Goal: Task Accomplishment & Management: Manage account settings

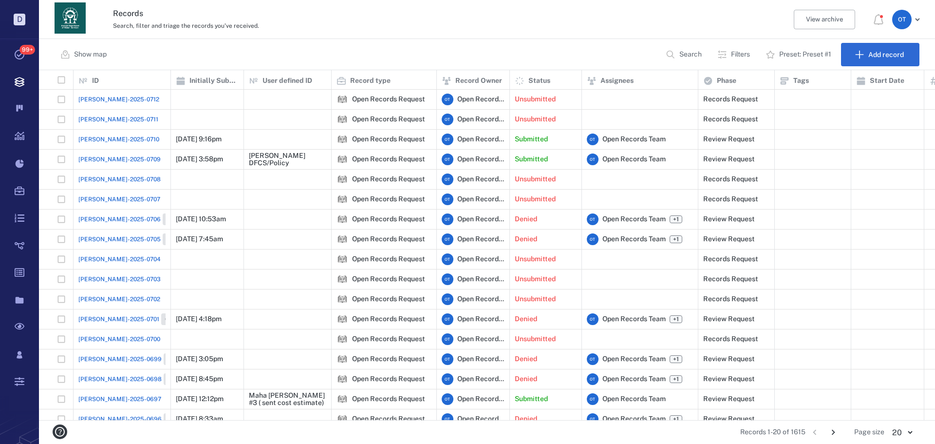
click at [113, 137] on span "[PERSON_NAME]-2025-0710" at bounding box center [118, 139] width 81 height 9
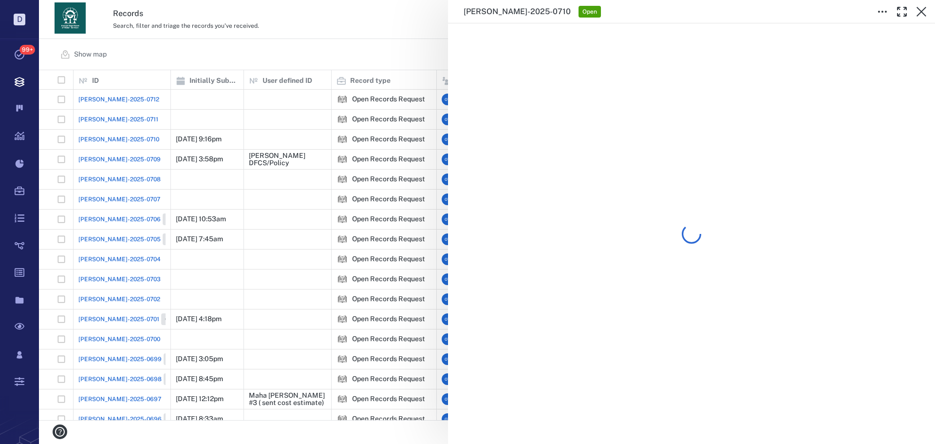
drag, startPoint x: 426, startPoint y: 44, endPoint x: 378, endPoint y: 58, distance: 49.8
click at [246, 45] on div "ORR-2025-0710 Open" at bounding box center [487, 222] width 896 height 444
click at [246, 58] on div "Show map Search Filters Preset: Preset #1 Add record" at bounding box center [487, 54] width 896 height 31
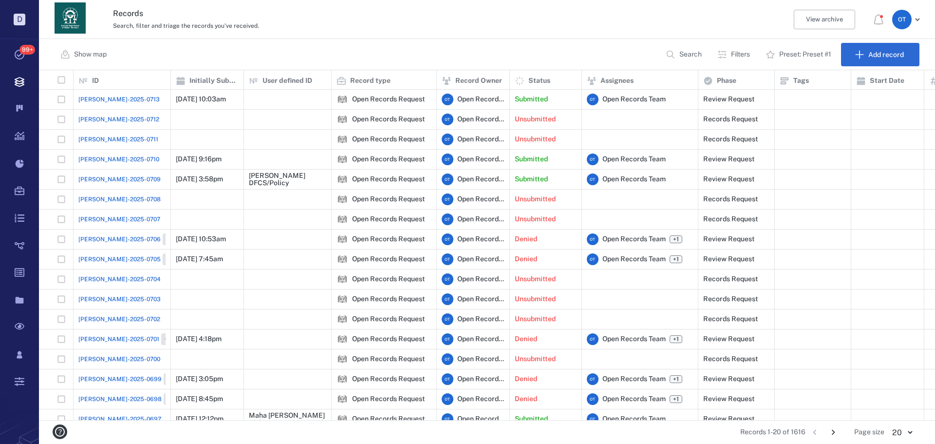
click at [101, 104] on div "[PERSON_NAME]-2025-0713" at bounding box center [121, 99] width 87 height 19
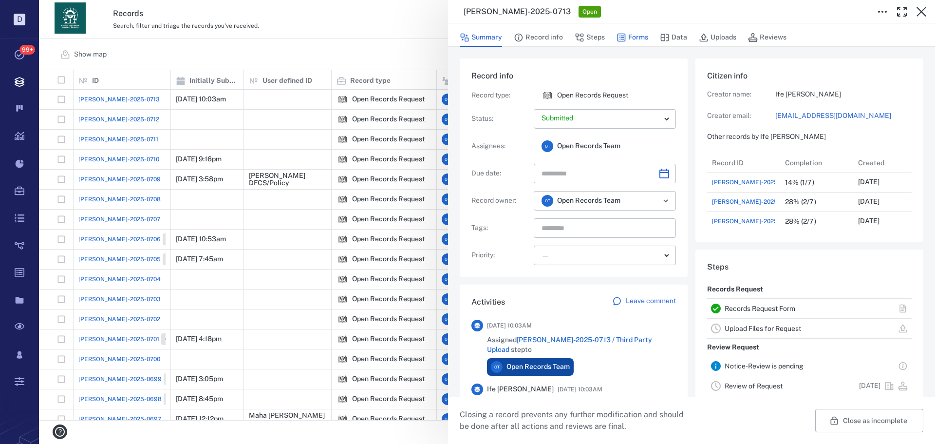
drag, startPoint x: 660, startPoint y: 33, endPoint x: 635, endPoint y: 44, distance: 27.1
click at [660, 34] on icon "button" at bounding box center [665, 38] width 10 height 10
click at [653, 39] on div "Summary Record info Steps Forms Data Uploads Reviews" at bounding box center [692, 36] width 464 height 19
click at [635, 44] on button "Forms" at bounding box center [633, 37] width 32 height 19
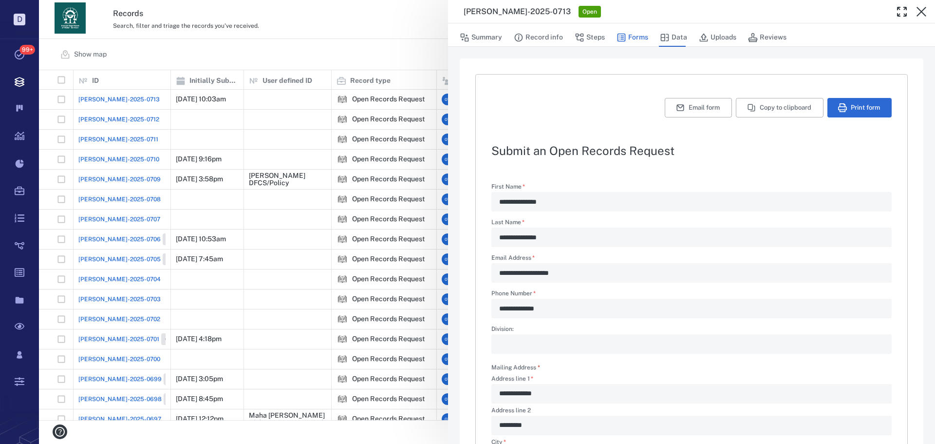
type textarea "*"
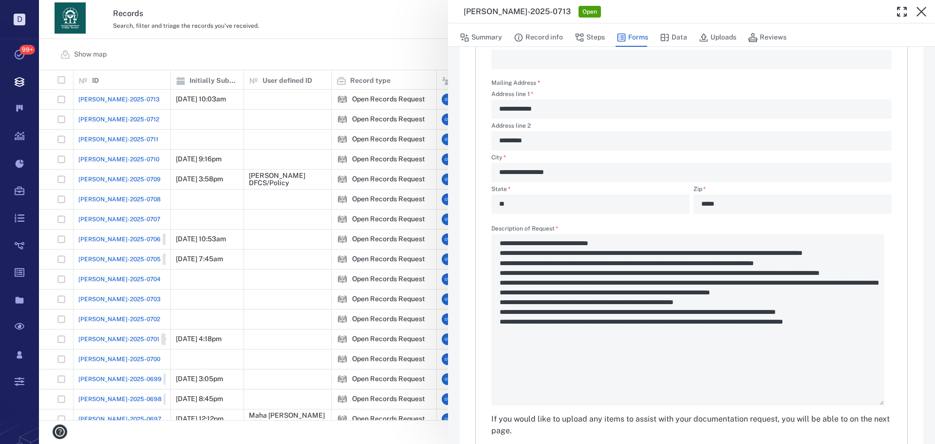
scroll to position [330, 0]
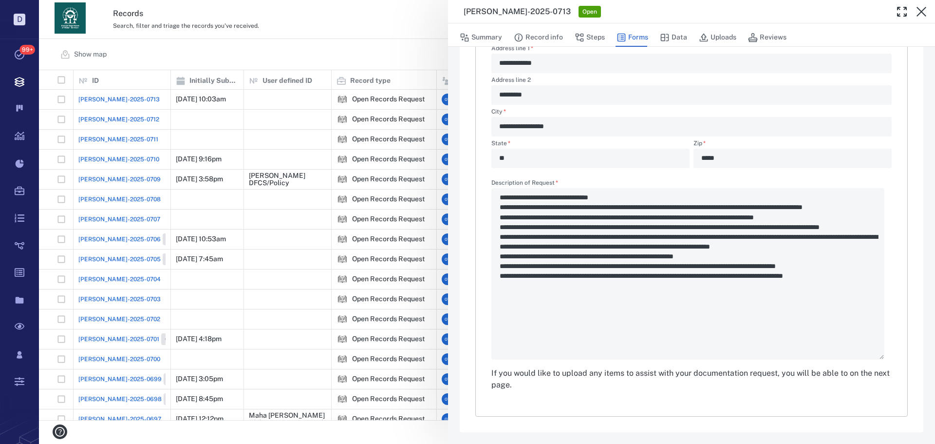
drag, startPoint x: 583, startPoint y: 33, endPoint x: 599, endPoint y: 51, distance: 24.2
click at [584, 33] on button "Steps" at bounding box center [590, 37] width 30 height 19
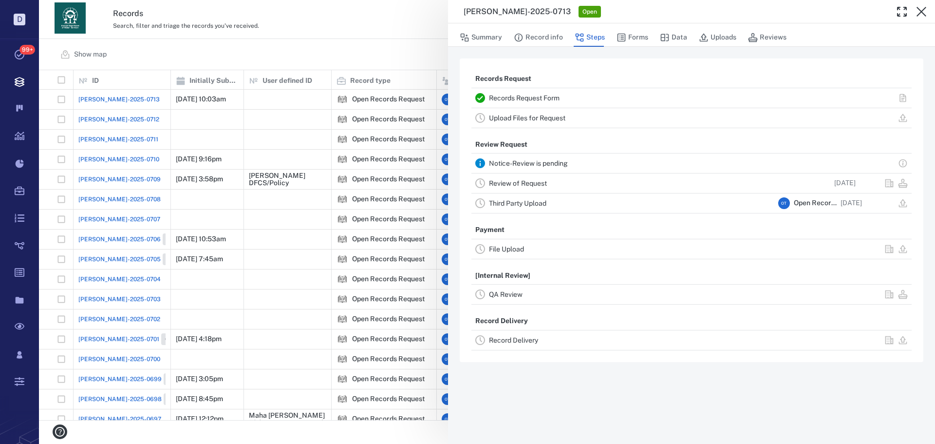
click at [522, 174] on div "Review of Request 09/15/2025" at bounding box center [692, 182] width 440 height 19
click at [524, 182] on link "Review of Request" at bounding box center [518, 183] width 58 height 8
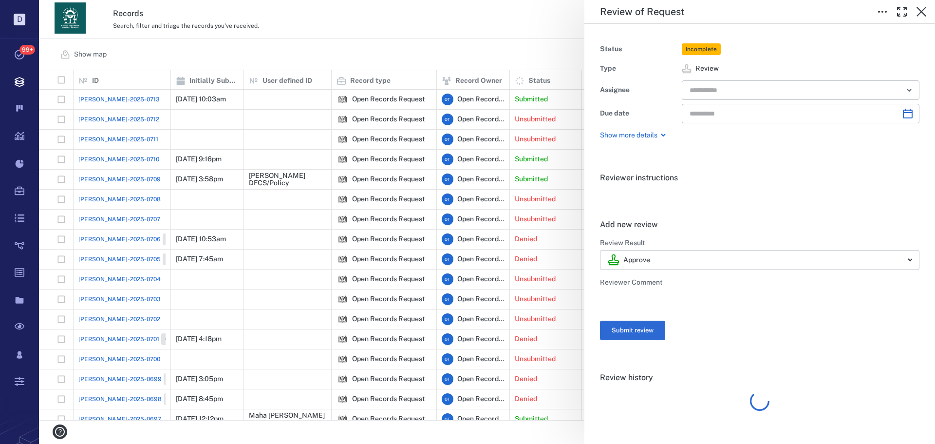
type input "**********"
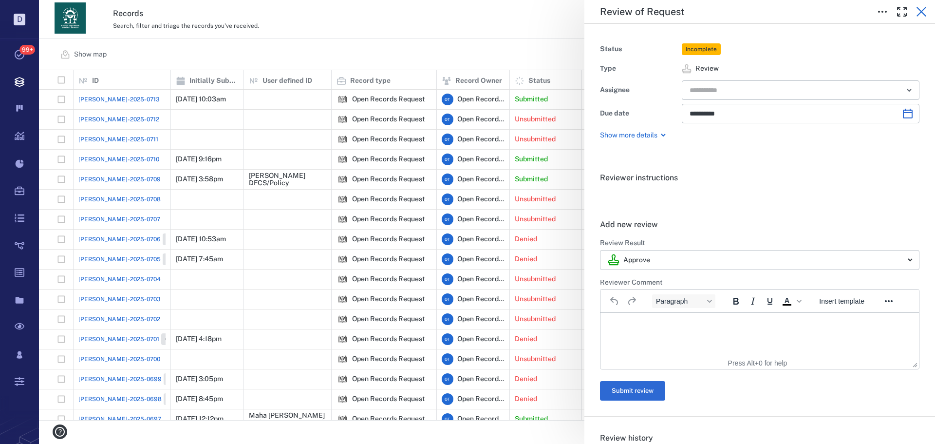
click at [922, 15] on icon "button" at bounding box center [922, 12] width 12 height 12
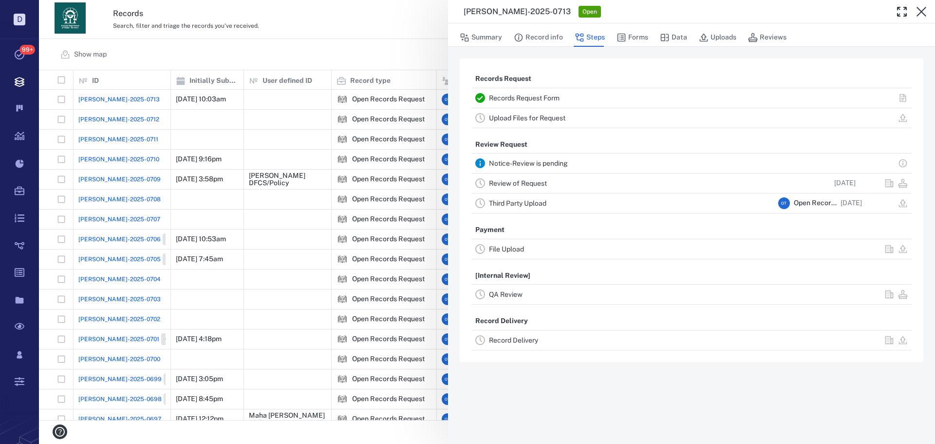
click at [551, 94] on link "Records Request Form" at bounding box center [524, 98] width 71 height 8
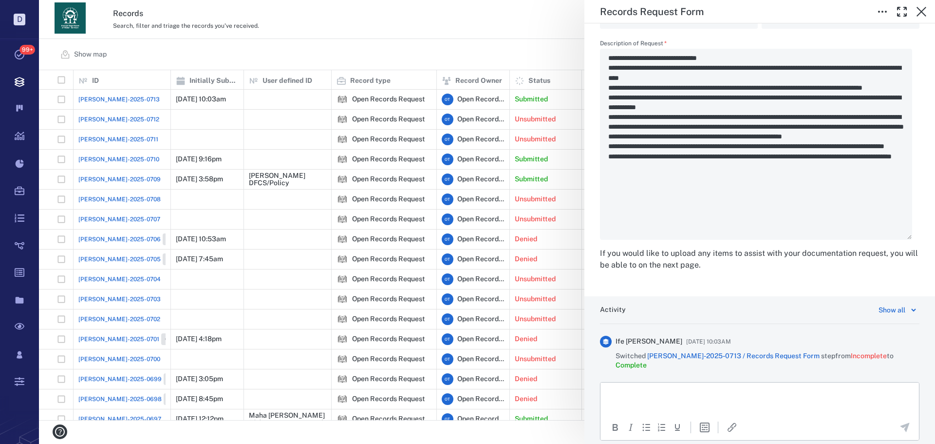
scroll to position [1584, 0]
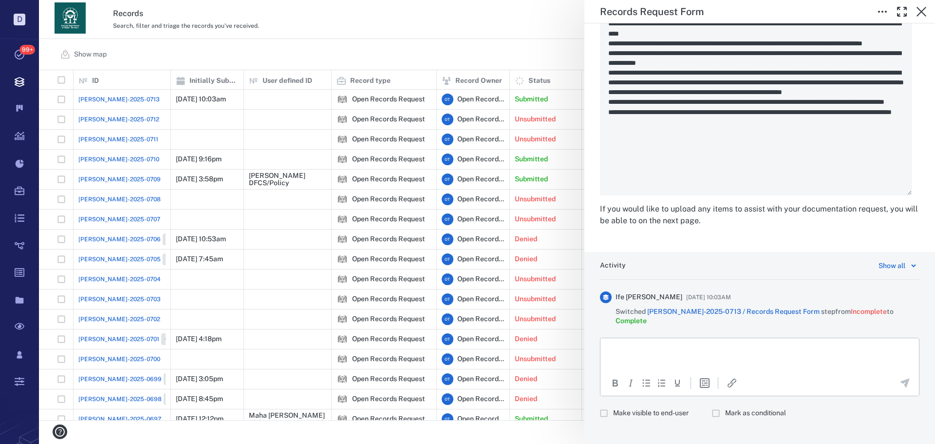
drag, startPoint x: 648, startPoint y: 399, endPoint x: 656, endPoint y: 366, distance: 34.0
click at [649, 408] on span "Make visible to end-user" at bounding box center [651, 413] width 76 height 10
click at [664, 351] on p "Rich Text Area. Press ALT-0 for help." at bounding box center [760, 349] width 302 height 9
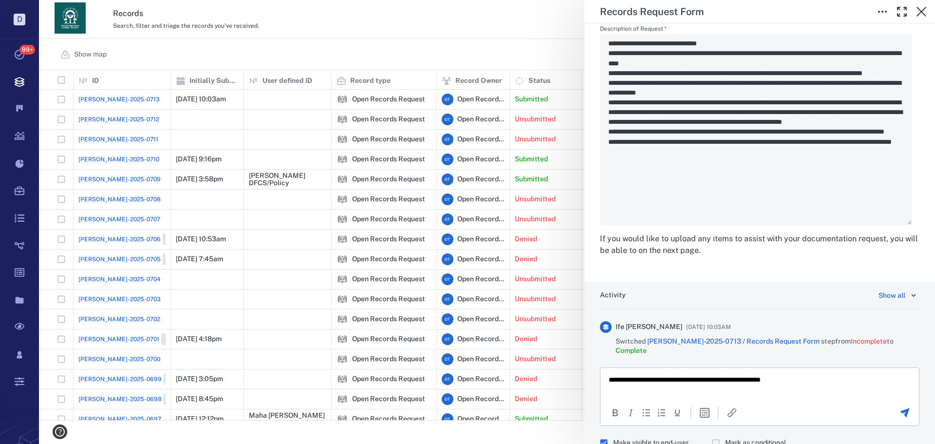
scroll to position [1554, 0]
click at [899, 409] on icon "Send the comment" at bounding box center [905, 414] width 12 height 12
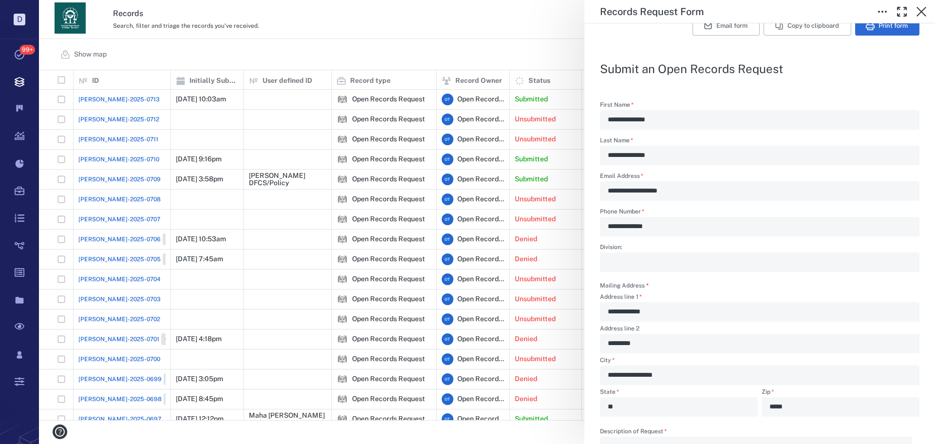
scroll to position [1066, 0]
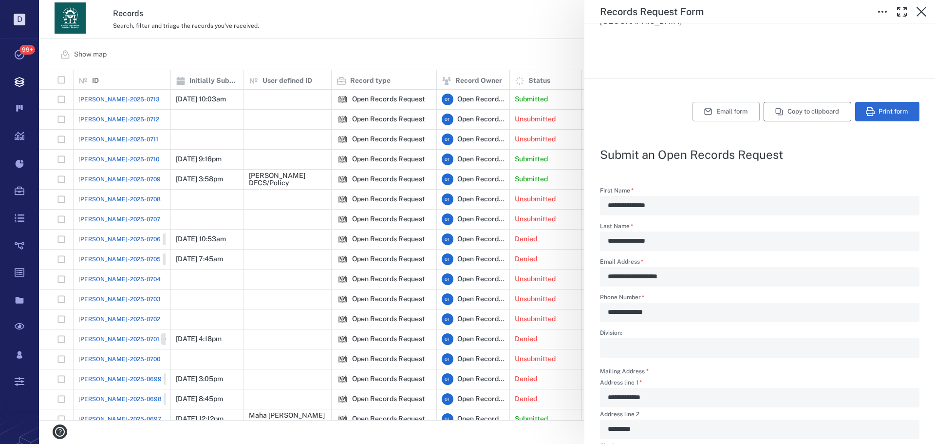
click at [802, 109] on button "Copy to clipboard" at bounding box center [808, 111] width 88 height 19
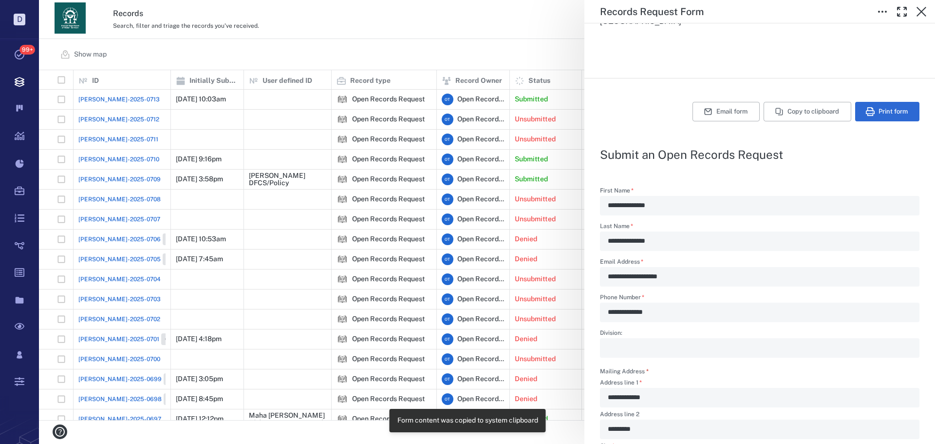
click at [539, 28] on div "Records Request Form Status Complete Type Form Record ORR-2025-0713 Responsible…" at bounding box center [487, 222] width 896 height 444
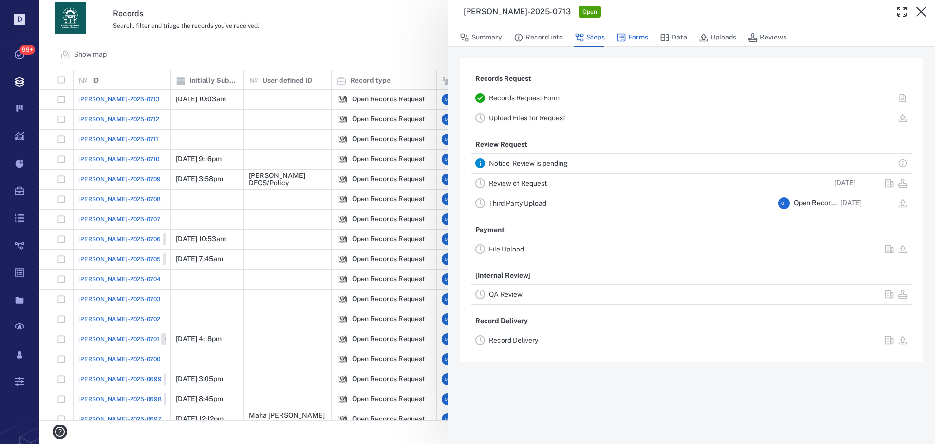
click at [638, 41] on button "Forms" at bounding box center [633, 37] width 32 height 19
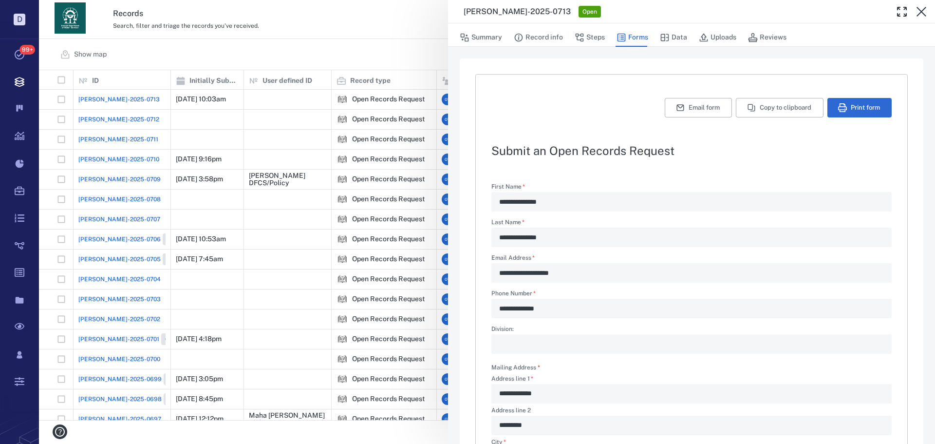
type textarea "*"
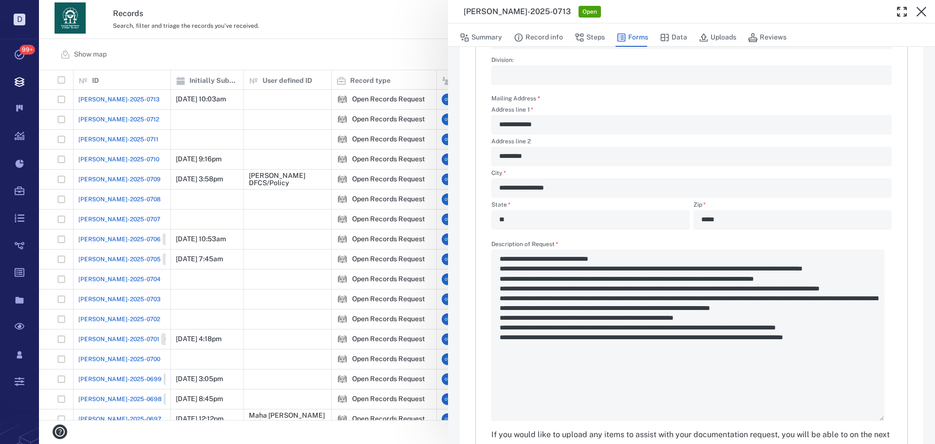
scroll to position [330, 0]
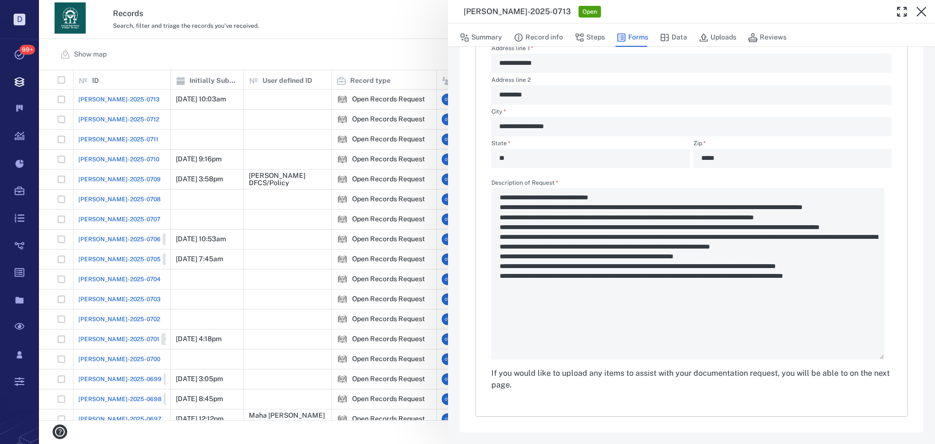
click at [333, 40] on div "**********" at bounding box center [487, 222] width 896 height 444
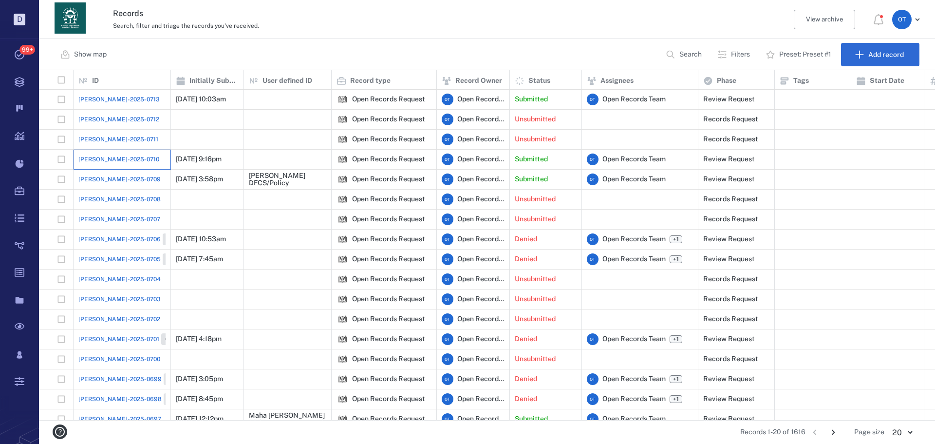
click at [89, 151] on div "[PERSON_NAME]-2025-0710" at bounding box center [121, 159] width 87 height 19
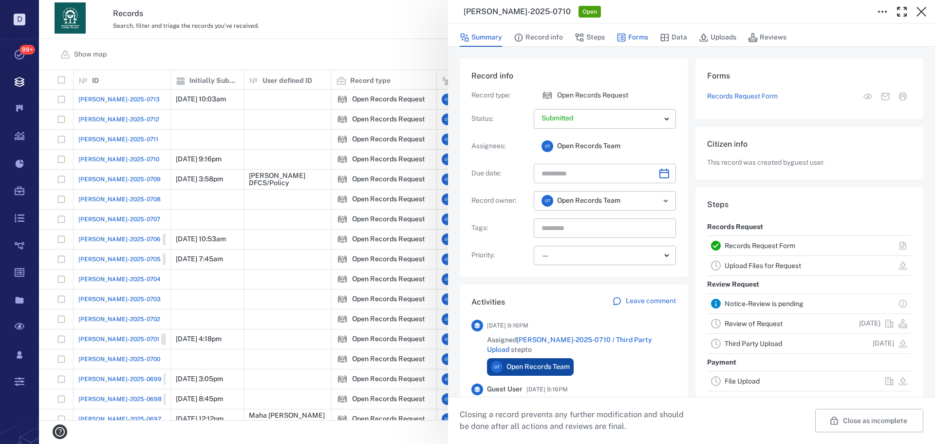
click at [639, 38] on button "Forms" at bounding box center [633, 37] width 32 height 19
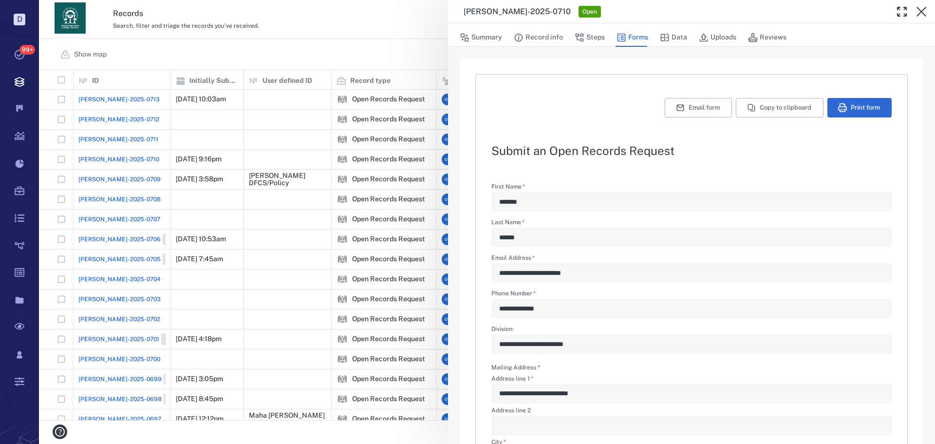
type textarea "*"
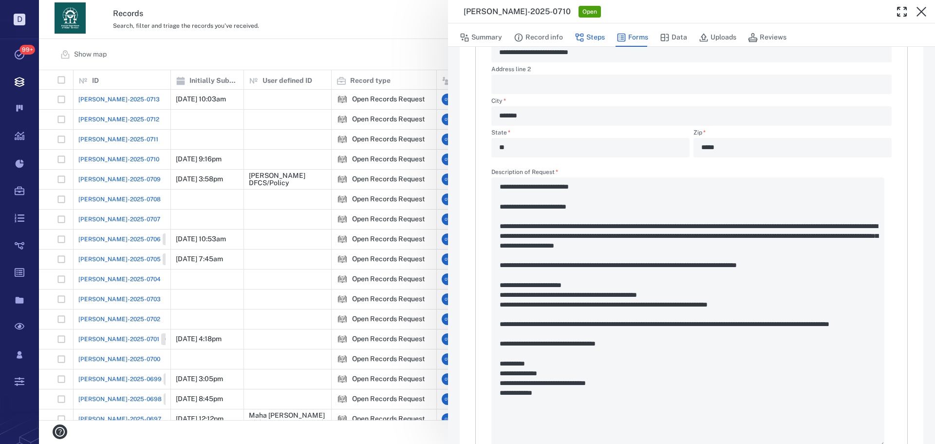
click at [596, 37] on button "Steps" at bounding box center [590, 37] width 30 height 19
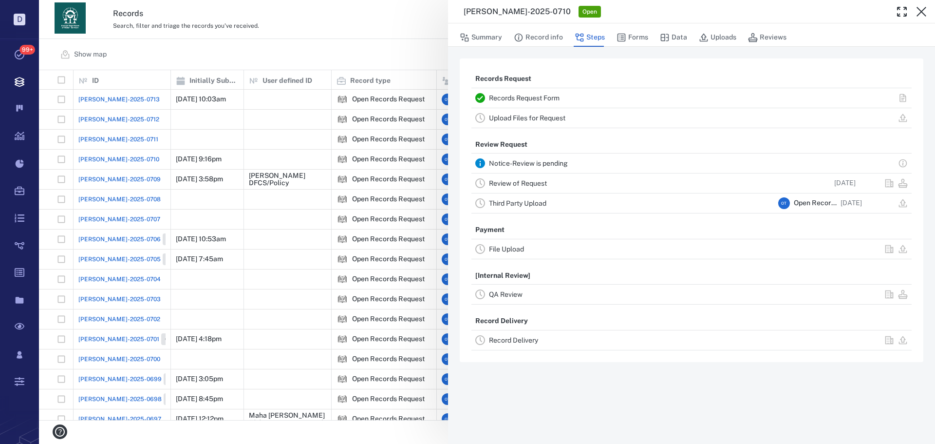
click at [517, 181] on link "Review of Request" at bounding box center [518, 183] width 58 height 8
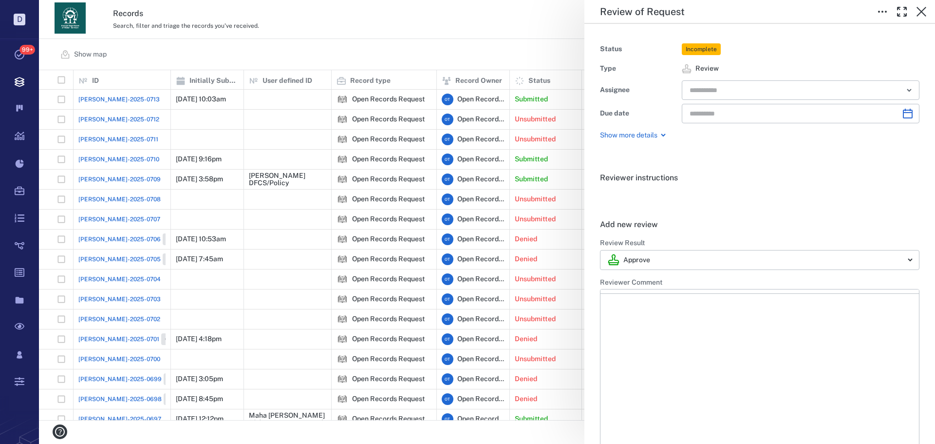
type input "**********"
click at [701, 257] on body "D Tasks 99+ Records Boards Dashboard Reports Record types Guide steps Rules For…" at bounding box center [467, 222] width 935 height 444
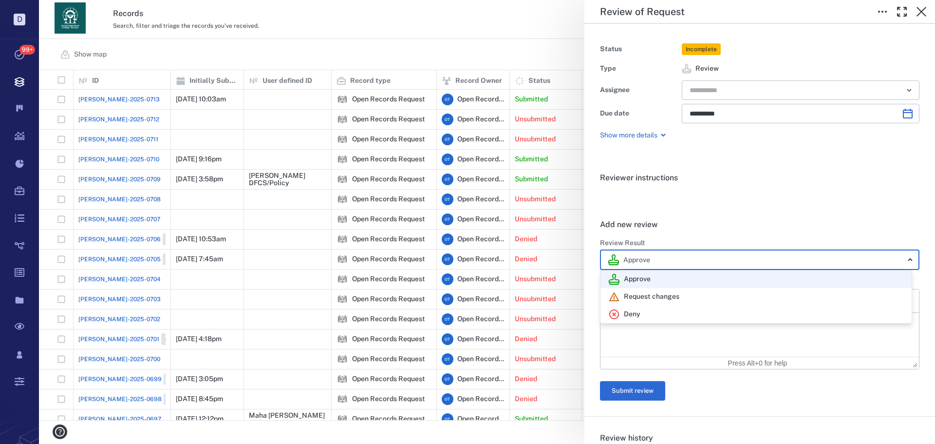
click at [715, 220] on div at bounding box center [467, 222] width 935 height 444
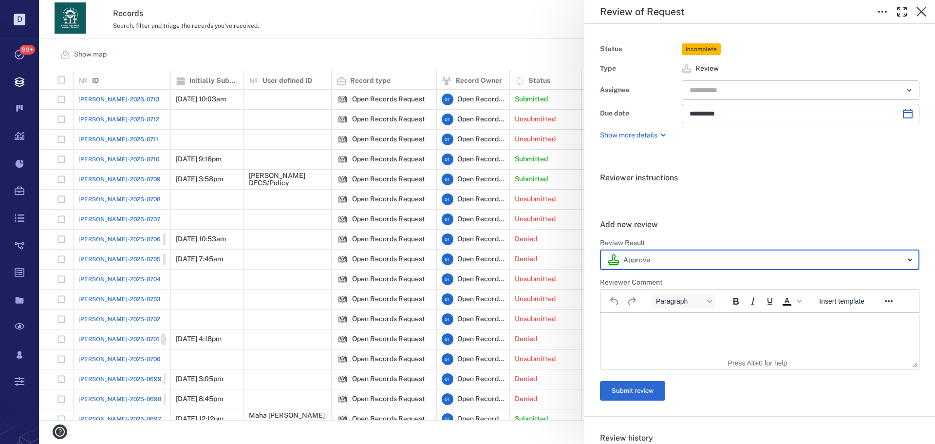
click at [488, 55] on div "**********" at bounding box center [487, 222] width 896 height 444
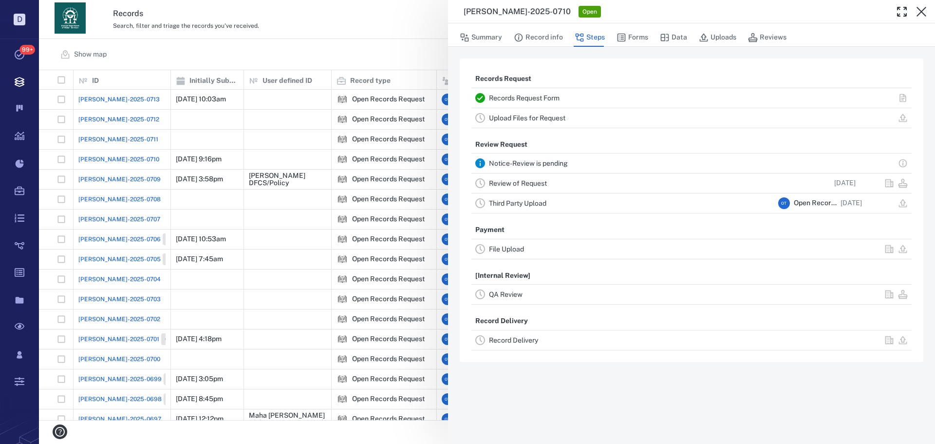
drag, startPoint x: 430, startPoint y: 57, endPoint x: 611, endPoint y: 2, distance: 189.3
click at [430, 57] on div "ORR-2025-0710 Open Summary Record info Steps Forms Data Uploads Reviews Records…" at bounding box center [487, 222] width 896 height 444
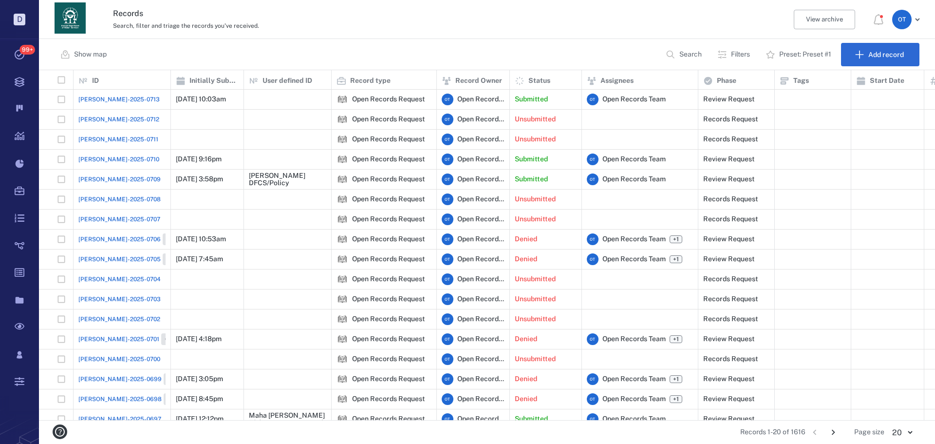
click at [120, 100] on span "[PERSON_NAME]-2025-0713" at bounding box center [118, 99] width 81 height 9
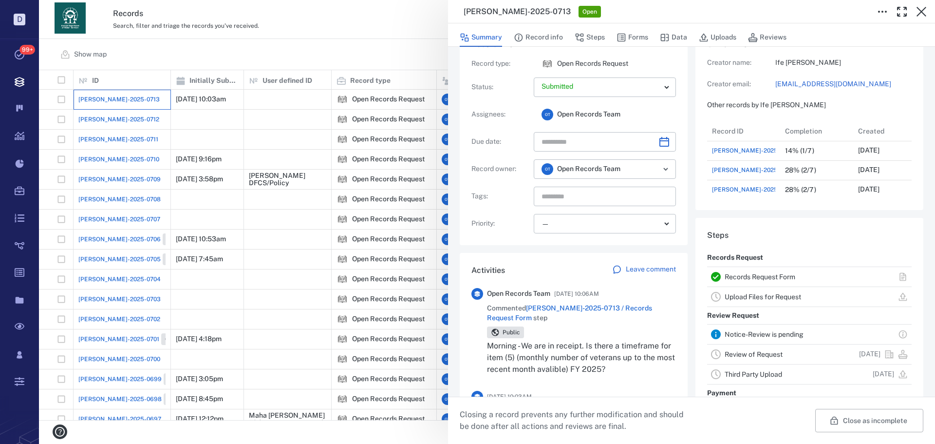
scroll to position [49, 0]
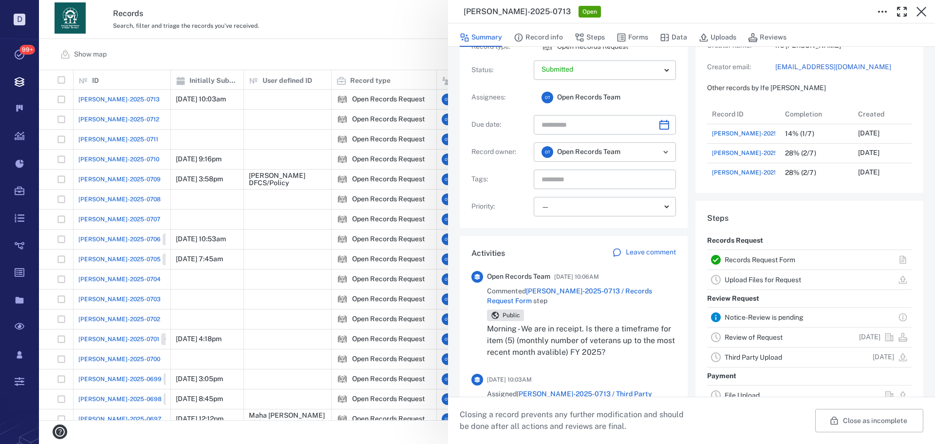
click at [612, 292] on span "ORR-2025-0713 / Records Request Form" at bounding box center [569, 296] width 165 height 18
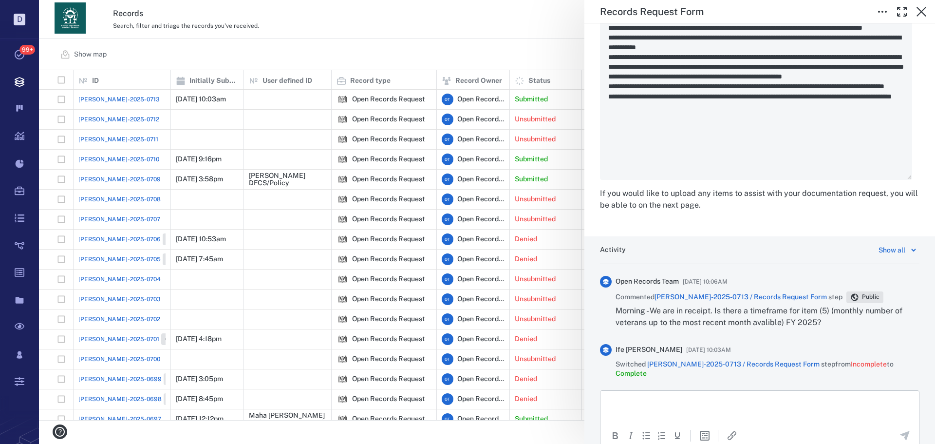
scroll to position [1653, 0]
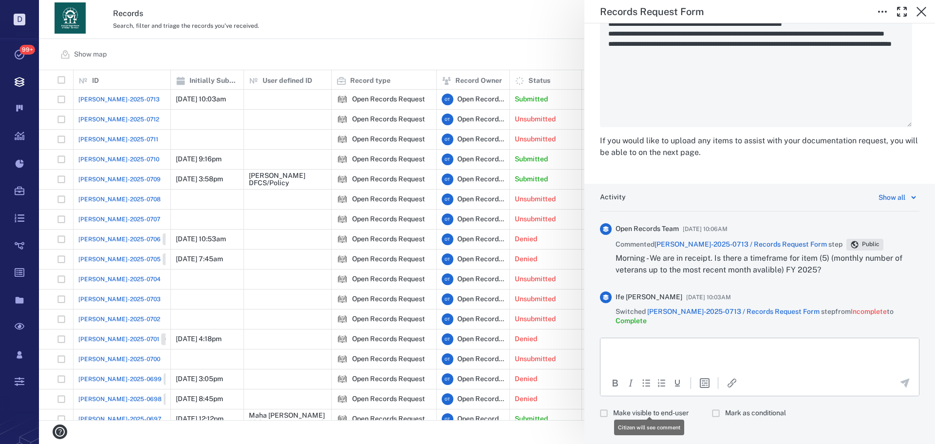
click at [654, 410] on label "Make visible to end-user" at bounding box center [642, 413] width 94 height 19
click at [665, 353] on p "Rich Text Area. Press ALT-0 for help." at bounding box center [760, 349] width 302 height 9
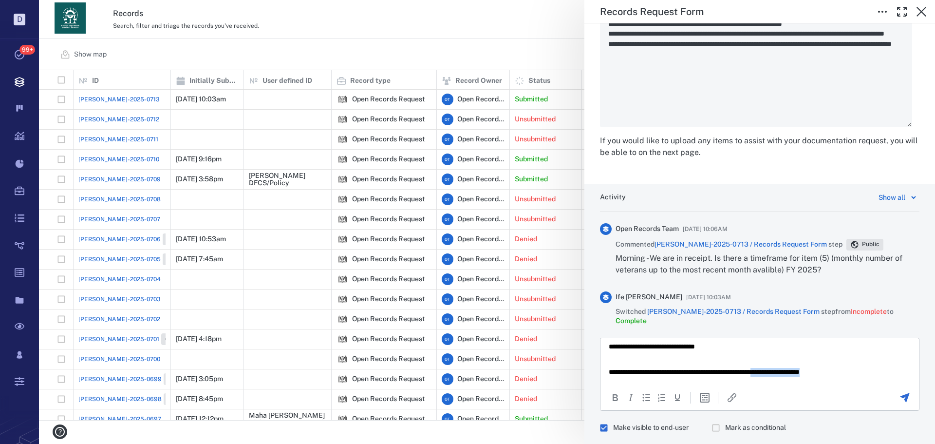
drag, startPoint x: 861, startPoint y: 365, endPoint x: 793, endPoint y: 366, distance: 68.2
click at [793, 366] on body "**********" at bounding box center [759, 359] width 303 height 34
copy p "**********"
click at [793, 379] on html "**********" at bounding box center [760, 358] width 319 height 49
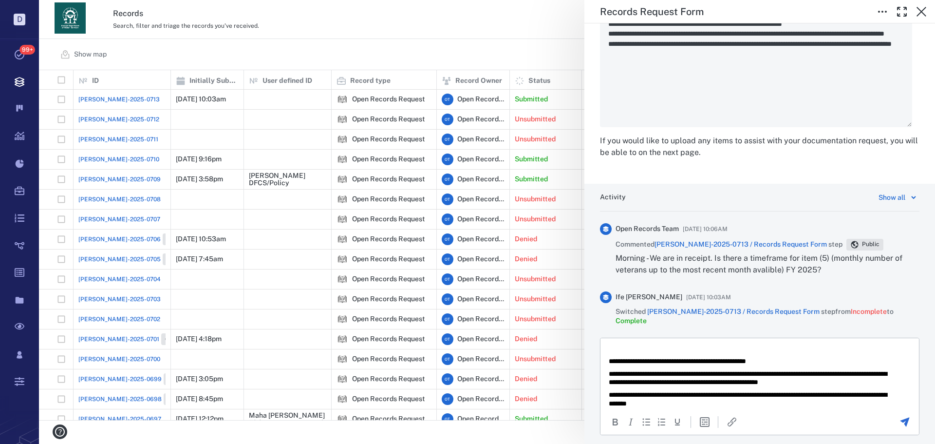
scroll to position [21, 0]
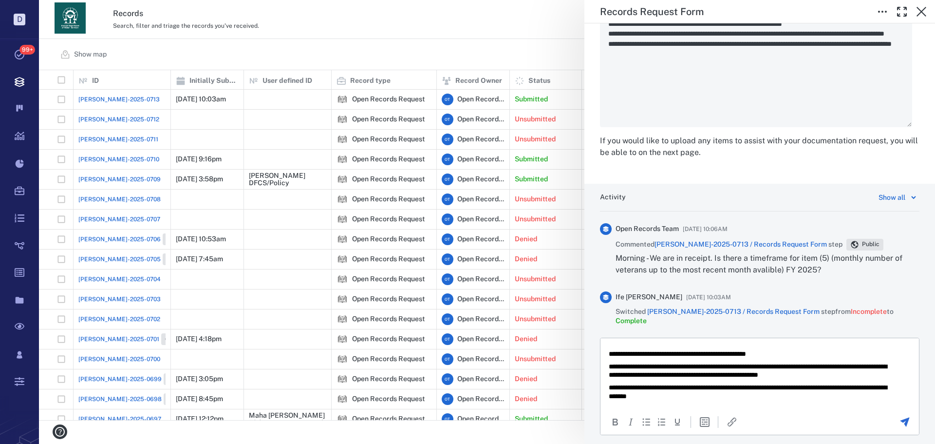
drag, startPoint x: 605, startPoint y: 362, endPoint x: 611, endPoint y: 362, distance: 5.9
click at [606, 362] on html "**********" at bounding box center [760, 362] width 319 height 92
click at [611, 366] on p "**********" at bounding box center [752, 370] width 287 height 17
click at [608, 368] on html "**********" at bounding box center [760, 362] width 319 height 92
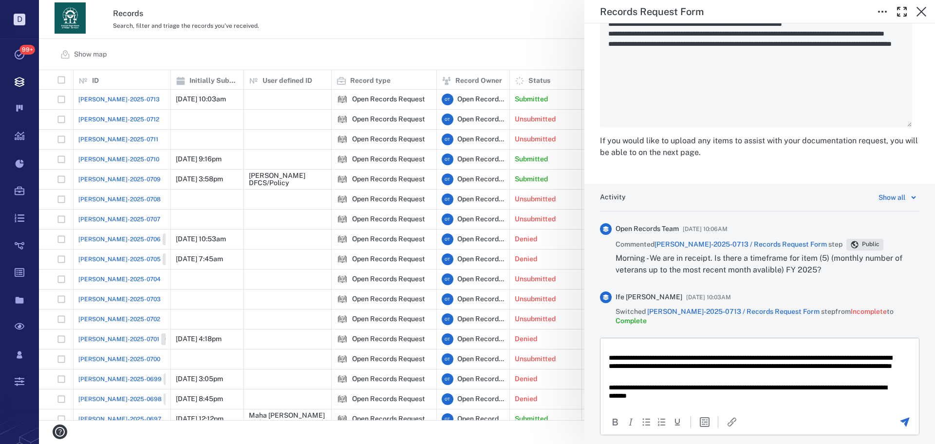
click at [777, 380] on body "**********" at bounding box center [759, 364] width 303 height 72
drag, startPoint x: 750, startPoint y: 391, endPoint x: 659, endPoint y: 387, distance: 90.7
click at [659, 387] on p "**********" at bounding box center [752, 391] width 287 height 17
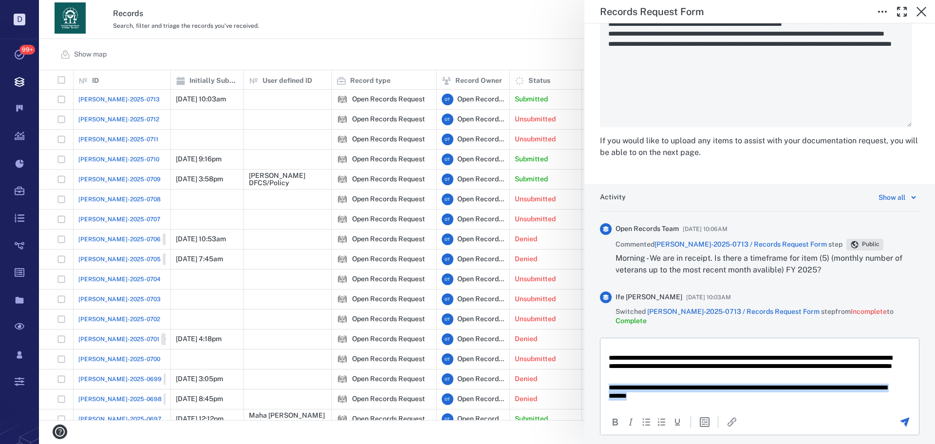
click at [659, 387] on p "**********" at bounding box center [752, 391] width 287 height 17
click at [616, 418] on icon "Bold" at bounding box center [615, 421] width 5 height 7
click at [775, 392] on p "**********" at bounding box center [752, 391] width 287 height 17
drag, startPoint x: 770, startPoint y: 394, endPoint x: 717, endPoint y: 398, distance: 52.8
click at [717, 398] on p "**********" at bounding box center [752, 391] width 287 height 17
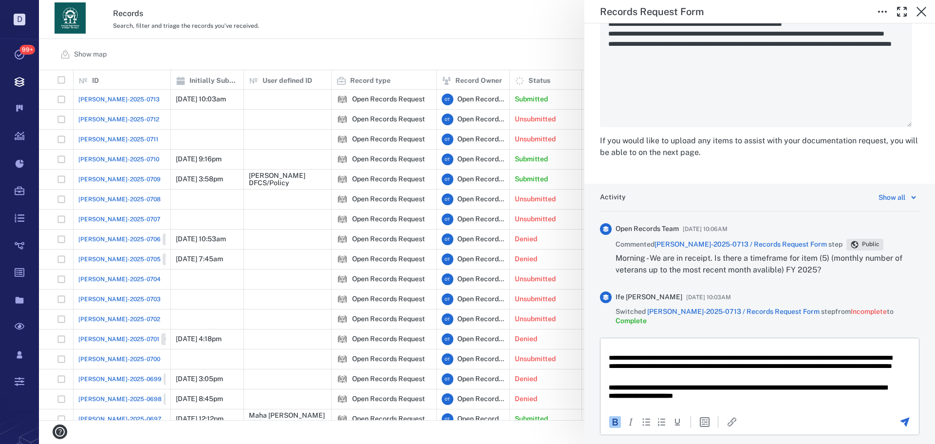
click at [899, 416] on icon "Send the comment" at bounding box center [905, 422] width 12 height 12
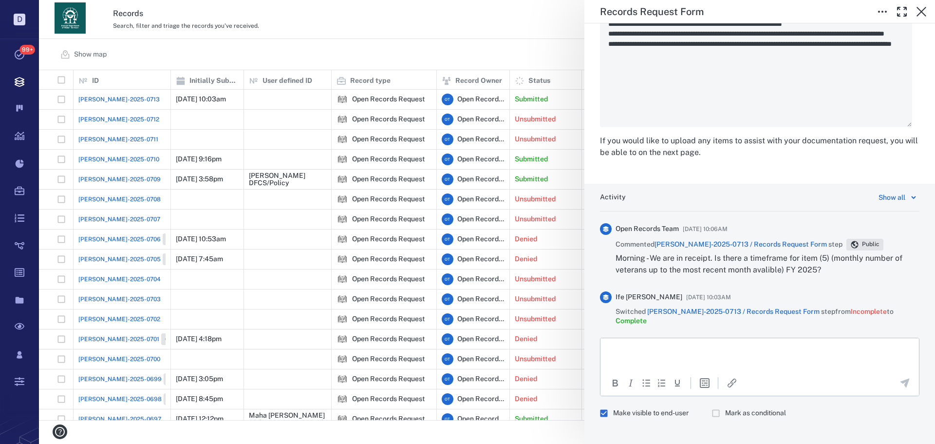
scroll to position [0, 0]
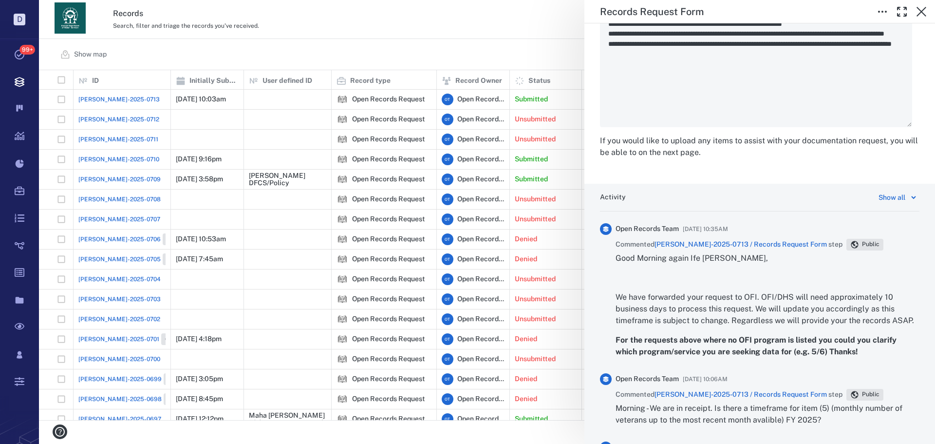
click at [429, 47] on div "Records Request Form Status Complete Type Form Record ORR-2025-0713 Responsible…" at bounding box center [487, 222] width 896 height 444
click at [422, 36] on div "Records Request Form Status Complete Type Form Record ORR-2025-0713 Responsible…" at bounding box center [487, 222] width 896 height 444
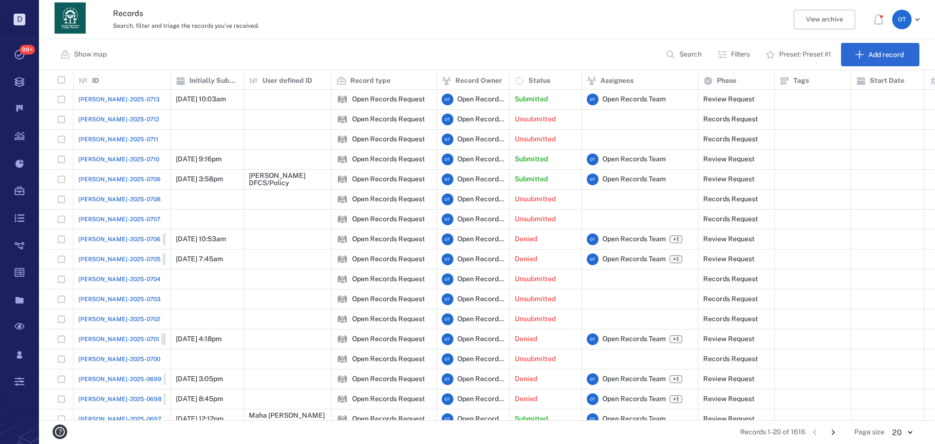
click at [111, 101] on span "[PERSON_NAME]-2025-0713" at bounding box center [118, 99] width 81 height 9
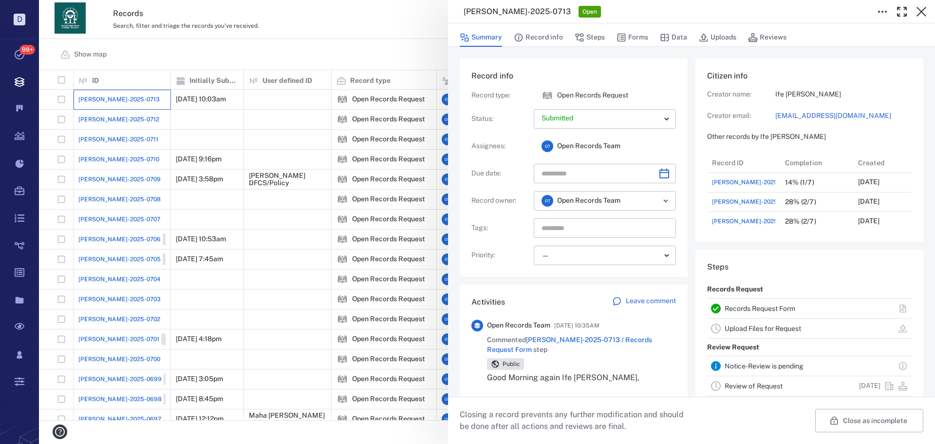
scroll to position [195, 186]
click at [525, 33] on button "Record info" at bounding box center [538, 37] width 49 height 19
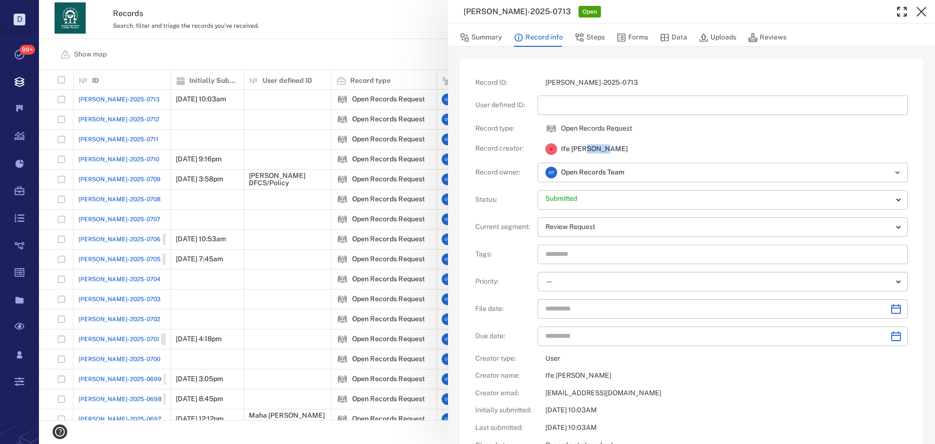
drag, startPoint x: 600, startPoint y: 146, endPoint x: 577, endPoint y: 148, distance: 23.0
click at [577, 148] on span "Ife [PERSON_NAME]" at bounding box center [594, 149] width 67 height 10
click at [564, 150] on span "Ife [PERSON_NAME]" at bounding box center [594, 149] width 67 height 10
drag, startPoint x: 564, startPoint y: 150, endPoint x: 613, endPoint y: 141, distance: 50.4
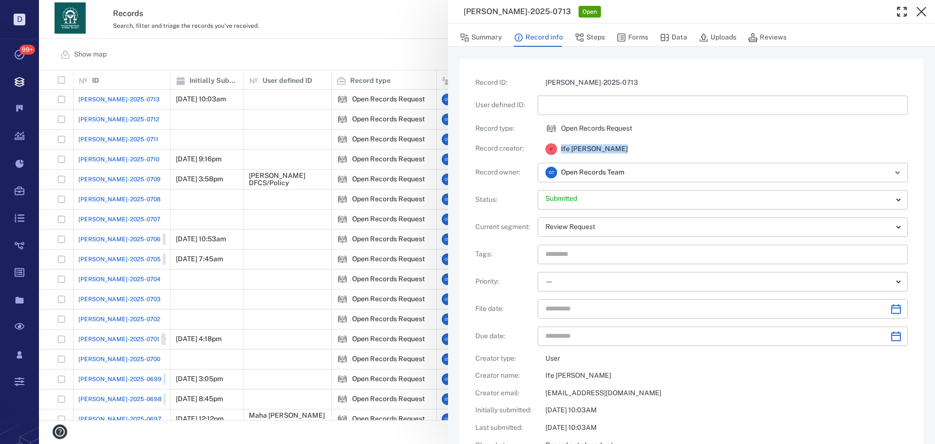
click at [613, 141] on div "Record ID : ORR-2025-0713 User defined ID : ​ Record type : Open Records Reques…" at bounding box center [691, 286] width 433 height 417
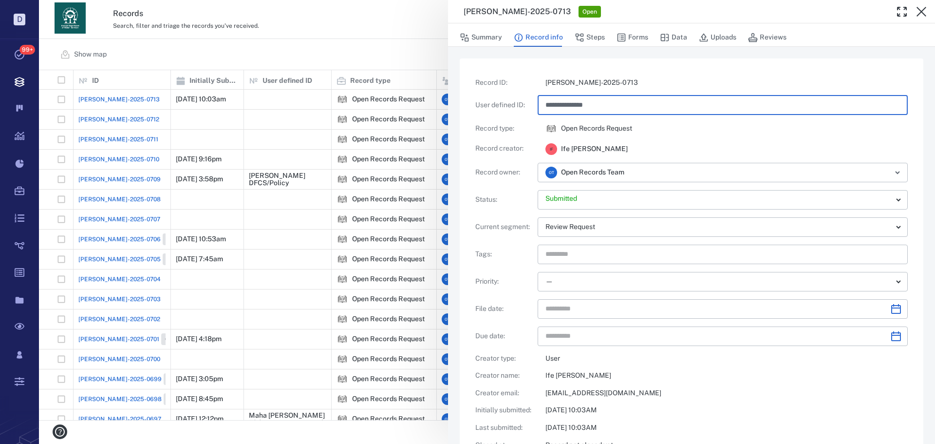
click at [608, 103] on input "**********" at bounding box center [723, 104] width 355 height 19
type input "**********"
click at [382, 19] on div "**********" at bounding box center [487, 222] width 896 height 444
click at [381, 33] on div "Records Search, filter and triage the records you've received. View archive O T" at bounding box center [487, 19] width 896 height 39
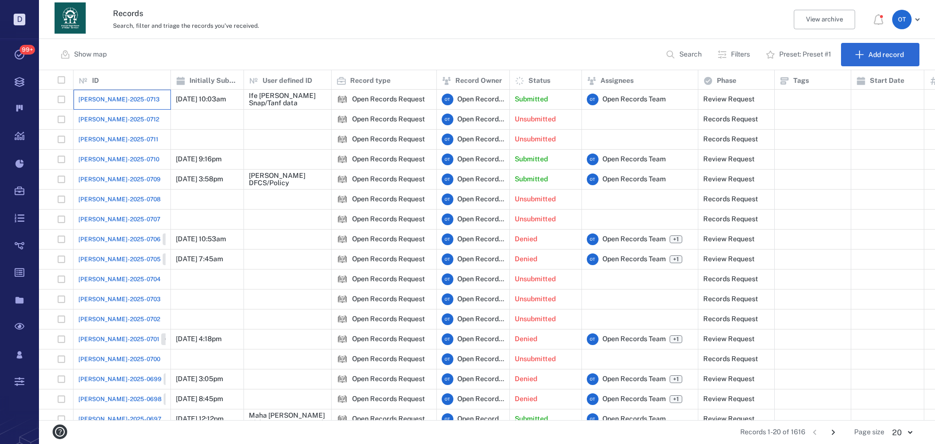
click at [105, 93] on div "[PERSON_NAME]-2025-0713" at bounding box center [121, 99] width 87 height 19
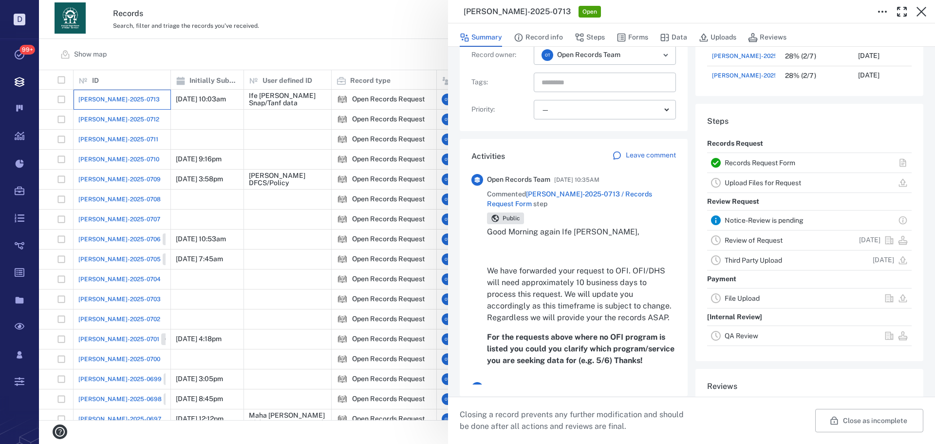
scroll to position [146, 0]
click at [656, 39] on div "Summary Record info Steps Forms Data Uploads Reviews" at bounding box center [692, 36] width 464 height 19
click at [633, 35] on button "Forms" at bounding box center [633, 37] width 32 height 19
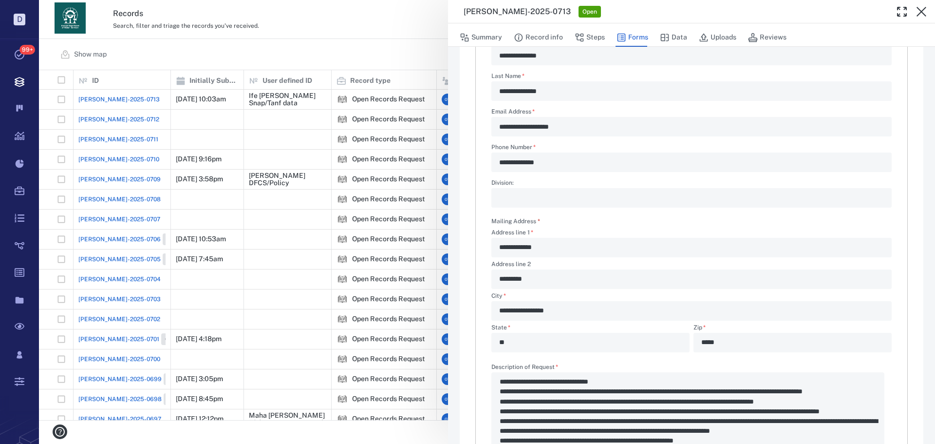
click at [498, 126] on div "**********" at bounding box center [692, 126] width 400 height 19
click at [432, 65] on div "**********" at bounding box center [487, 222] width 896 height 444
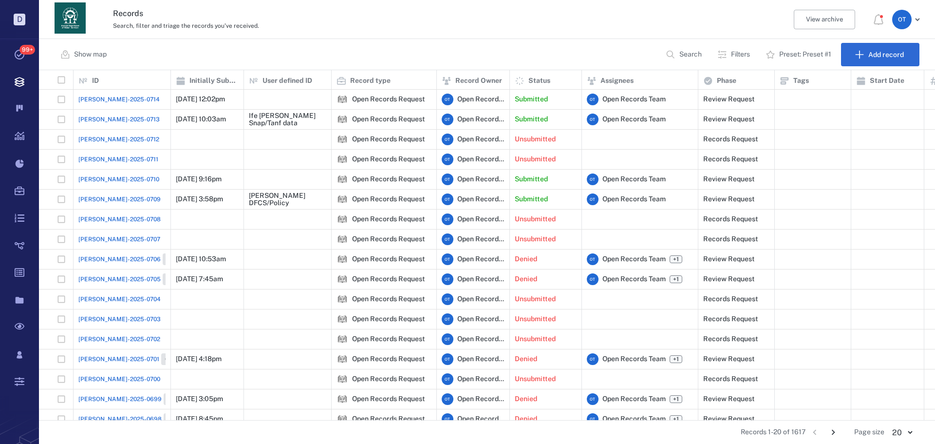
click at [95, 99] on span "[PERSON_NAME]-2025-0714" at bounding box center [118, 99] width 81 height 9
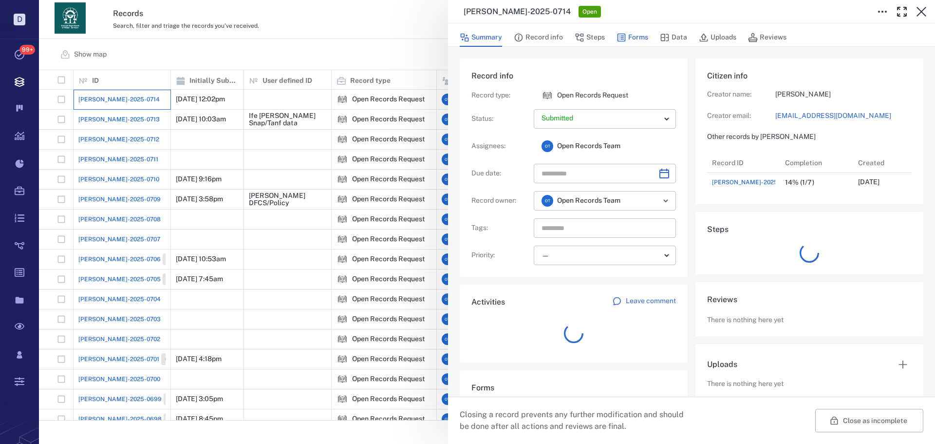
scroll to position [39, 193]
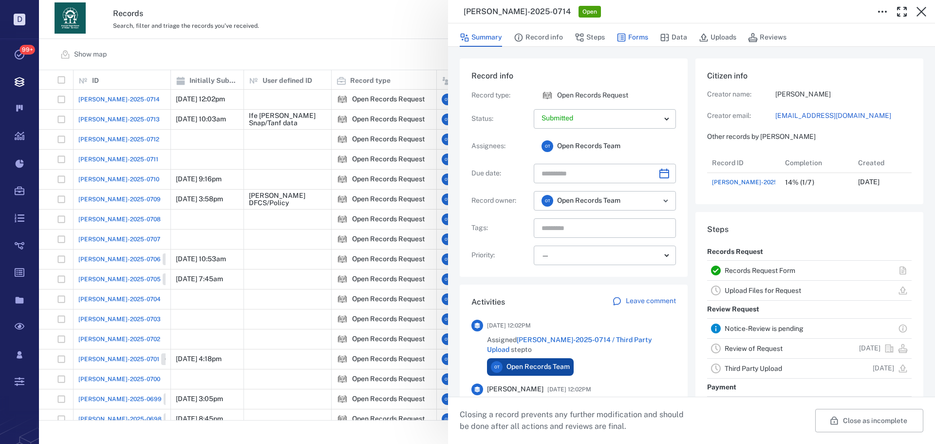
click at [625, 35] on icon "button" at bounding box center [622, 38] width 10 height 10
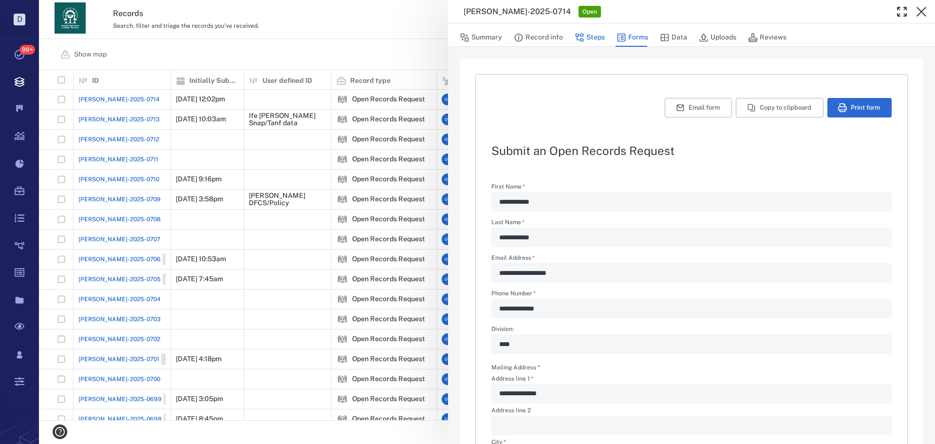
click at [584, 34] on icon "button" at bounding box center [580, 38] width 10 height 10
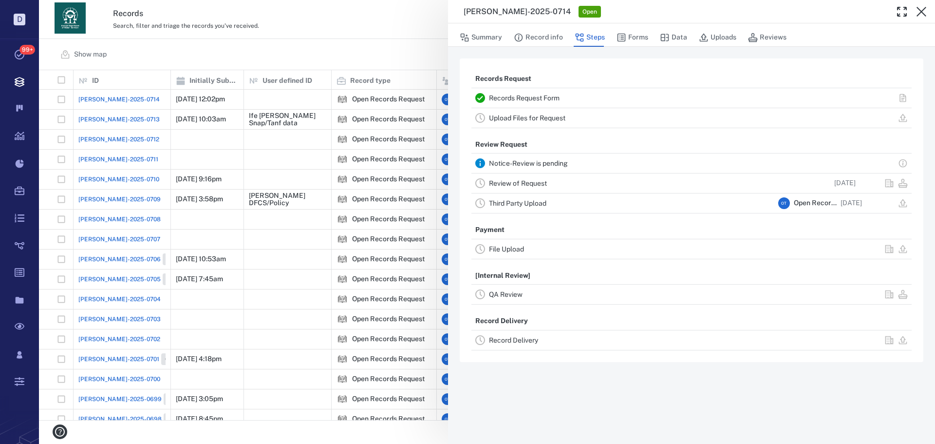
click at [526, 184] on link "Review of Request" at bounding box center [518, 183] width 58 height 8
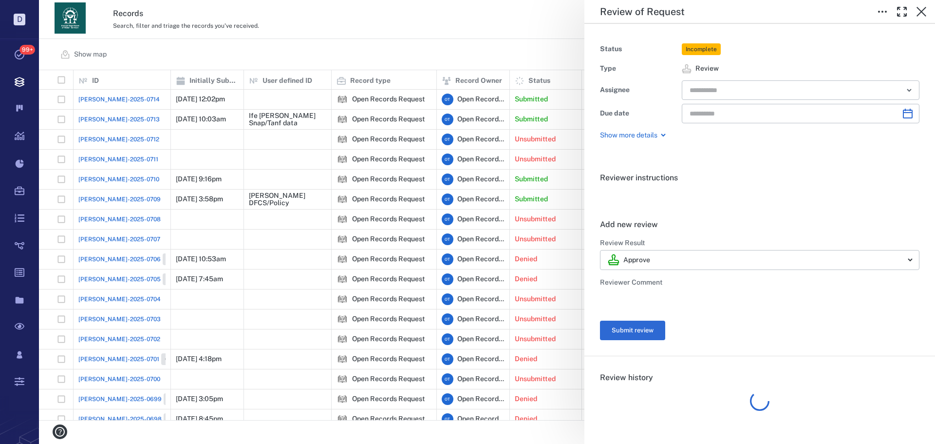
type input "**********"
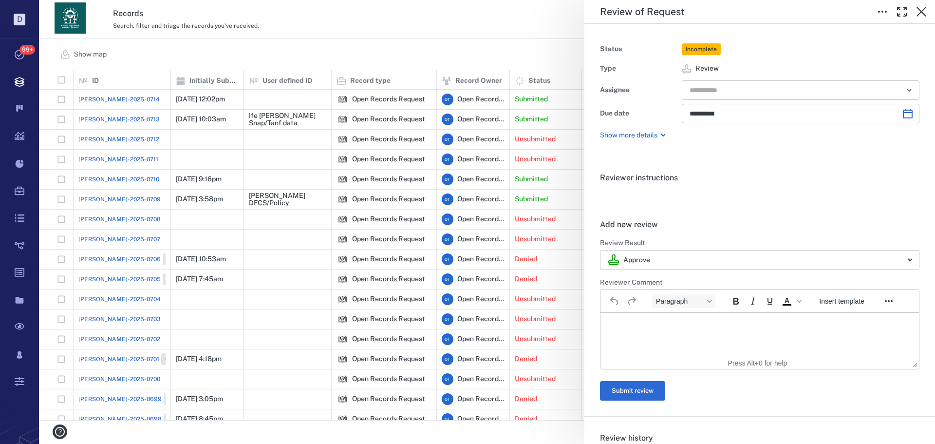
click at [768, 91] on input "text" at bounding box center [790, 90] width 202 height 14
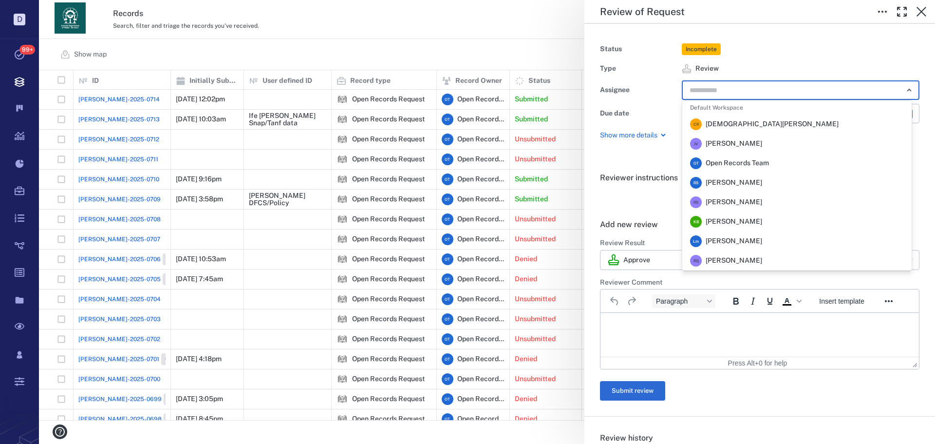
click at [742, 181] on span "[PERSON_NAME]" at bounding box center [734, 183] width 57 height 10
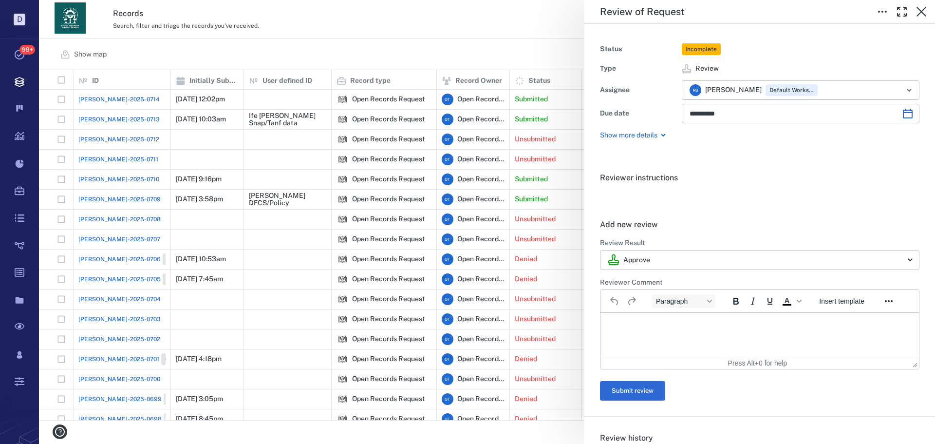
click at [413, 49] on div "**********" at bounding box center [487, 222] width 896 height 444
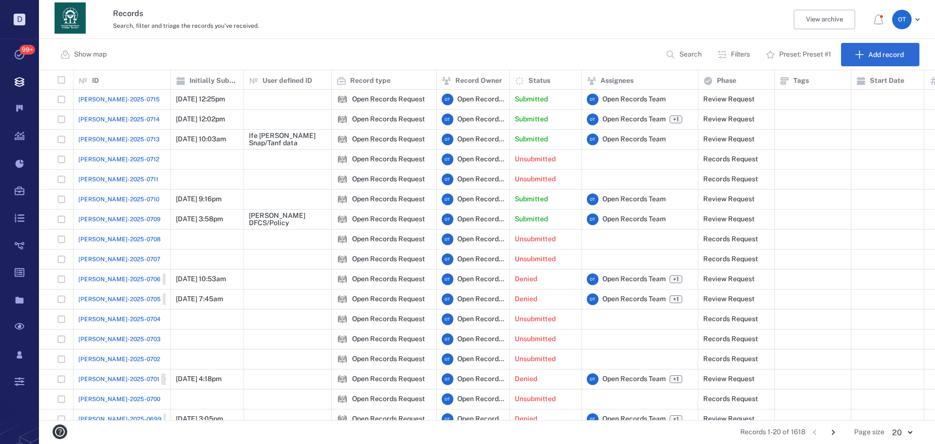
click at [111, 95] on span "ORR-2025-0715" at bounding box center [118, 99] width 81 height 9
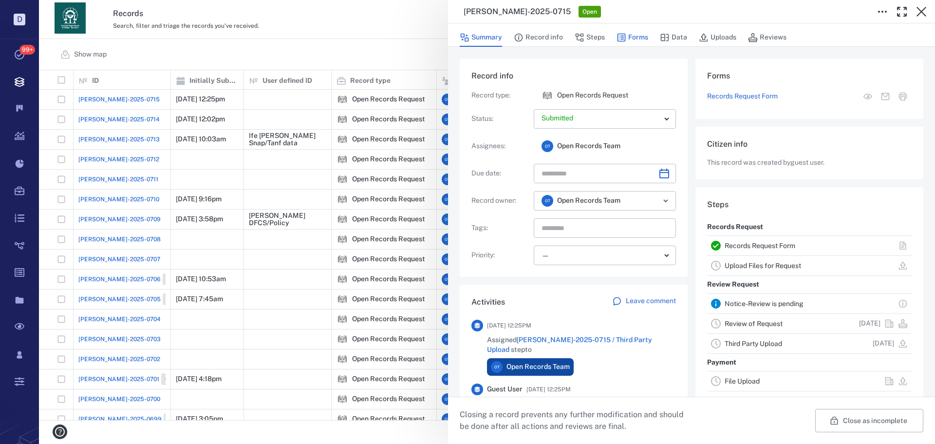
click at [629, 36] on button "Forms" at bounding box center [633, 37] width 32 height 19
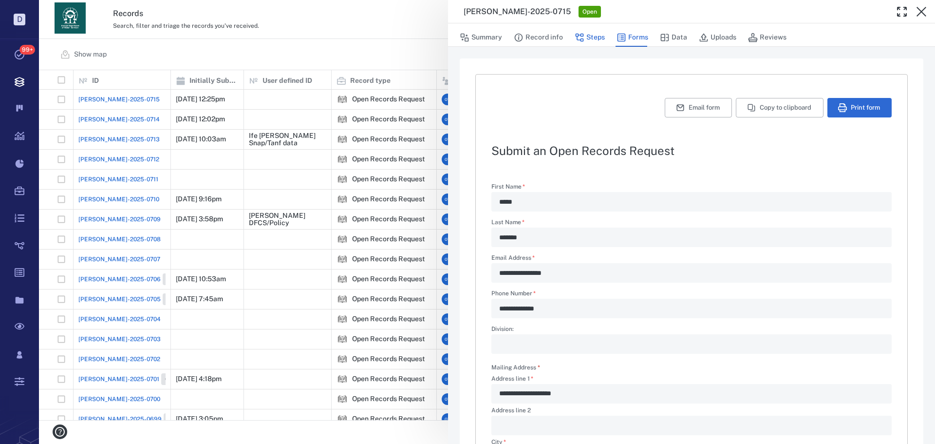
drag, startPoint x: 590, startPoint y: 43, endPoint x: 592, endPoint y: 38, distance: 5.7
click at [590, 43] on button "Steps" at bounding box center [590, 37] width 30 height 19
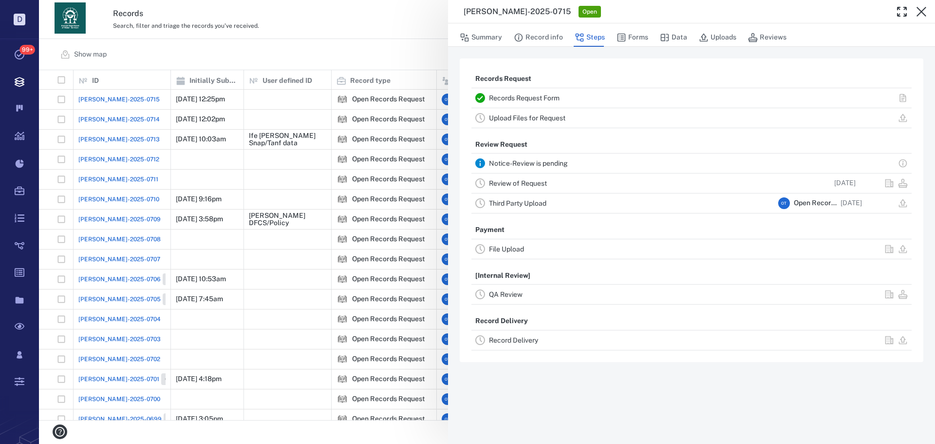
click at [519, 185] on link "Review of Request" at bounding box center [518, 183] width 58 height 8
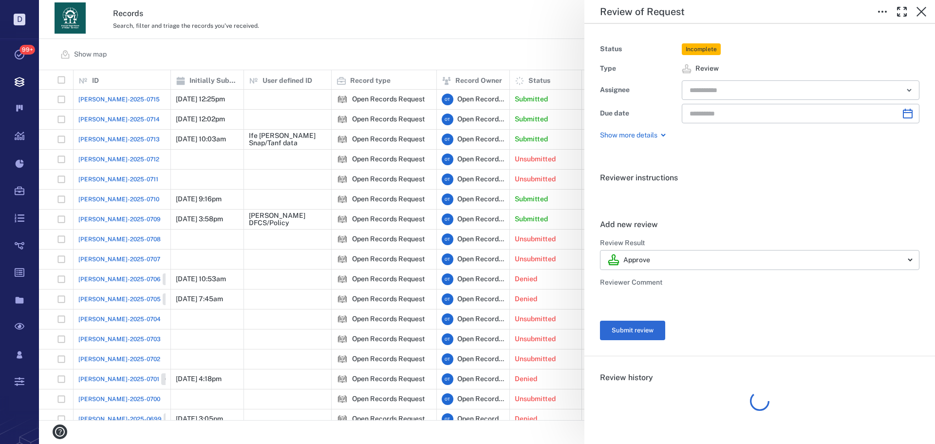
type input "**********"
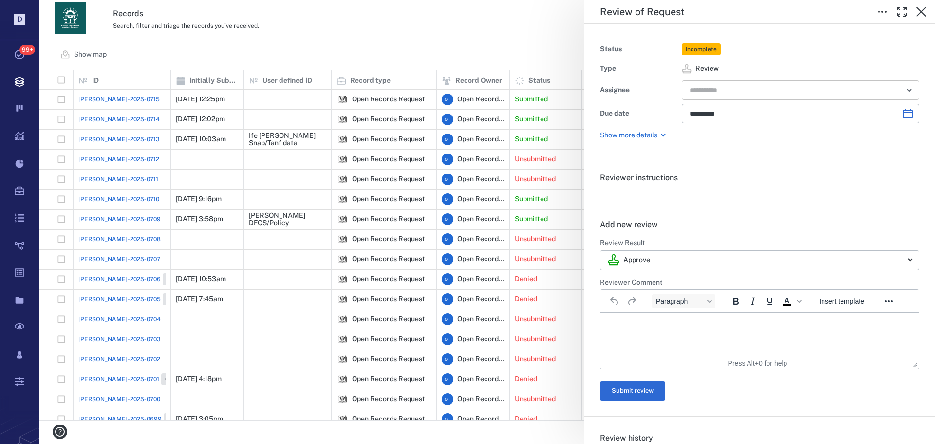
click at [750, 93] on input "text" at bounding box center [790, 90] width 202 height 14
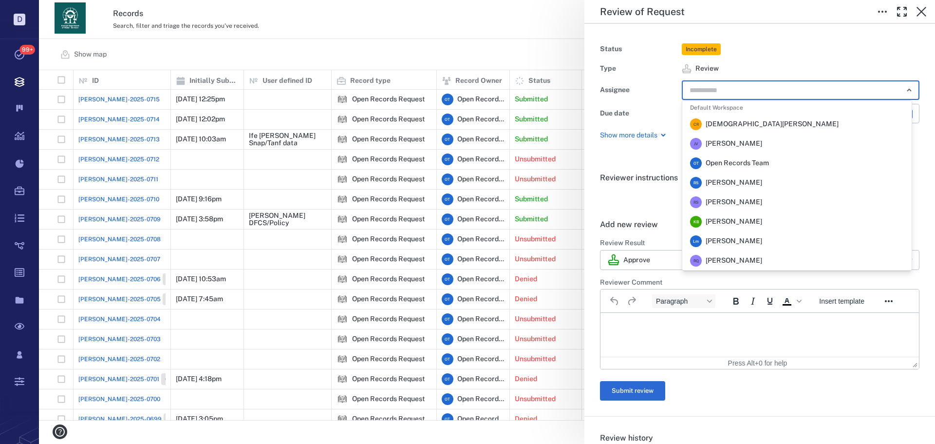
click at [740, 181] on span "[PERSON_NAME]" at bounding box center [734, 183] width 57 height 10
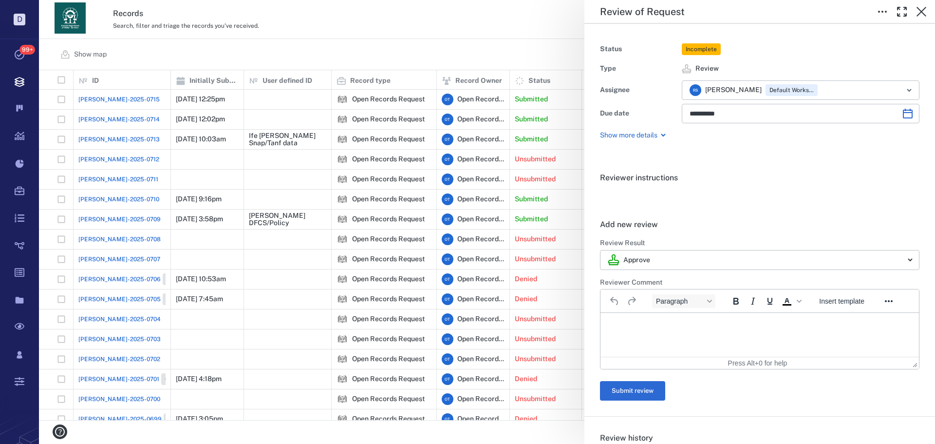
click at [459, 32] on div "**********" at bounding box center [487, 222] width 896 height 444
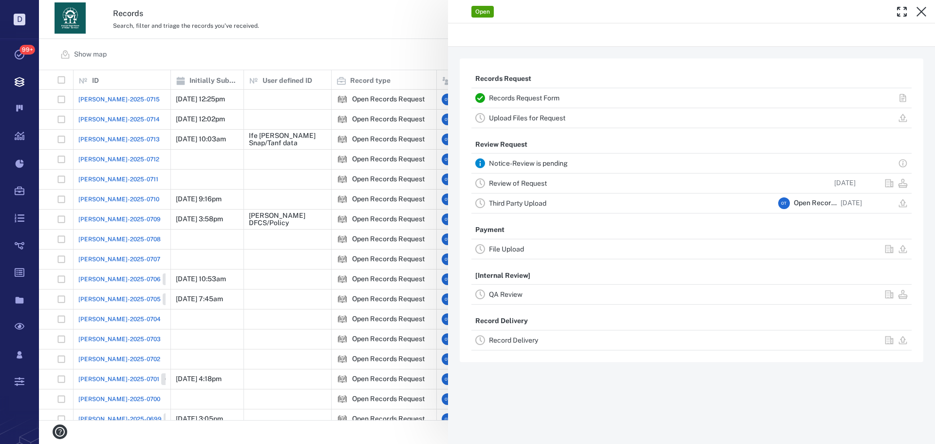
click at [100, 120] on div "Open Records Request Records Request Form Upload Files for Request Review Reque…" at bounding box center [487, 222] width 896 height 444
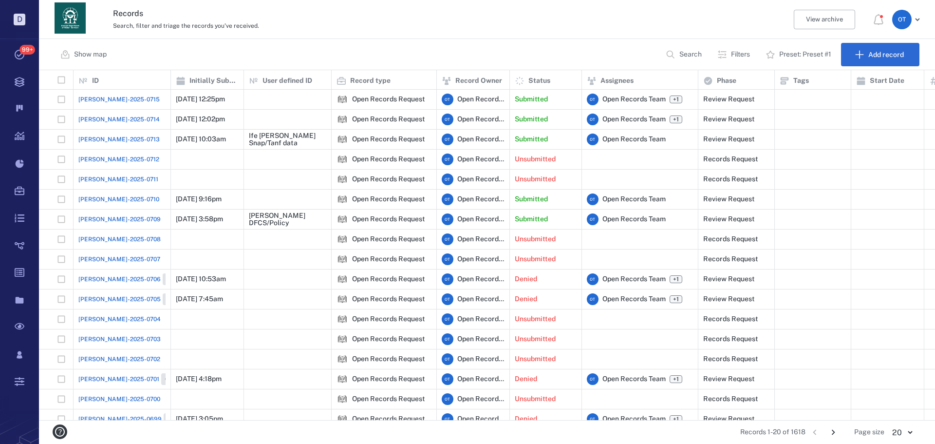
click at [119, 117] on span "[PERSON_NAME]-2025-0714" at bounding box center [118, 119] width 81 height 9
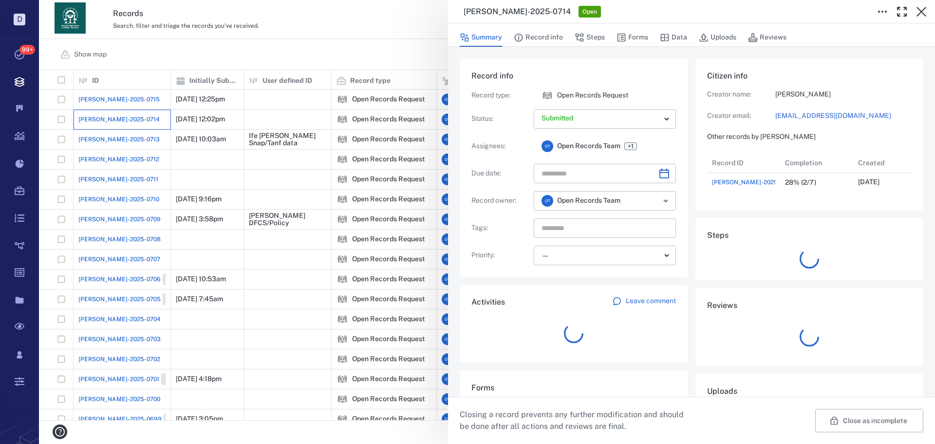
scroll to position [8, 8]
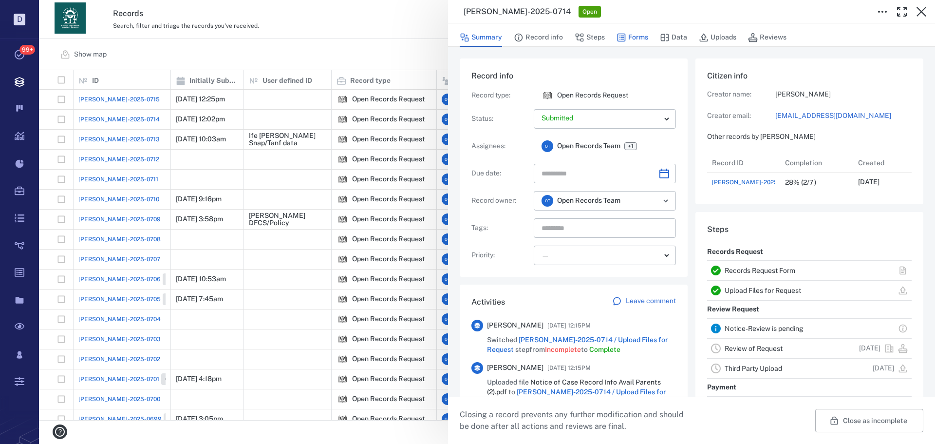
click at [627, 38] on button "Forms" at bounding box center [633, 37] width 32 height 19
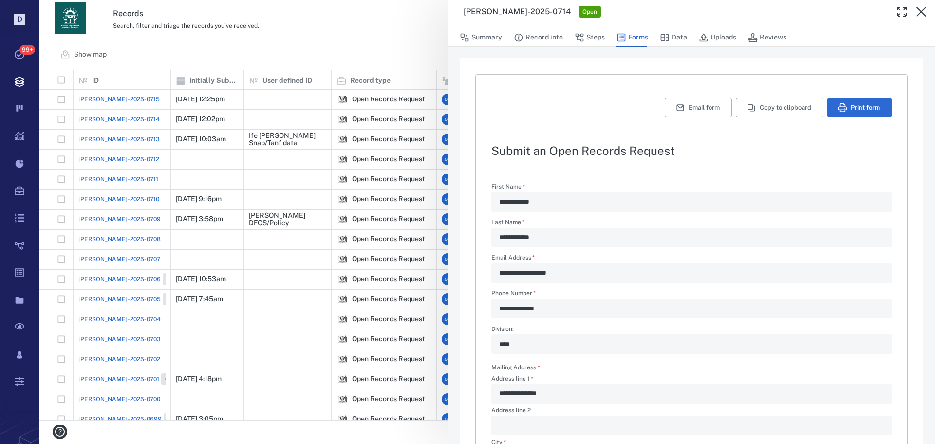
scroll to position [242, 0]
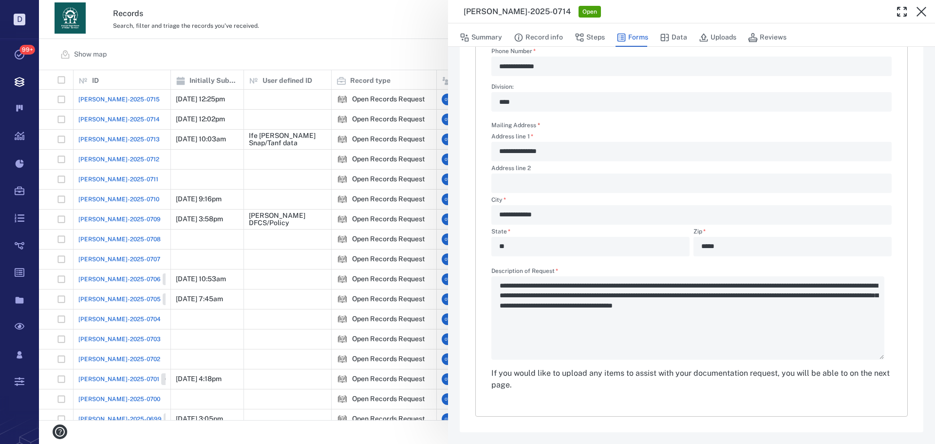
click at [384, 63] on div "**********" at bounding box center [487, 222] width 896 height 444
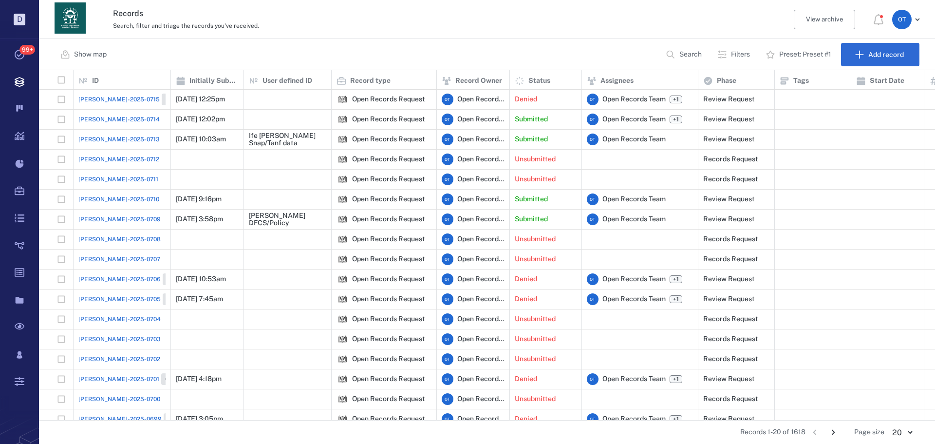
click at [164, 100] on span "Closed" at bounding box center [175, 99] width 23 height 8
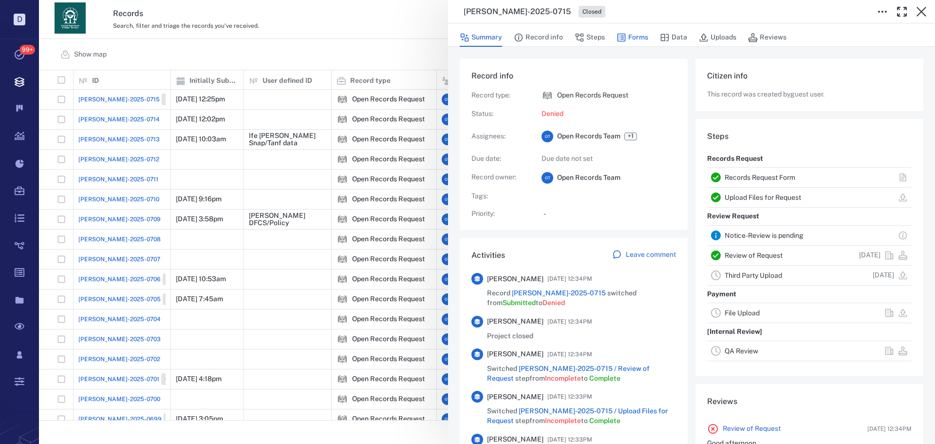
click at [631, 32] on button "Forms" at bounding box center [633, 37] width 32 height 19
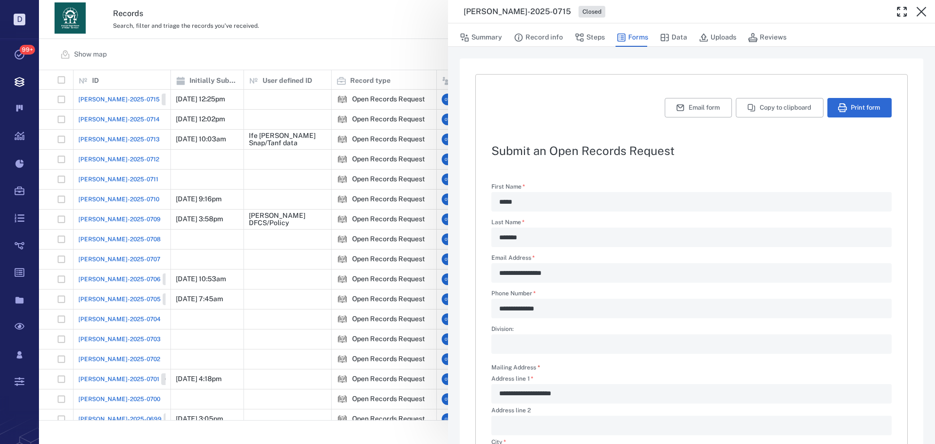
scroll to position [235, 0]
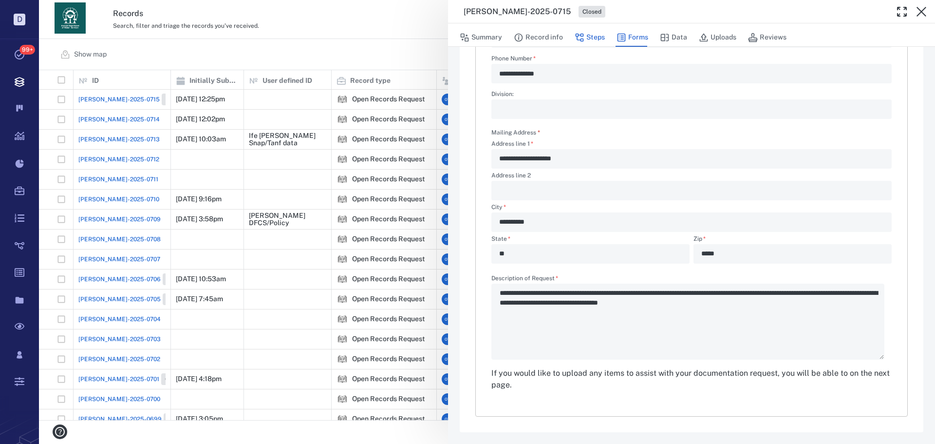
click at [586, 29] on div "Summary Record info Steps Forms Data Uploads Reviews" at bounding box center [692, 36] width 464 height 19
click at [594, 42] on button "Steps" at bounding box center [590, 37] width 30 height 19
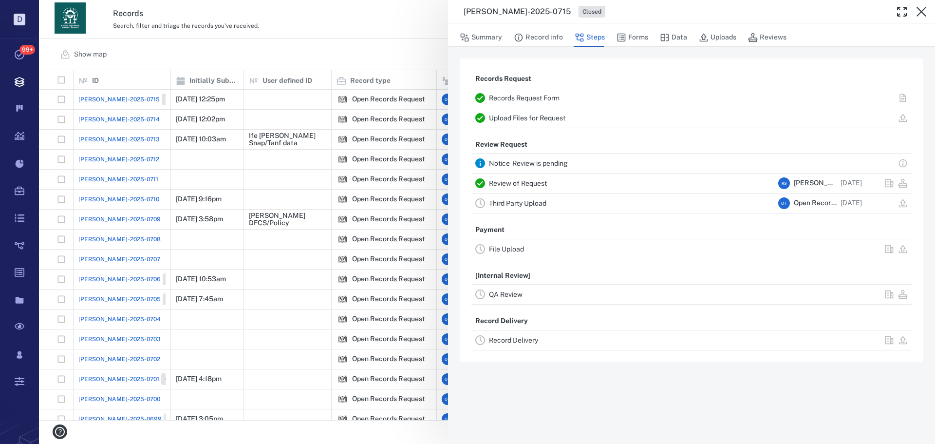
click at [539, 184] on link "Review of Request" at bounding box center [518, 183] width 58 height 8
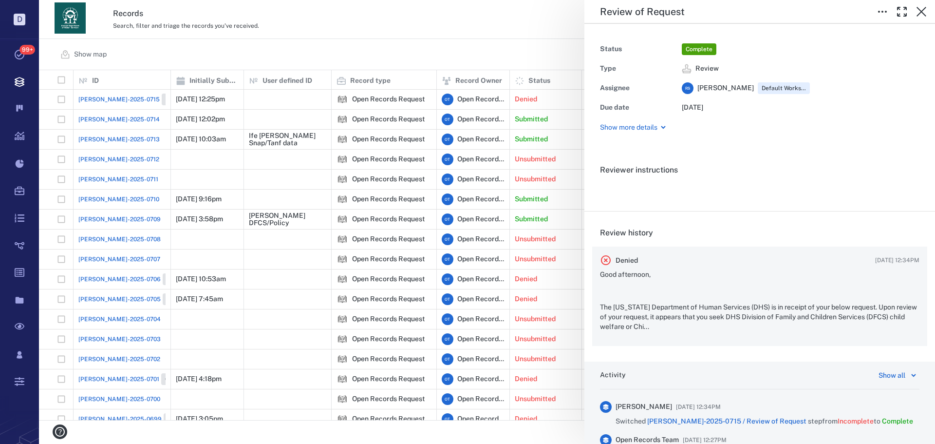
click at [703, 272] on p "Good afternoon," at bounding box center [760, 275] width 320 height 10
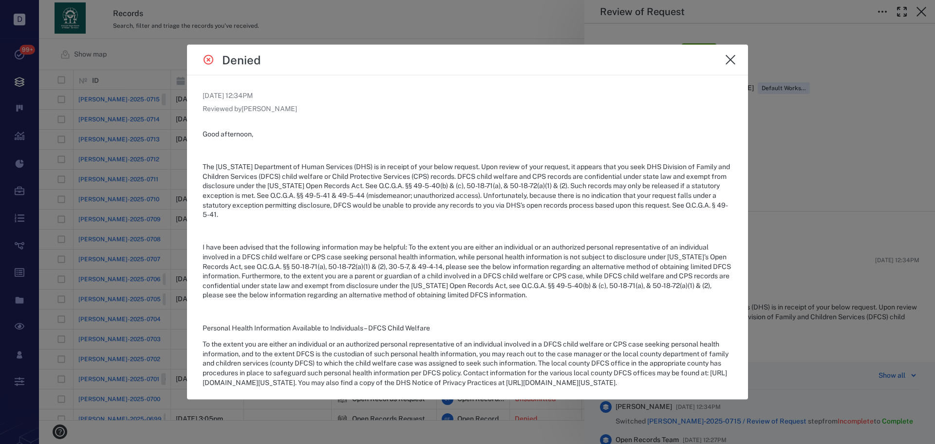
scroll to position [264, 0]
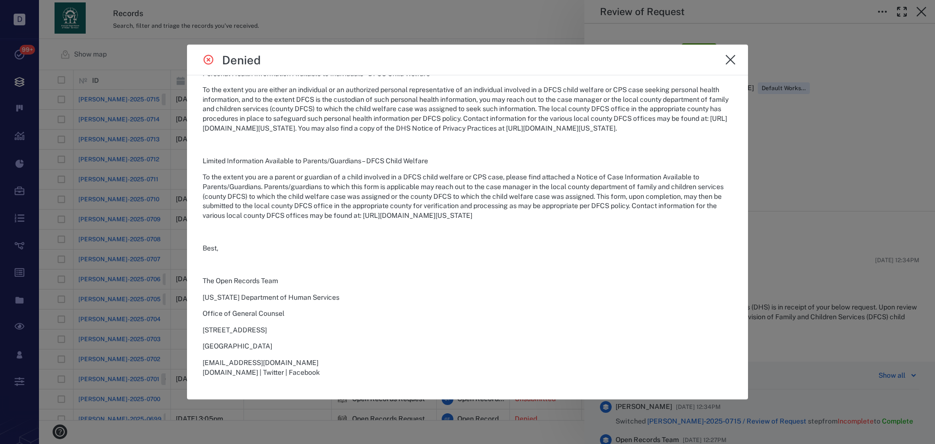
click at [783, 70] on div at bounding box center [467, 222] width 935 height 444
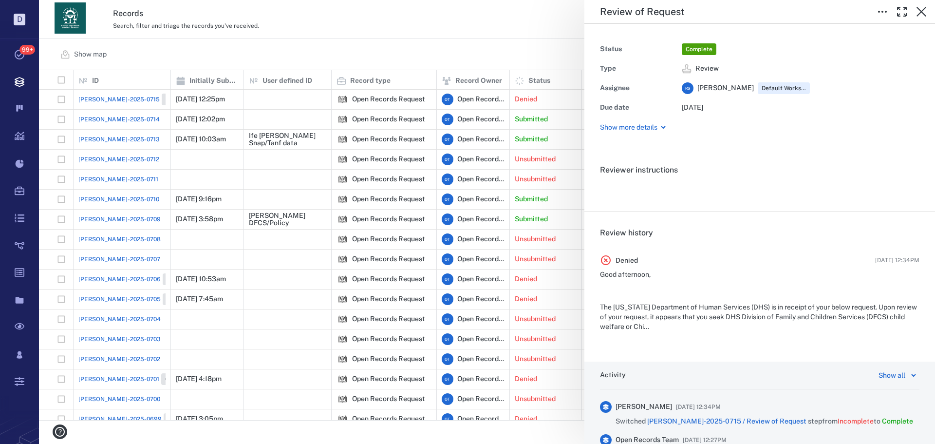
click at [474, 9] on div "Review of Request Status Complete Type Review Assignee R S [PERSON_NAME] Defaul…" at bounding box center [487, 222] width 896 height 444
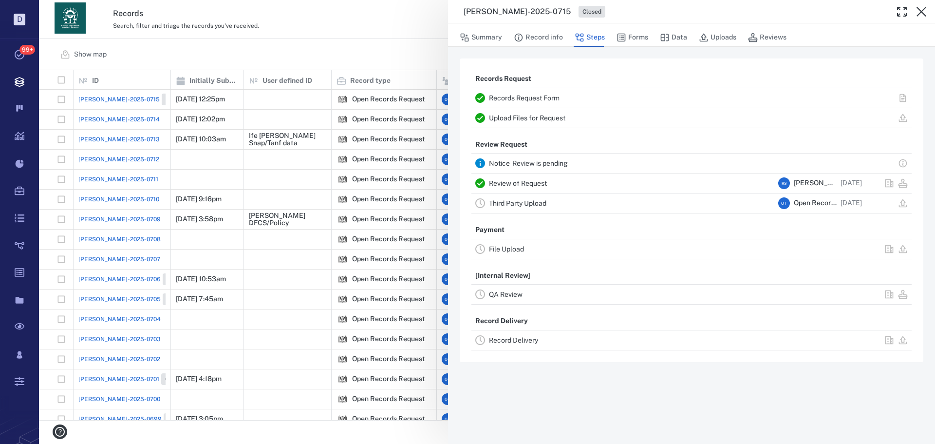
click at [418, 22] on div "[PERSON_NAME]-2025-0715 Closed Summary Record info Steps Forms Data Uploads Rev…" at bounding box center [487, 222] width 896 height 444
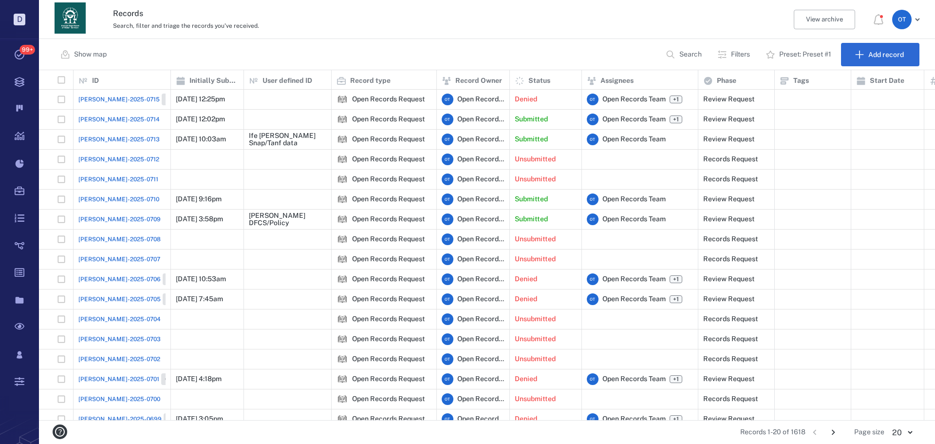
click at [694, 54] on p "Search" at bounding box center [691, 55] width 22 height 10
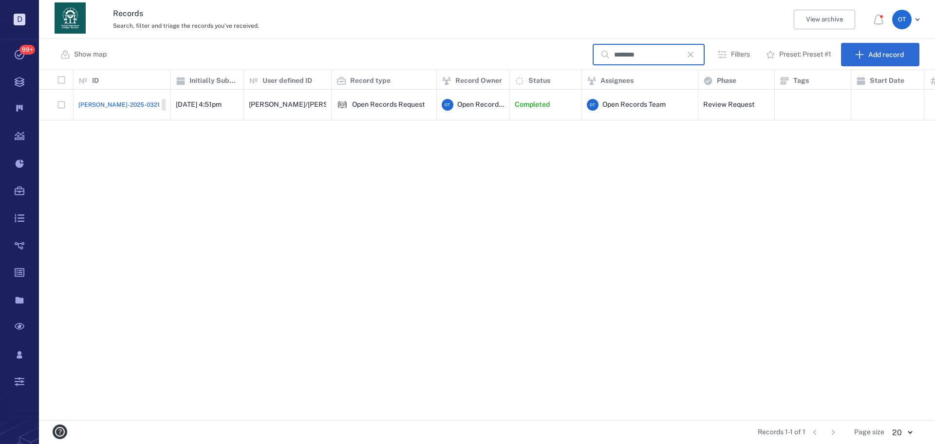
scroll to position [342, 890]
type input "********"
click at [702, 57] on div "******** ​" at bounding box center [649, 54] width 112 height 21
click at [693, 56] on icon "button" at bounding box center [691, 55] width 12 height 12
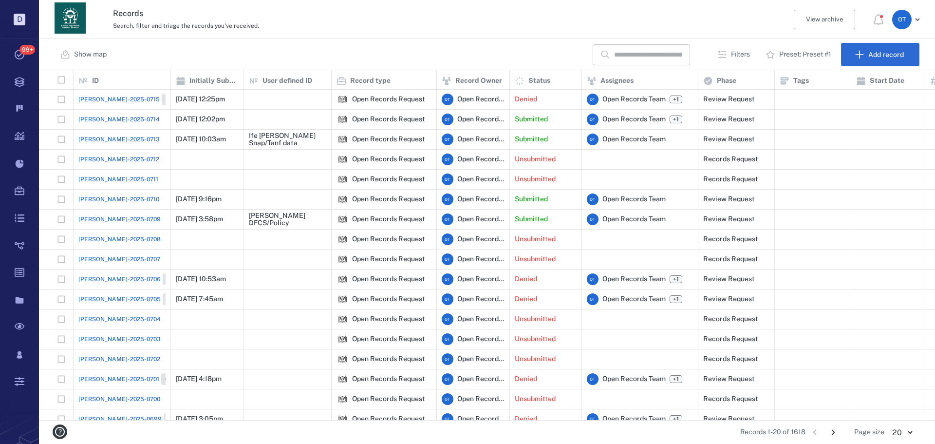
click at [650, 50] on input "text" at bounding box center [648, 54] width 68 height 21
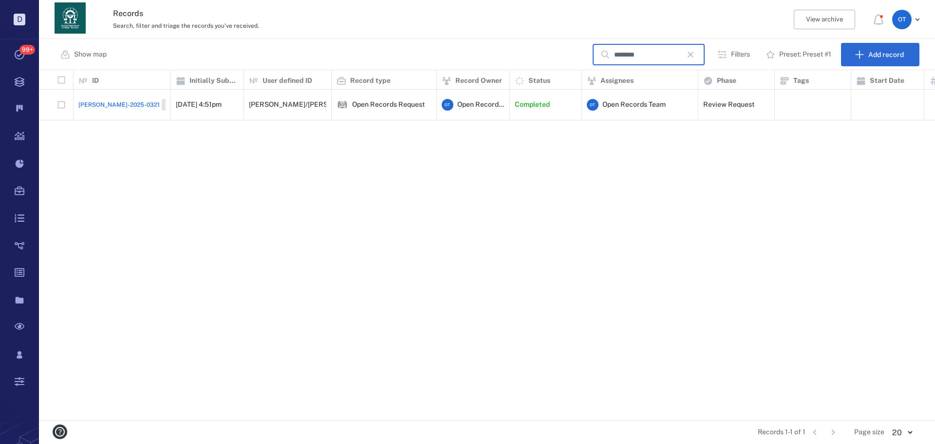
type input "********"
click at [82, 100] on span "ORR-2025-0321" at bounding box center [118, 104] width 81 height 9
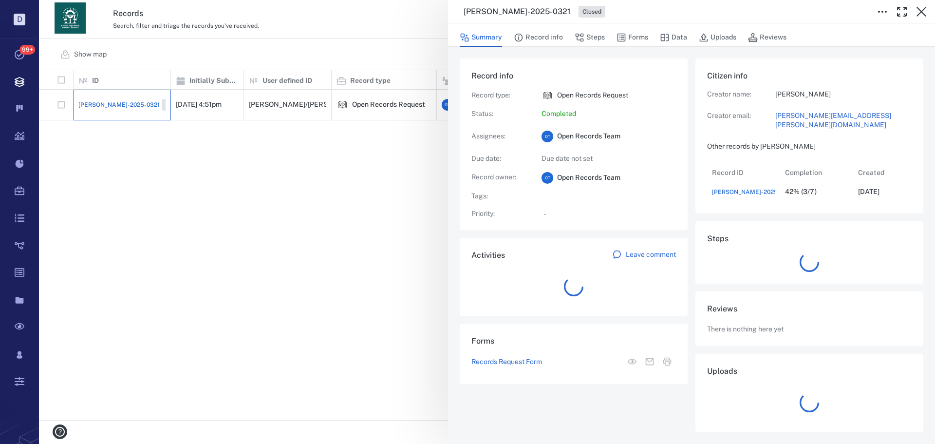
scroll to position [39, 193]
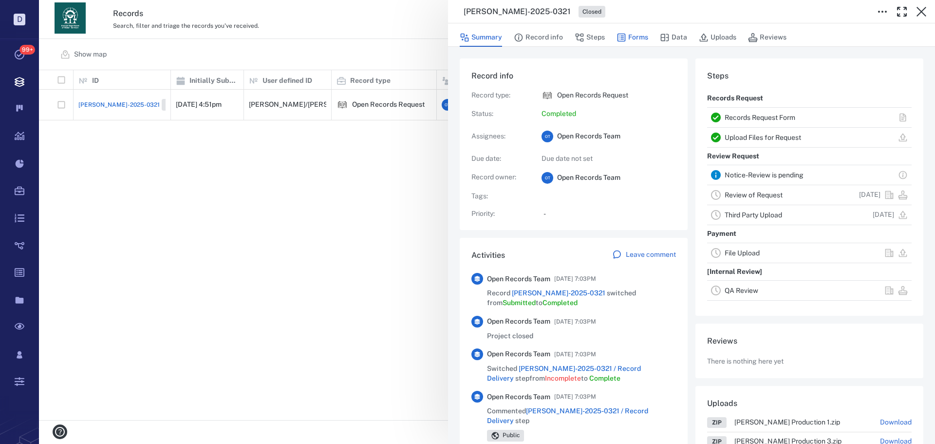
click at [625, 37] on icon "button" at bounding box center [622, 38] width 10 height 10
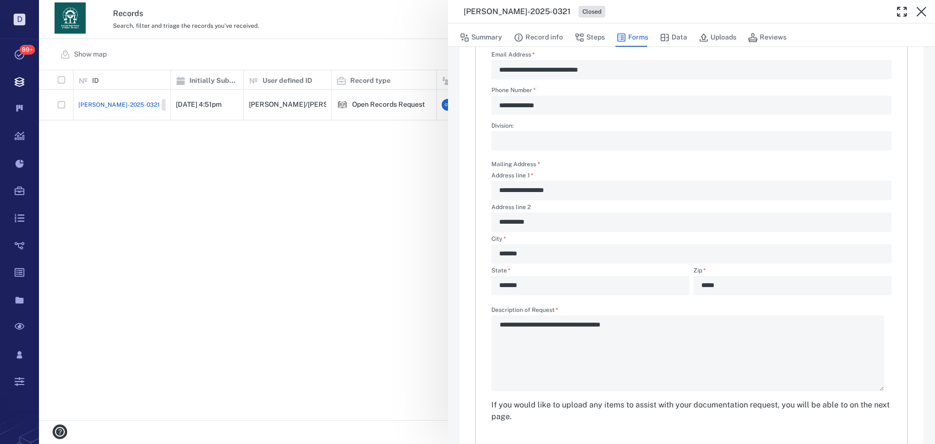
scroll to position [186, 0]
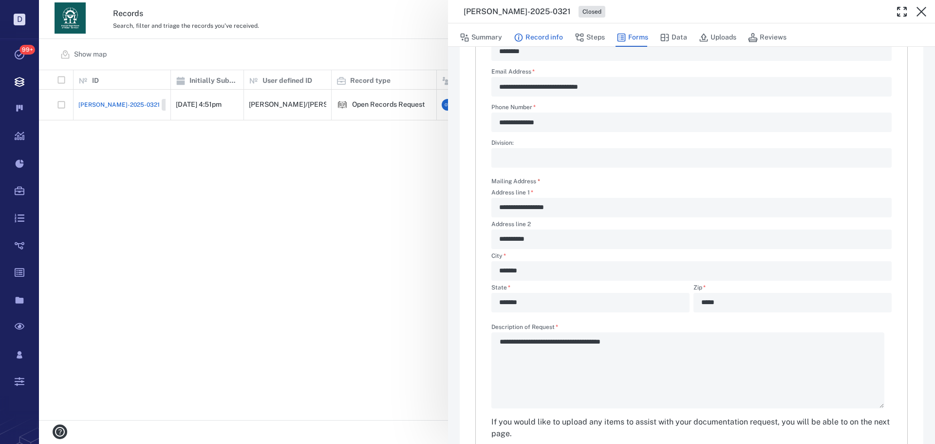
click at [545, 33] on button "Record info" at bounding box center [538, 37] width 49 height 19
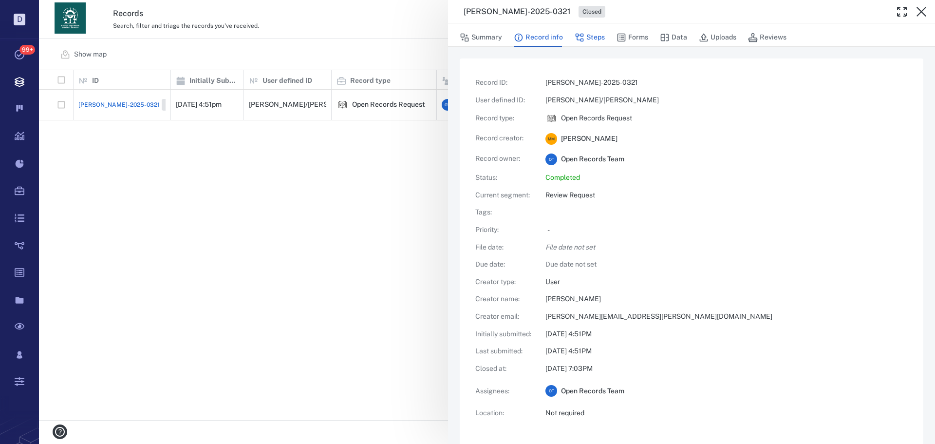
click at [586, 45] on button "Steps" at bounding box center [590, 37] width 30 height 19
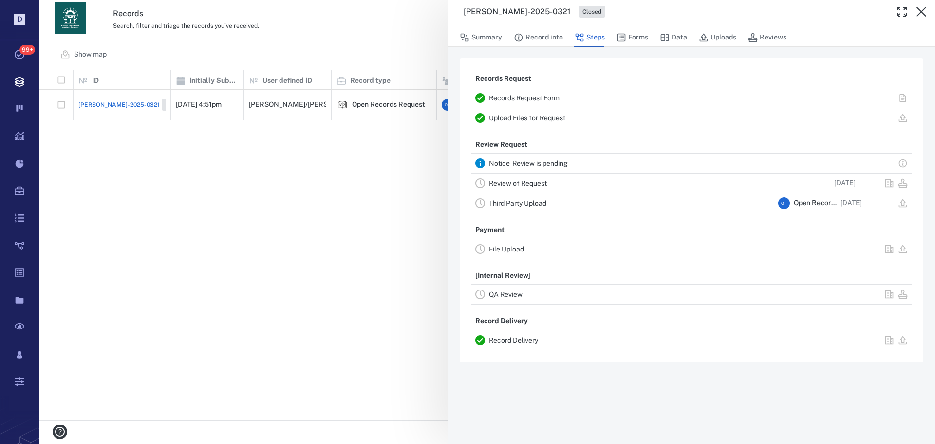
click at [537, 116] on link "Upload Files for Request" at bounding box center [527, 118] width 76 height 8
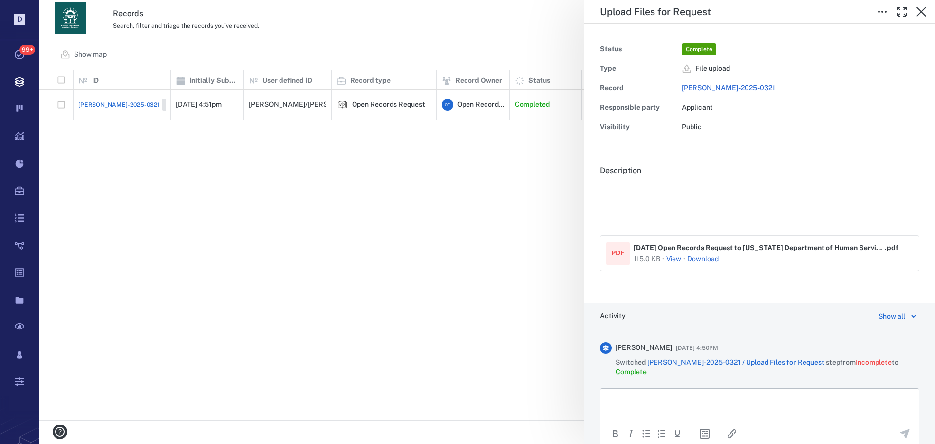
click at [672, 259] on button "View" at bounding box center [673, 259] width 15 height 10
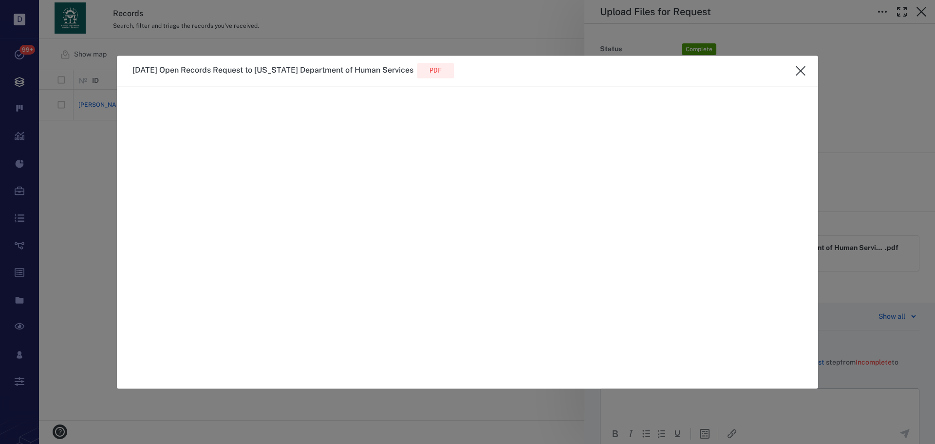
click at [792, 78] on div at bounding box center [800, 70] width 19 height 19
click at [794, 76] on button "close" at bounding box center [800, 70] width 19 height 19
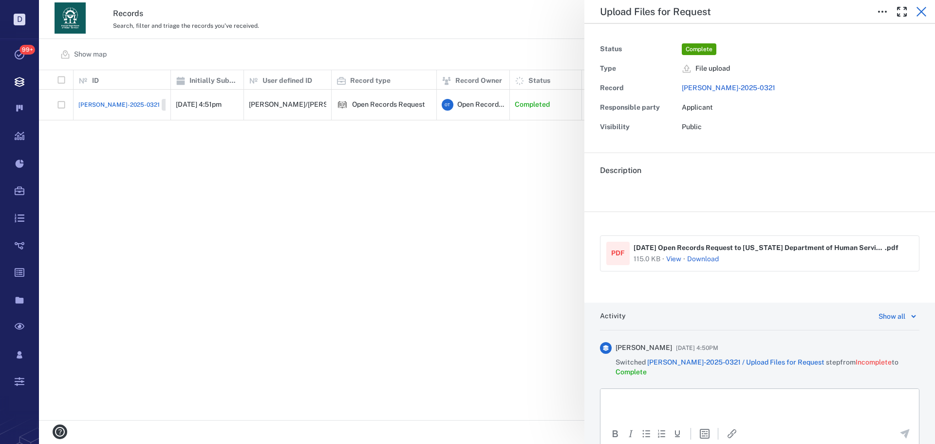
click at [913, 11] on button "button" at bounding box center [921, 11] width 19 height 19
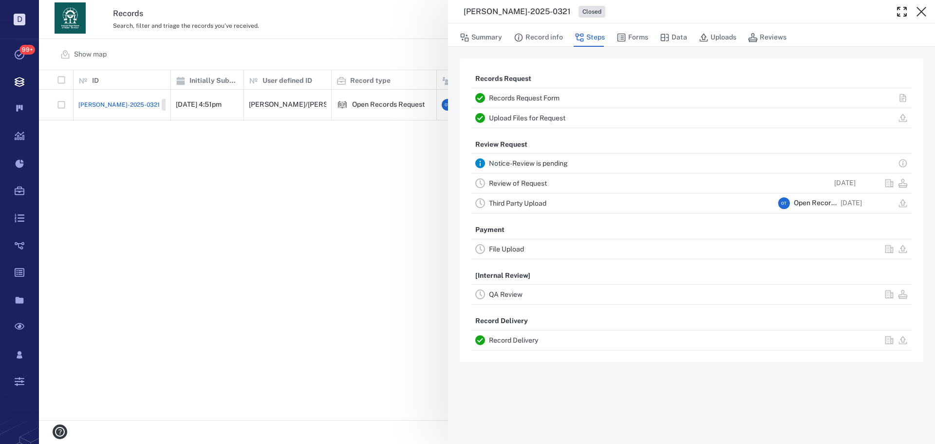
click at [554, 37] on button "Record info" at bounding box center [538, 37] width 49 height 19
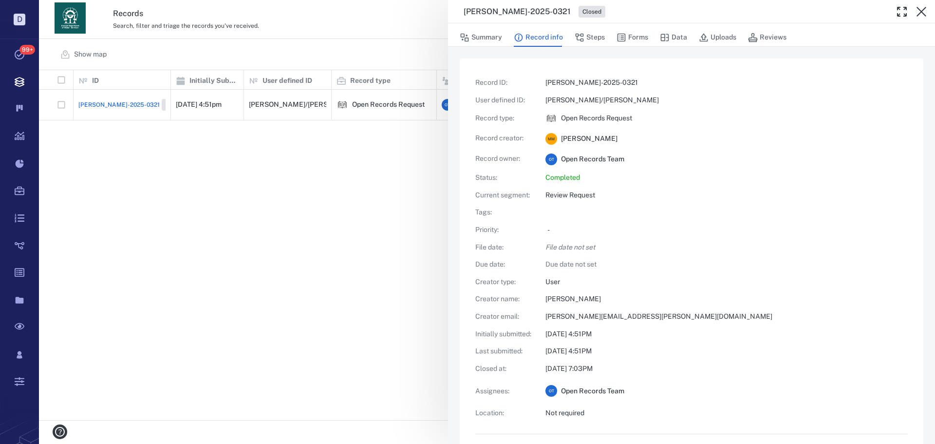
scroll to position [438, 0]
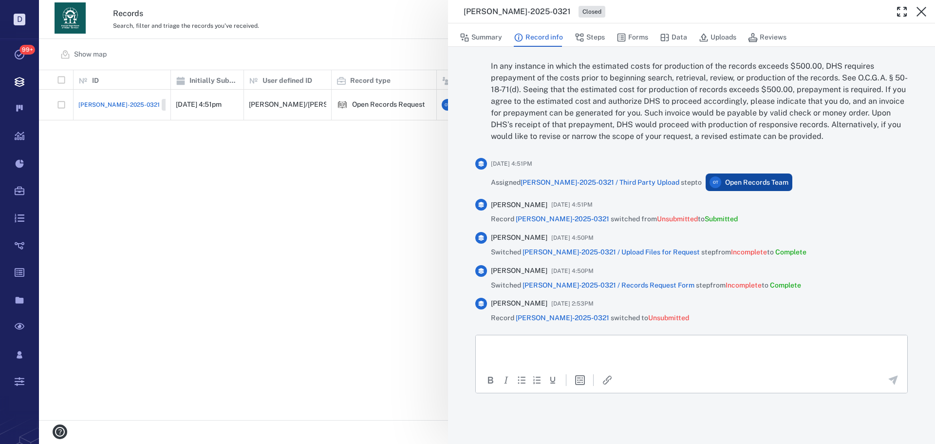
drag, startPoint x: 790, startPoint y: 153, endPoint x: 766, endPoint y: 367, distance: 215.7
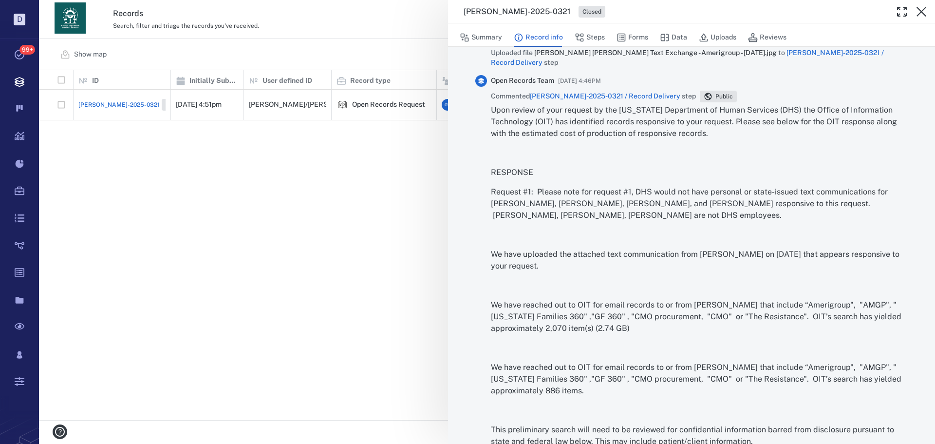
scroll to position [1720, 0]
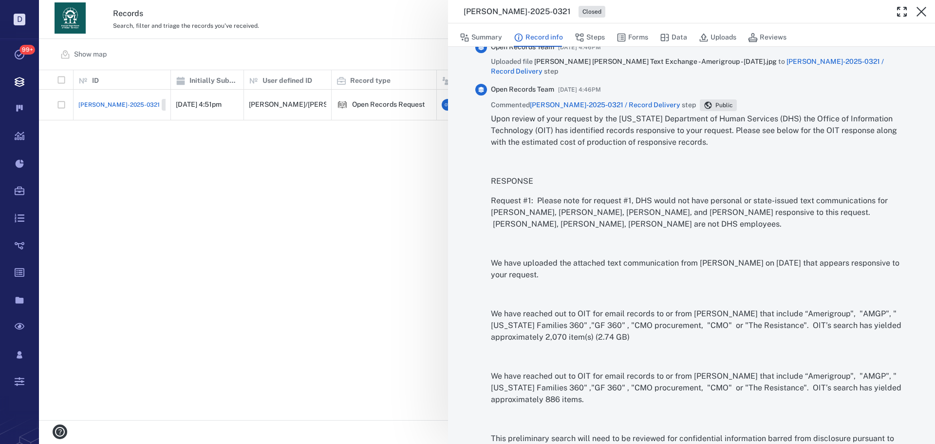
drag, startPoint x: 361, startPoint y: 208, endPoint x: 597, endPoint y: 115, distance: 253.5
click at [361, 208] on div "ORR-2025-0321 Closed Summary Record info Steps Forms Data Uploads Reviews Recor…" at bounding box center [487, 222] width 896 height 444
click at [369, 191] on div "ORR-2025-0321 Closed Summary Record info Steps Forms Data Uploads Reviews Recor…" at bounding box center [487, 222] width 896 height 444
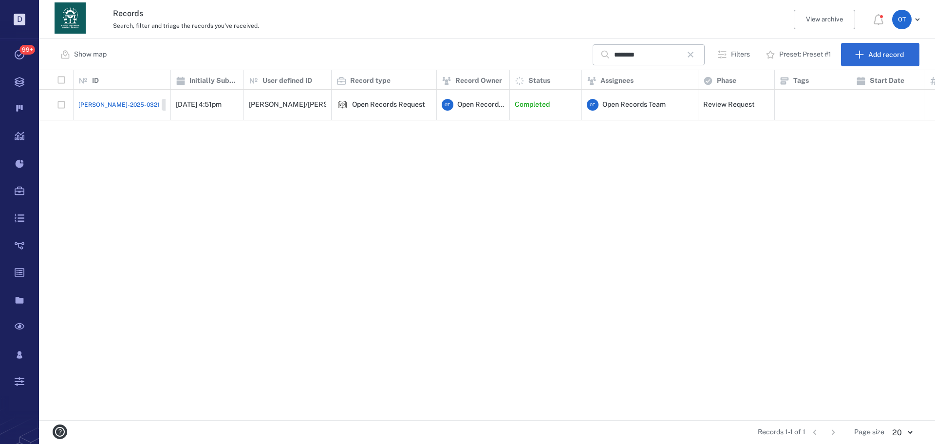
click at [699, 57] on button "button" at bounding box center [691, 54] width 17 height 17
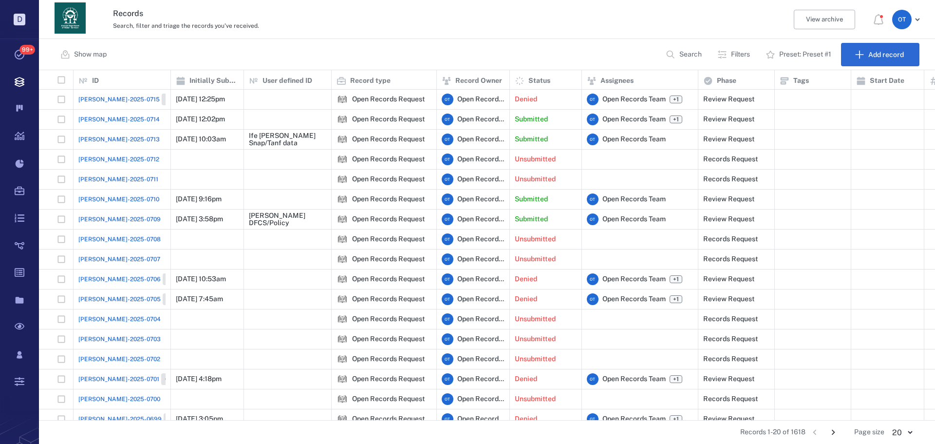
click at [118, 197] on span "[PERSON_NAME]-2025-0710" at bounding box center [118, 199] width 81 height 9
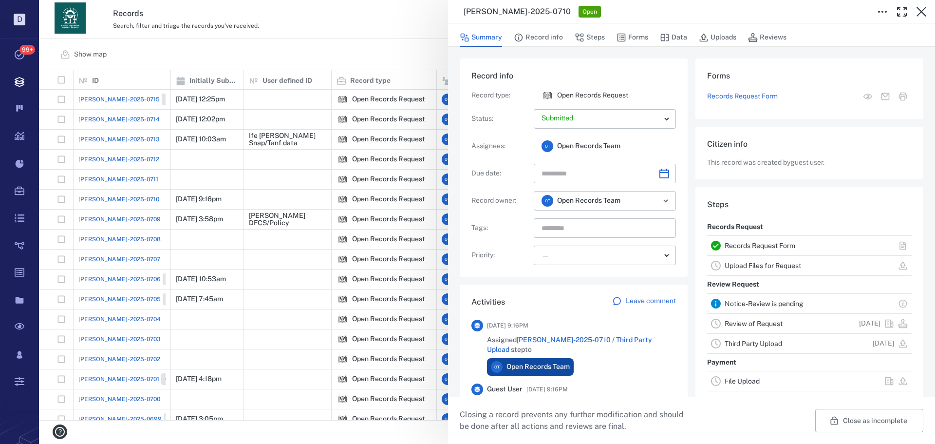
click at [642, 39] on button "Forms" at bounding box center [633, 37] width 32 height 19
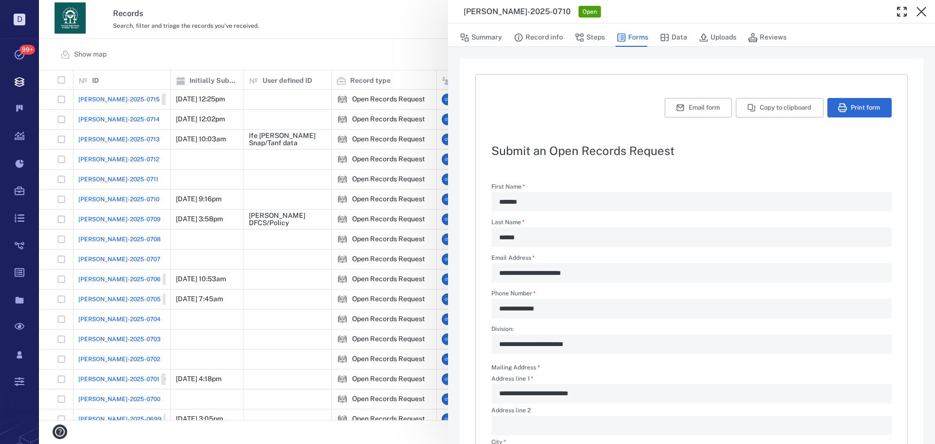
click at [305, 35] on div "**********" at bounding box center [487, 222] width 896 height 444
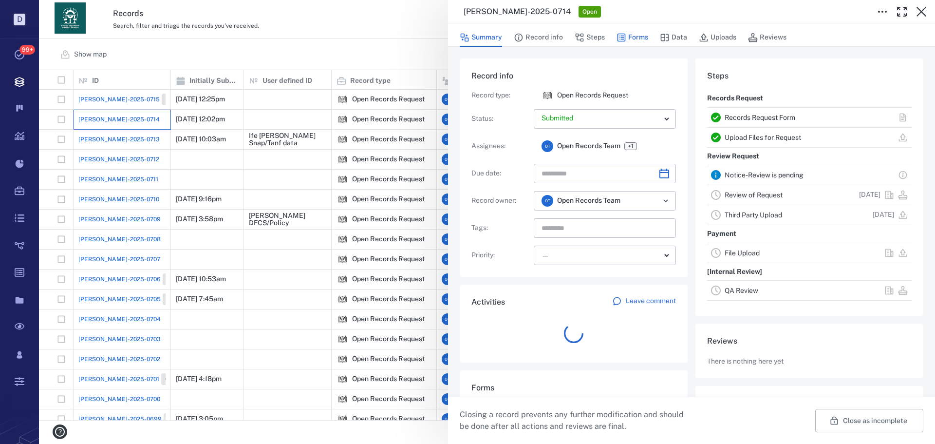
scroll to position [39, 193]
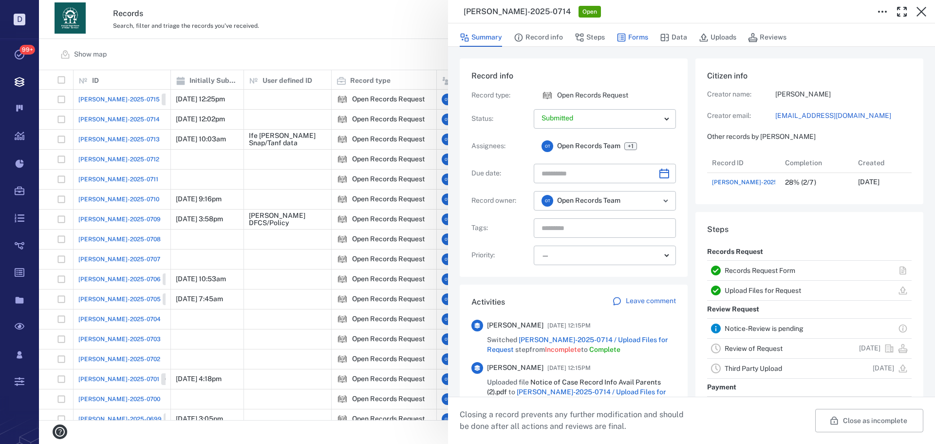
click at [639, 38] on button "Forms" at bounding box center [633, 37] width 32 height 19
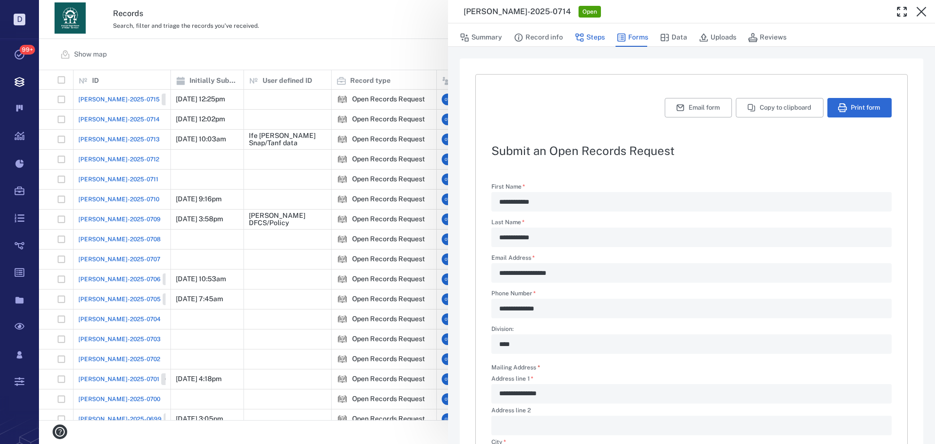
click at [579, 33] on icon "button" at bounding box center [580, 38] width 10 height 10
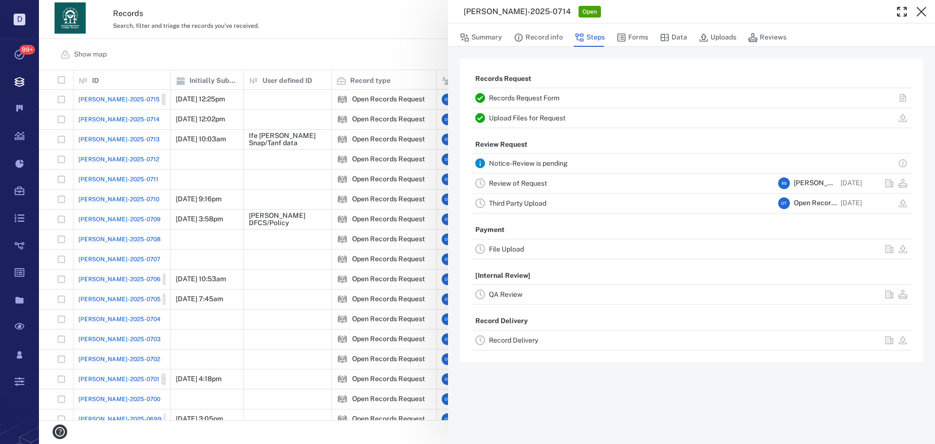
click at [535, 182] on link "Review of Request" at bounding box center [518, 183] width 58 height 8
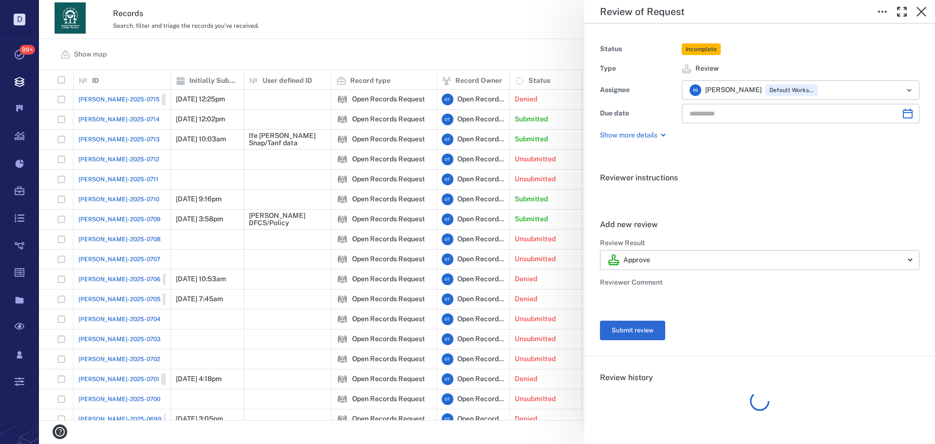
type input "**********"
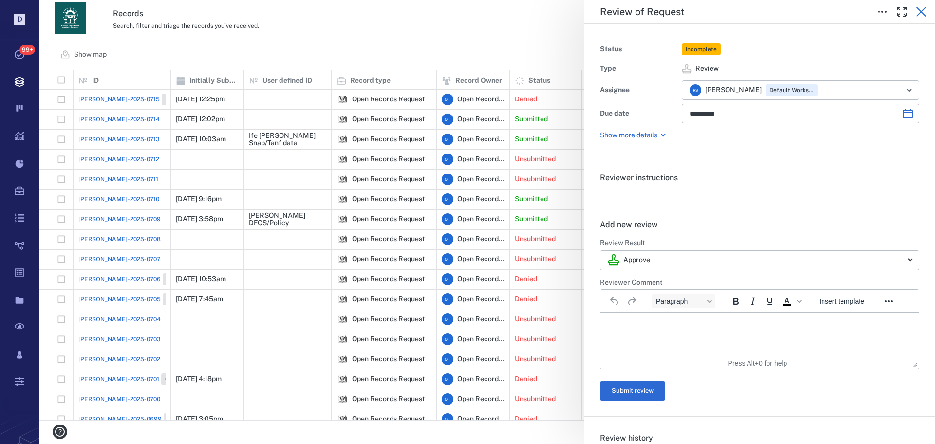
click at [917, 13] on icon "button" at bounding box center [922, 12] width 12 height 12
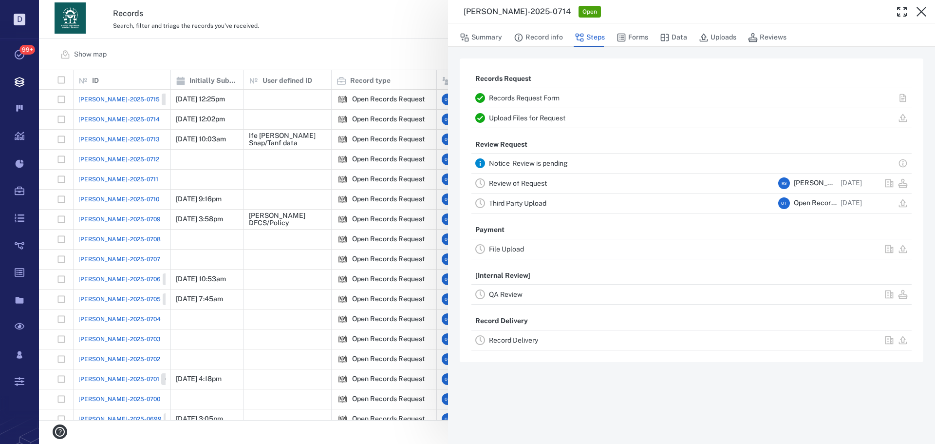
click at [341, 44] on div "ORR-2025-0714 Open Summary Record info Steps Forms Data Uploads Reviews Records…" at bounding box center [487, 222] width 896 height 444
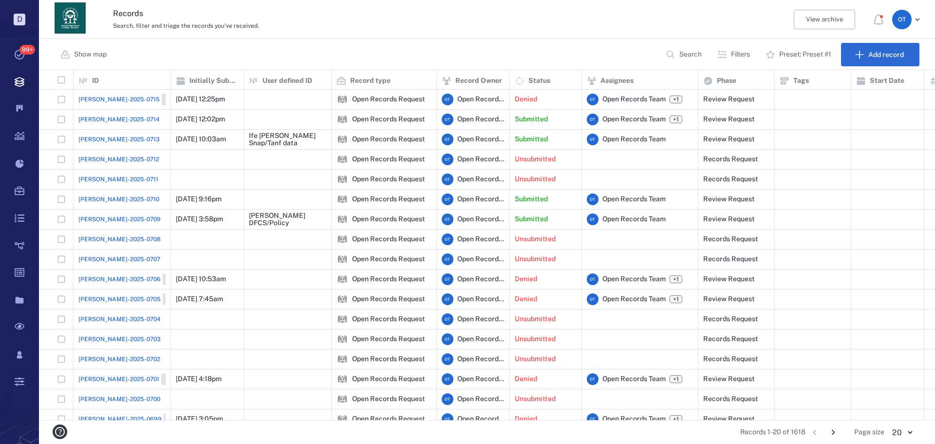
click at [95, 201] on span "[PERSON_NAME]-2025-0710" at bounding box center [118, 199] width 81 height 9
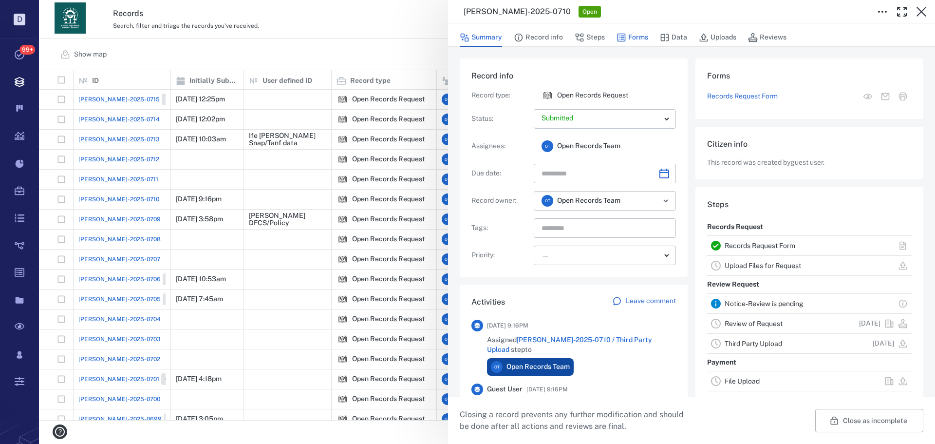
click at [638, 41] on button "Forms" at bounding box center [633, 37] width 32 height 19
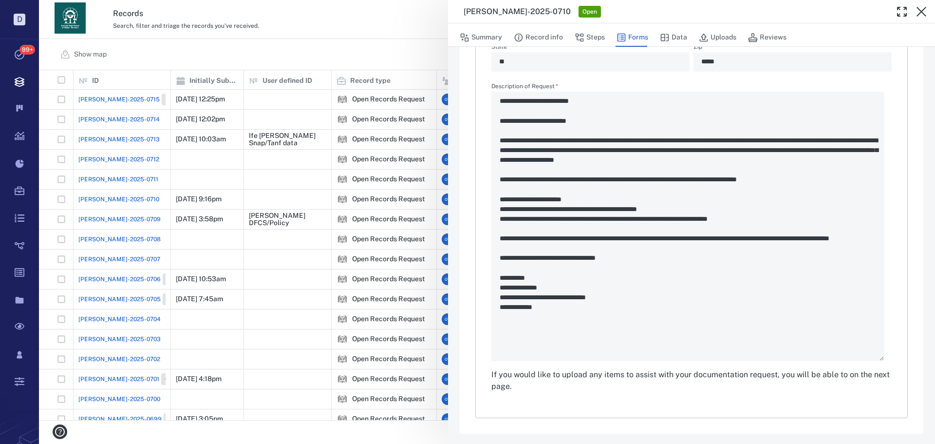
scroll to position [428, 0]
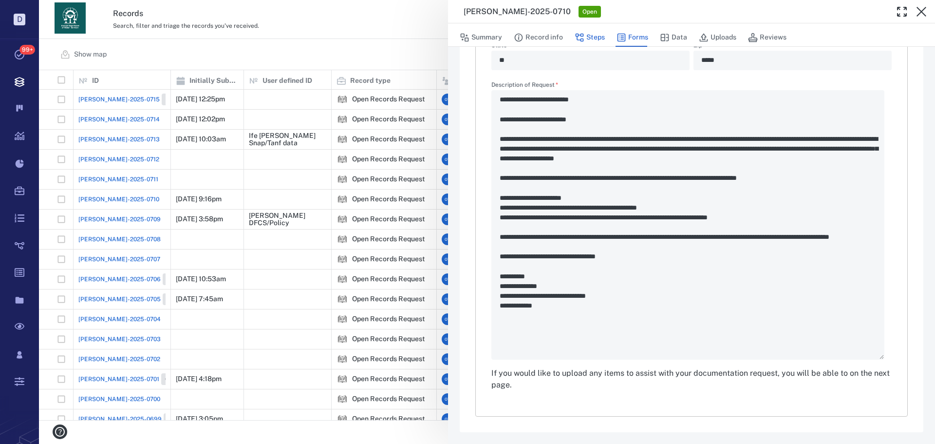
click at [590, 35] on button "Steps" at bounding box center [590, 37] width 30 height 19
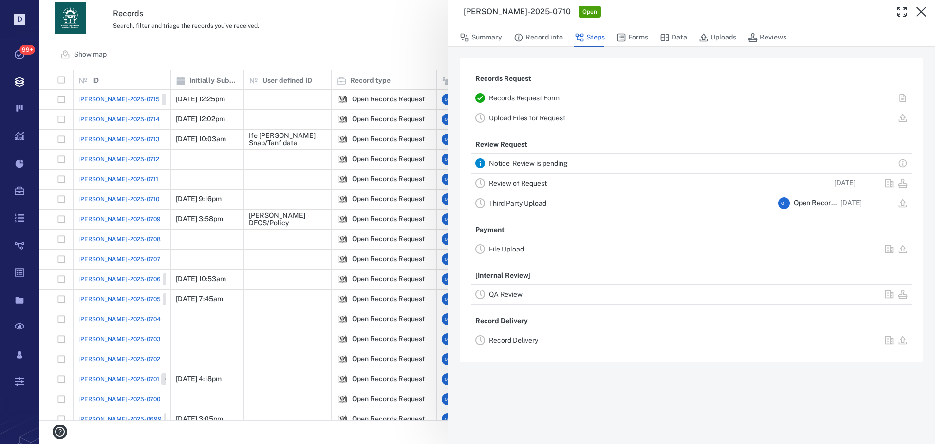
click at [541, 181] on link "Review of Request" at bounding box center [518, 183] width 58 height 8
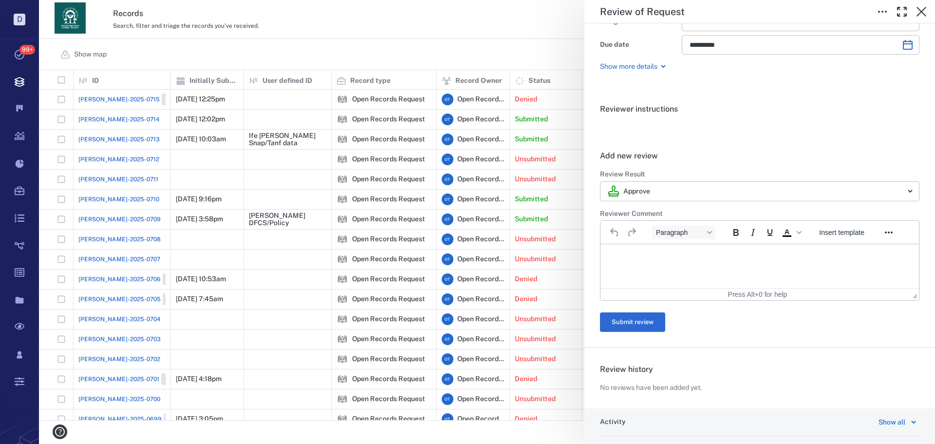
scroll to position [185, 0]
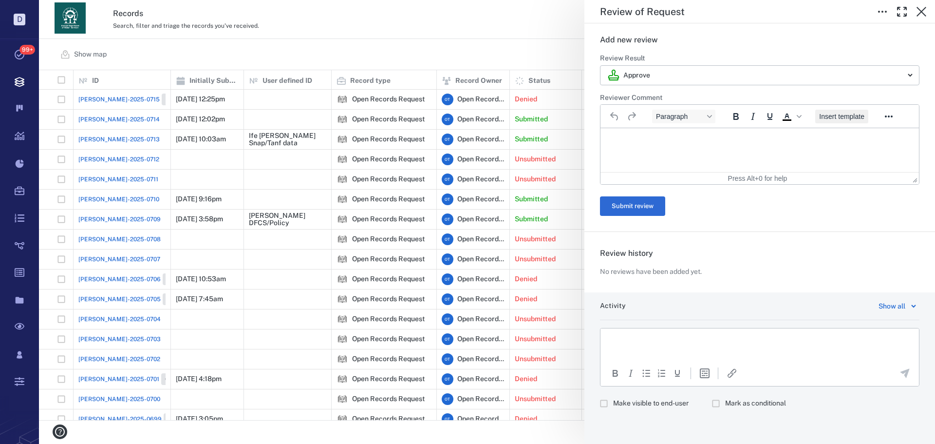
click at [823, 121] on button "Insert template" at bounding box center [842, 117] width 53 height 14
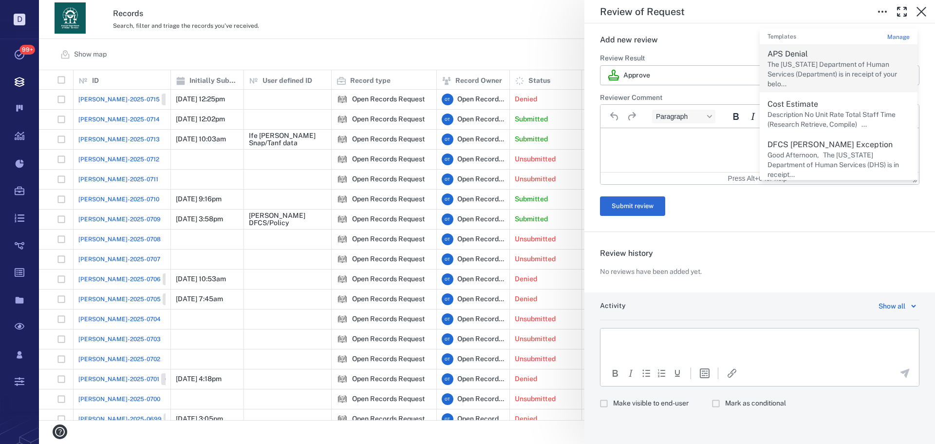
click at [816, 73] on p "The Georgia Department of Human Services (Department) is in receipt of your bel…" at bounding box center [839, 74] width 142 height 29
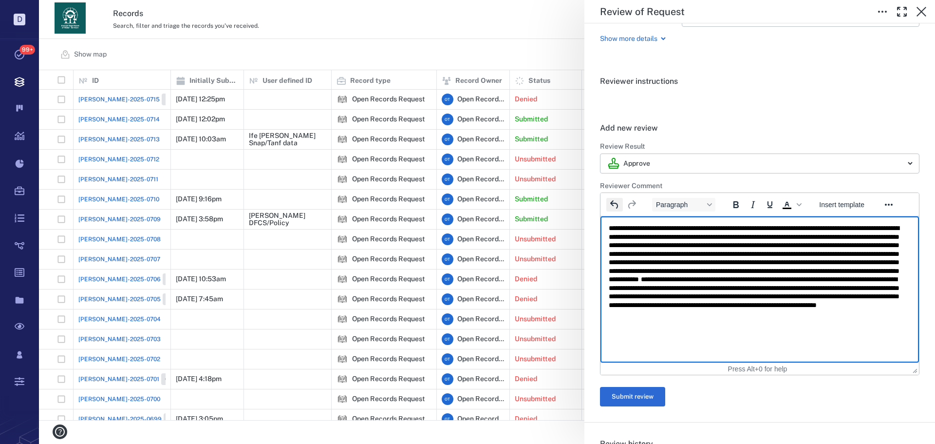
scroll to position [87, 0]
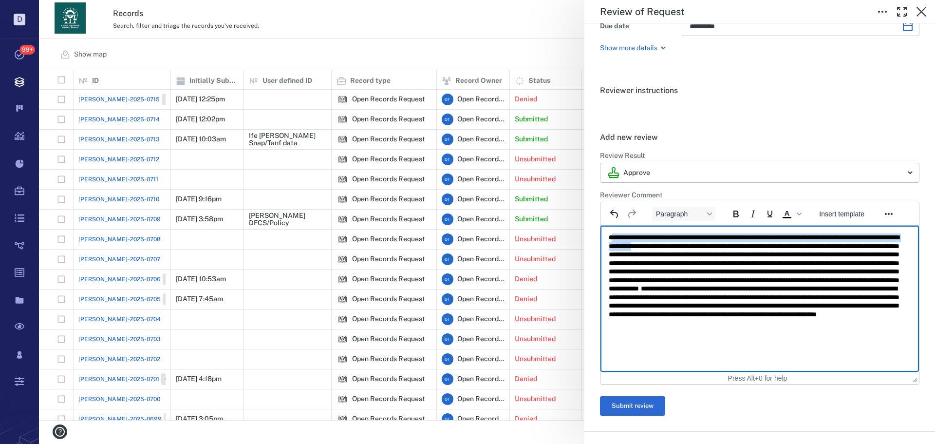
drag, startPoint x: 615, startPoint y: 235, endPoint x: 702, endPoint y: 249, distance: 87.9
click at [719, 246] on p "**********" at bounding box center [756, 288] width 295 height 111
click at [702, 249] on p "**********" at bounding box center [756, 288] width 295 height 111
drag, startPoint x: 892, startPoint y: 246, endPoint x: 589, endPoint y: 237, distance: 302.7
click at [601, 237] on html "**********" at bounding box center [760, 289] width 319 height 127
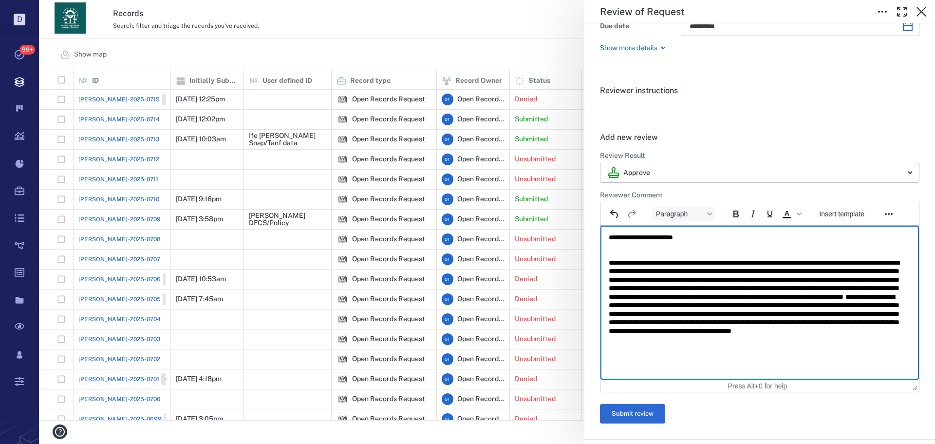
click at [736, 264] on p "**********" at bounding box center [756, 306] width 295 height 94
click at [710, 169] on body "D Tasks 99+ Records Boards Dashboard Reports Record types Guide steps Rules For…" at bounding box center [467, 222] width 935 height 444
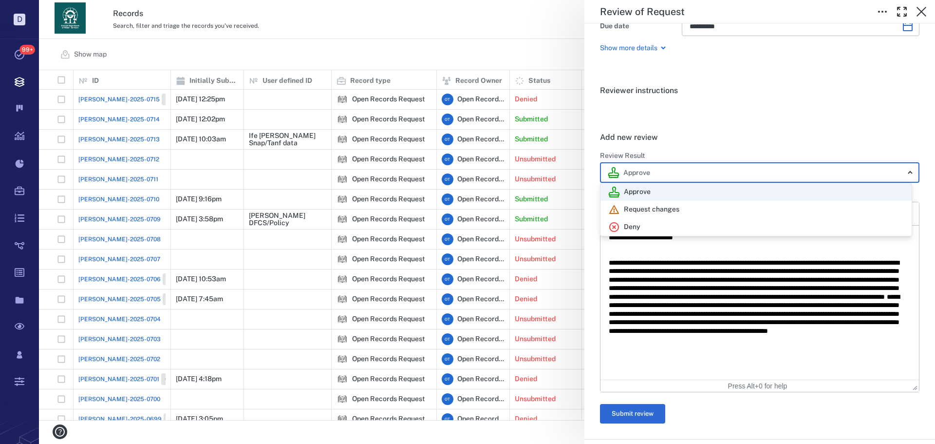
click at [671, 225] on div "Deny" at bounding box center [756, 227] width 296 height 12
type input "******"
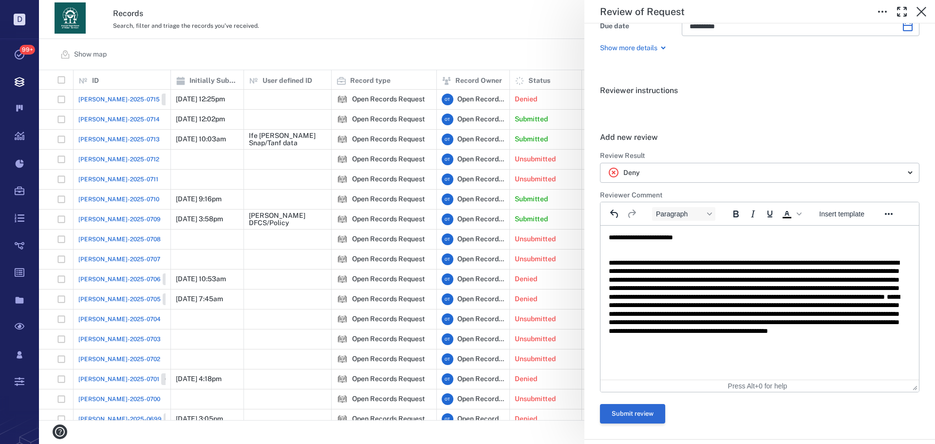
click at [633, 417] on button "Submit review" at bounding box center [632, 413] width 65 height 19
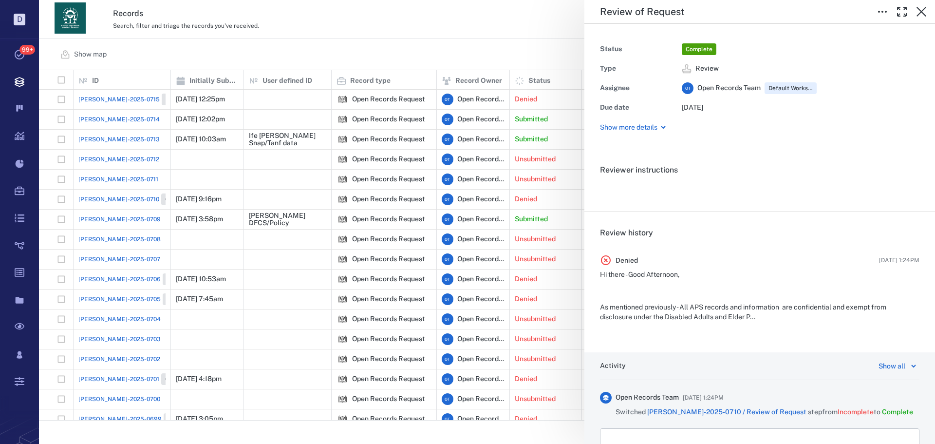
click at [379, 25] on div "Review of Request Status Complete Type Review Assignee O T Open Records Team De…" at bounding box center [487, 222] width 896 height 444
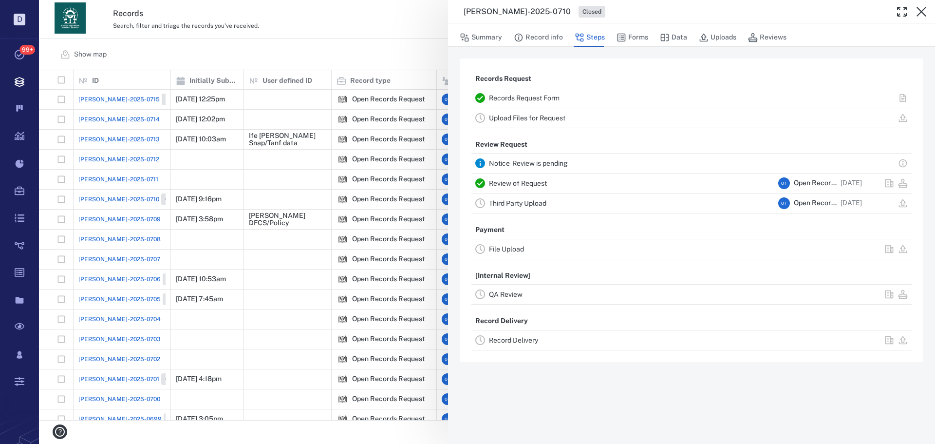
click at [307, 94] on div "[PERSON_NAME]-2025-0710 Closed Summary Record info Steps Forms Data Uploads Rev…" at bounding box center [487, 222] width 896 height 444
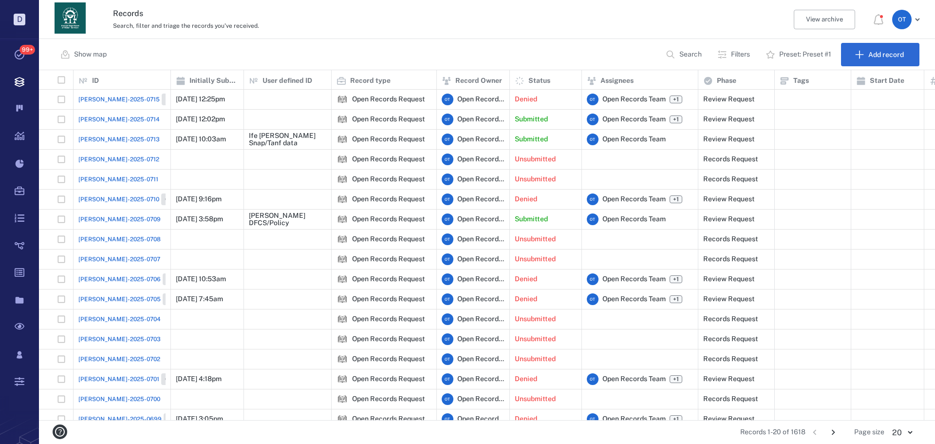
click at [534, 28] on div "Records Search, filter and triage the records you've received. View archive O T" at bounding box center [487, 19] width 896 height 39
drag, startPoint x: 585, startPoint y: 29, endPoint x: 580, endPoint y: 25, distance: 6.2
click at [583, 30] on div "Search, filter and triage the records you've received." at bounding box center [445, 25] width 664 height 12
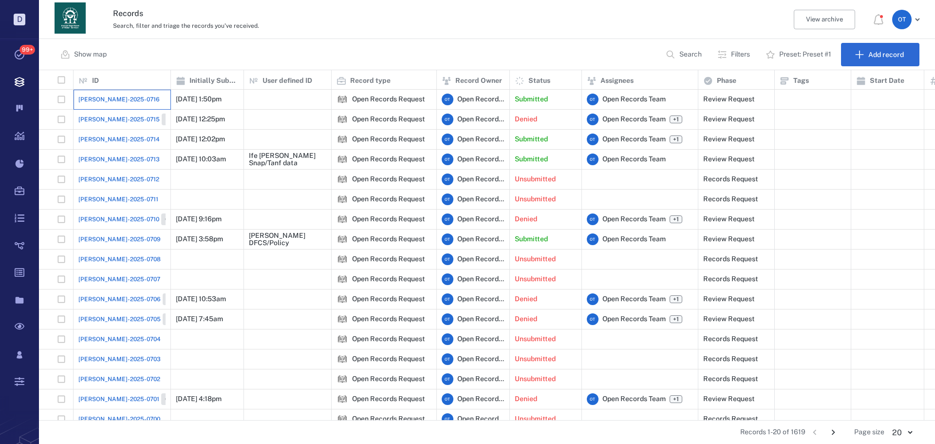
click at [113, 106] on div "[PERSON_NAME]-2025-0716" at bounding box center [121, 99] width 87 height 19
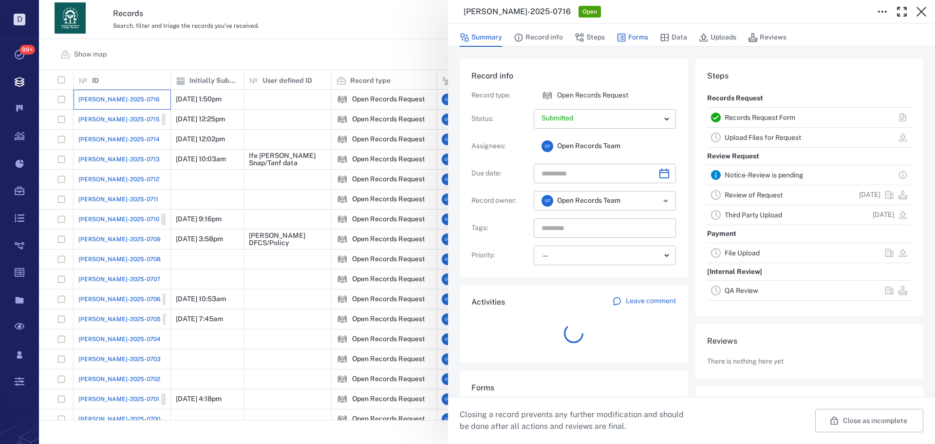
scroll to position [78, 186]
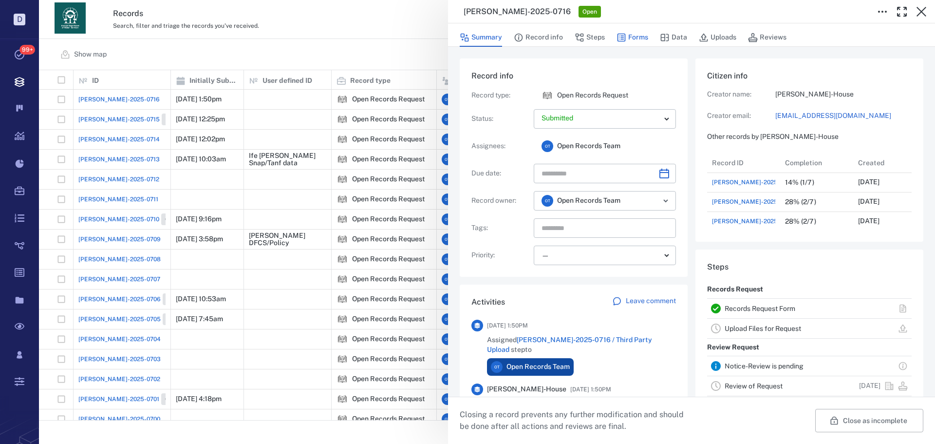
click at [629, 39] on button "Forms" at bounding box center [633, 37] width 32 height 19
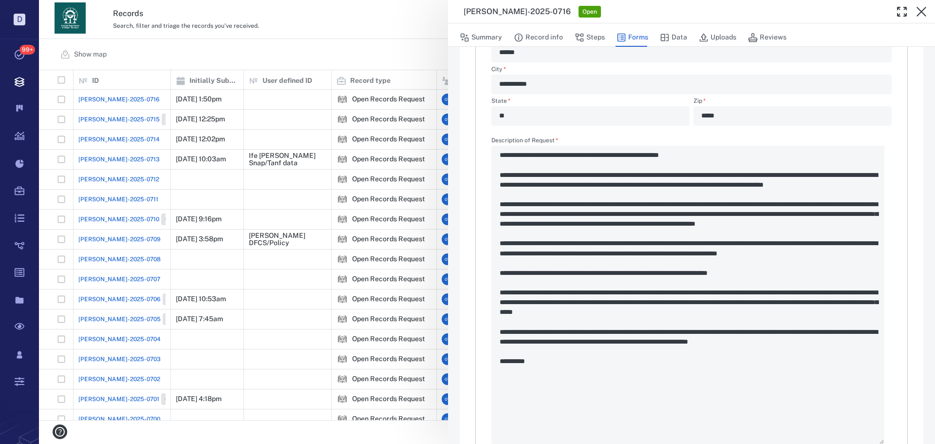
scroll to position [390, 0]
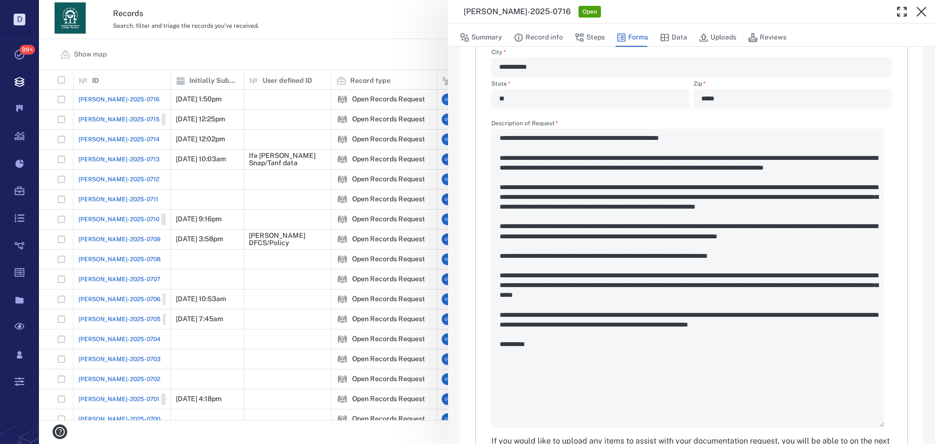
click at [387, 47] on div "**********" at bounding box center [487, 222] width 896 height 444
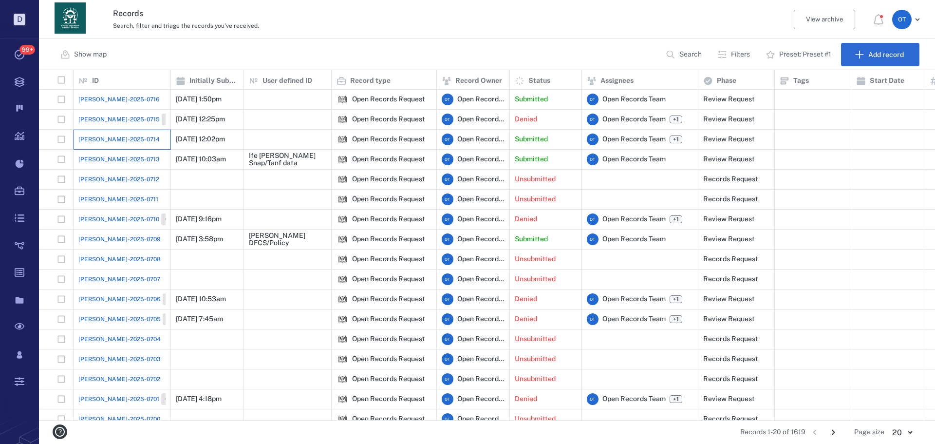
click at [102, 133] on div "[PERSON_NAME]-2025-0714" at bounding box center [121, 139] width 87 height 19
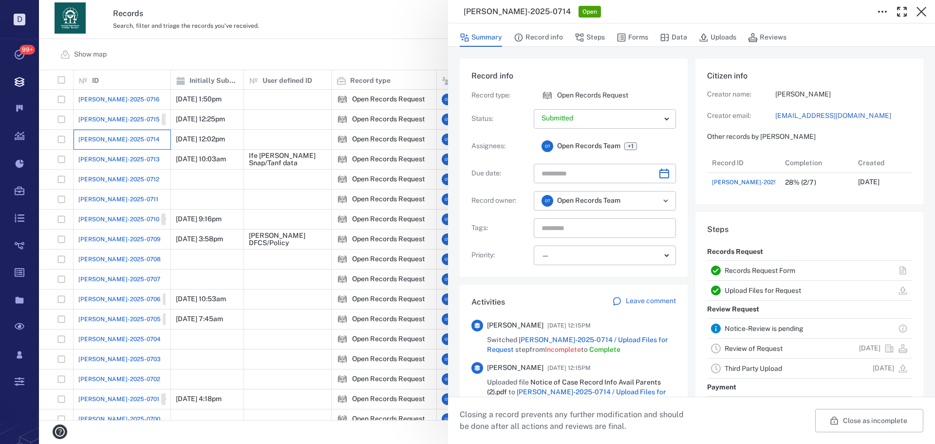
scroll to position [39, 193]
drag, startPoint x: 624, startPoint y: 34, endPoint x: 622, endPoint y: 48, distance: 13.9
click at [625, 34] on icon "button" at bounding box center [622, 38] width 8 height 8
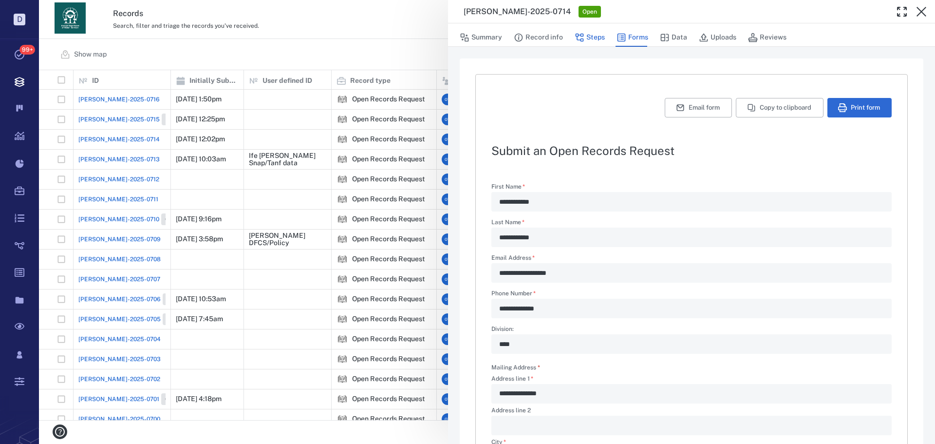
click at [591, 43] on button "Steps" at bounding box center [590, 37] width 30 height 19
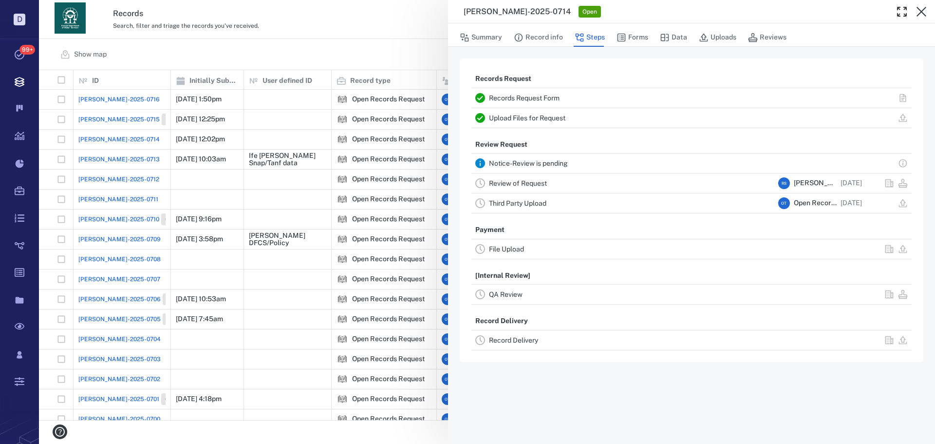
click at [530, 188] on div "Review of Request" at bounding box center [631, 183] width 285 height 12
click at [532, 185] on link "Review of Request" at bounding box center [518, 183] width 58 height 8
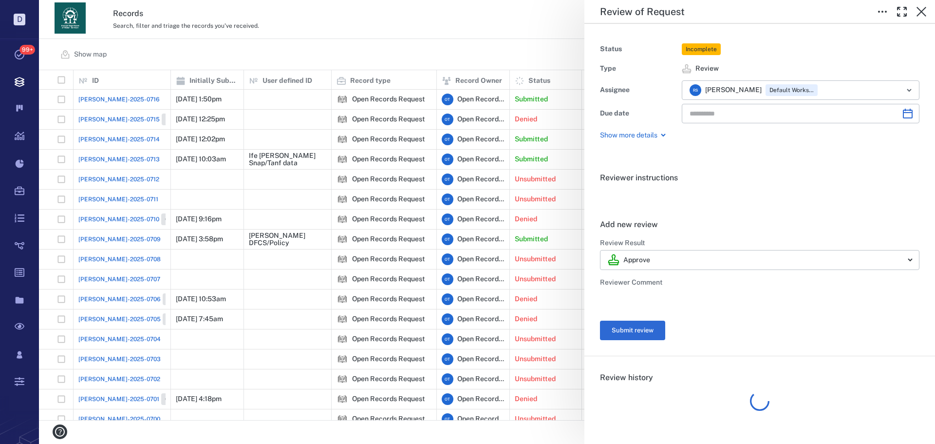
type input "**********"
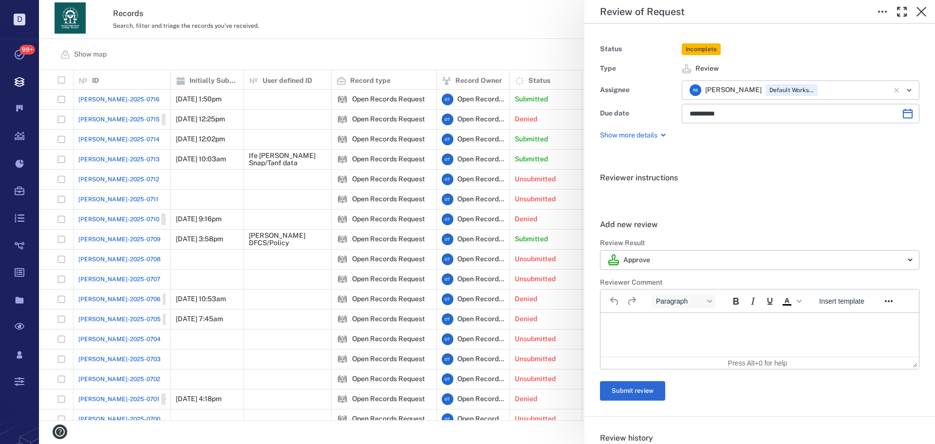
click at [741, 95] on div "R S Rochelle Stembridge" at bounding box center [726, 90] width 72 height 12
click at [892, 87] on icon "Clear" at bounding box center [897, 90] width 10 height 10
click at [904, 89] on icon "Open" at bounding box center [910, 90] width 12 height 12
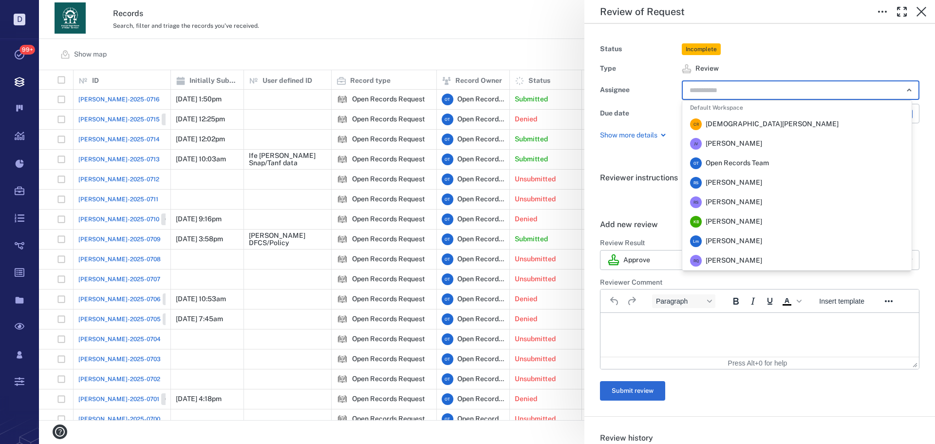
click at [751, 180] on span "Rochelle Stembridge" at bounding box center [734, 183] width 57 height 10
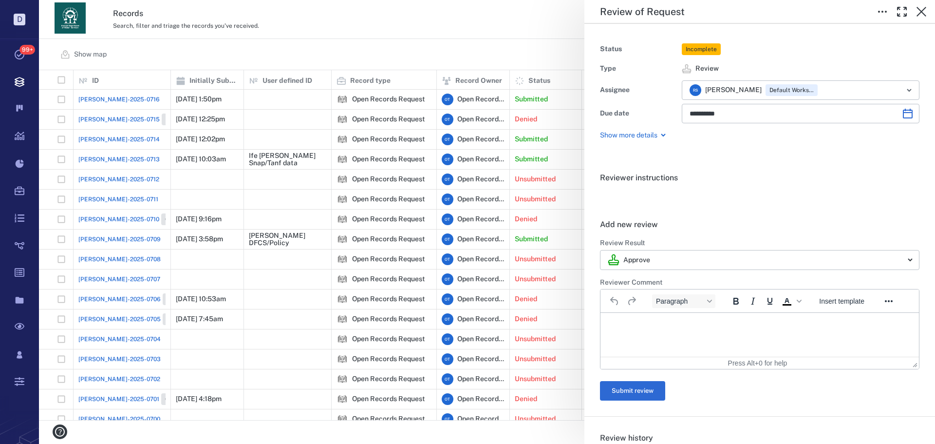
click at [461, 45] on div "**********" at bounding box center [487, 222] width 896 height 444
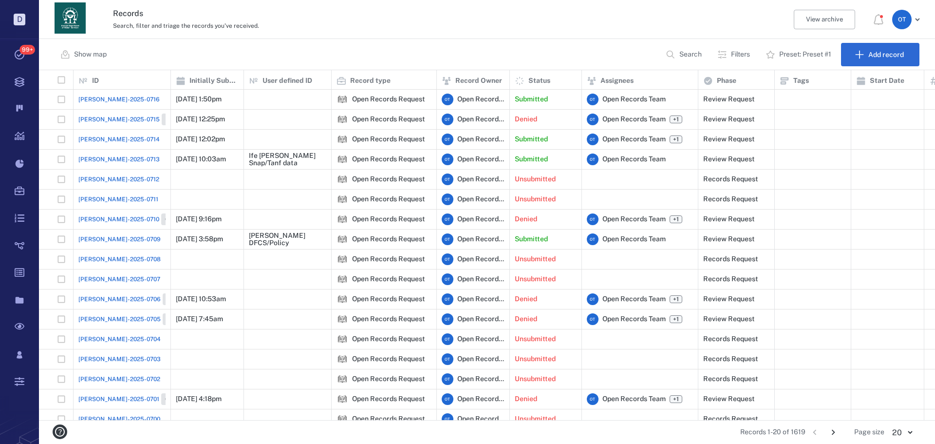
click at [663, 50] on button "Search" at bounding box center [685, 54] width 50 height 23
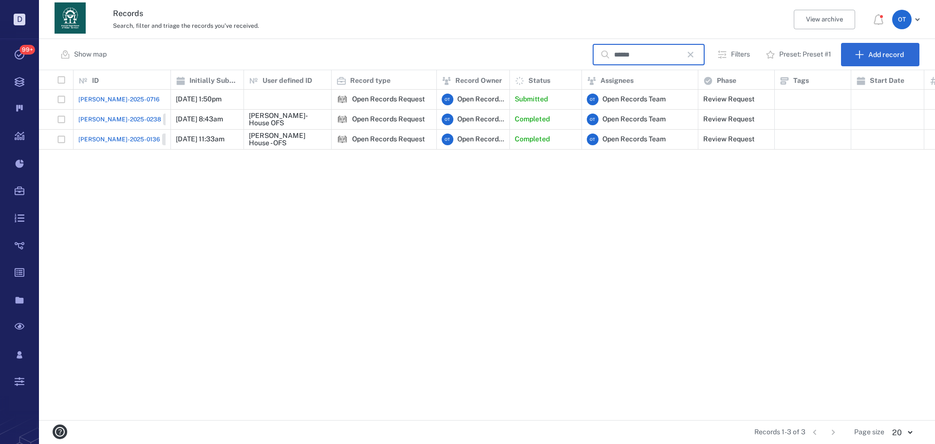
type input "******"
click at [103, 99] on span "[PERSON_NAME]-2025-0716" at bounding box center [118, 99] width 81 height 9
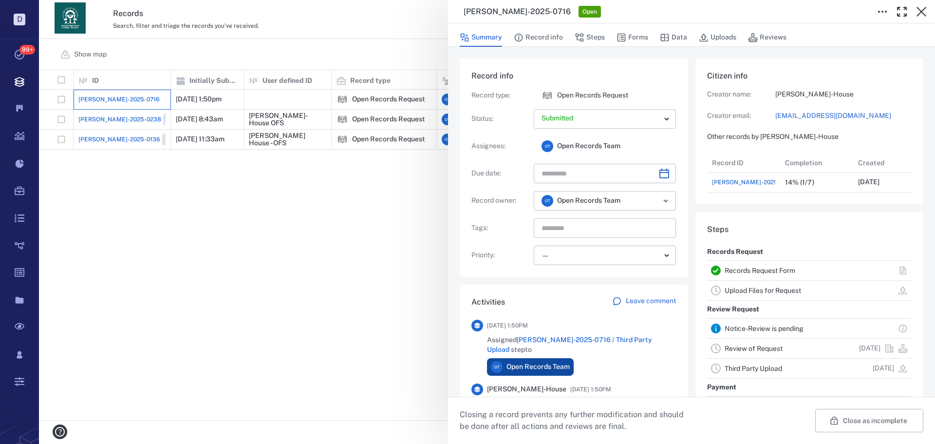
scroll to position [78, 186]
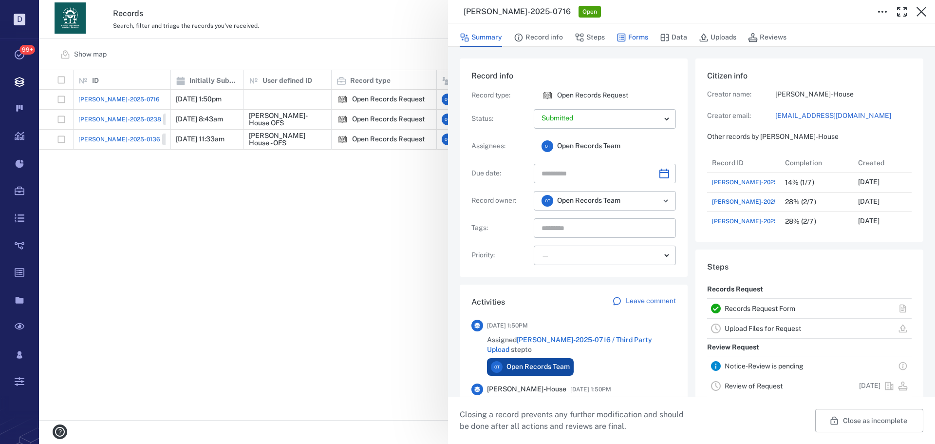
click at [627, 37] on button "Forms" at bounding box center [633, 37] width 32 height 19
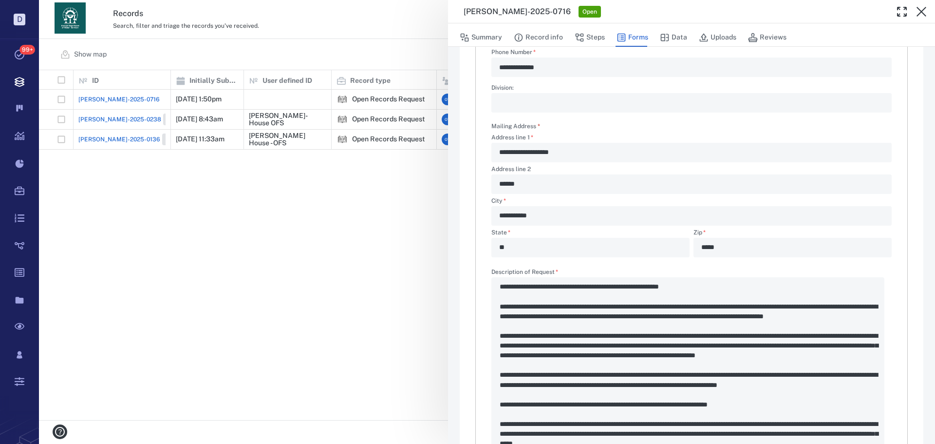
scroll to position [390, 0]
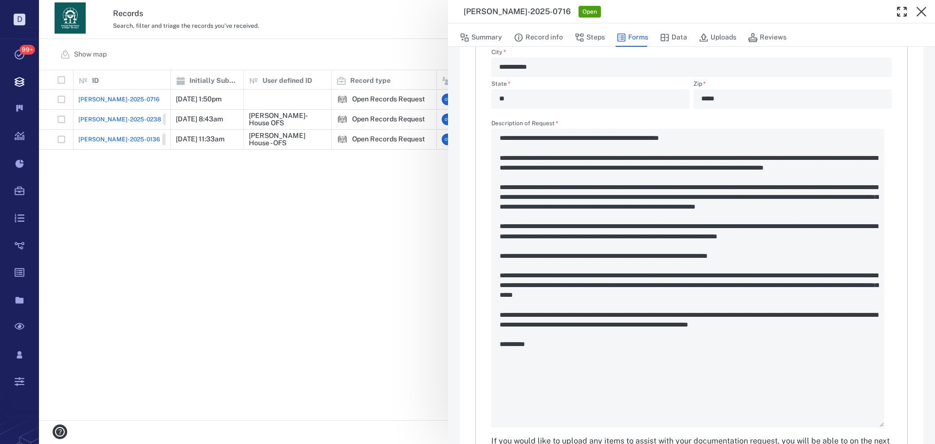
drag, startPoint x: 306, startPoint y: 211, endPoint x: 268, endPoint y: 190, distance: 43.6
click at [306, 211] on div "**********" at bounding box center [487, 222] width 896 height 444
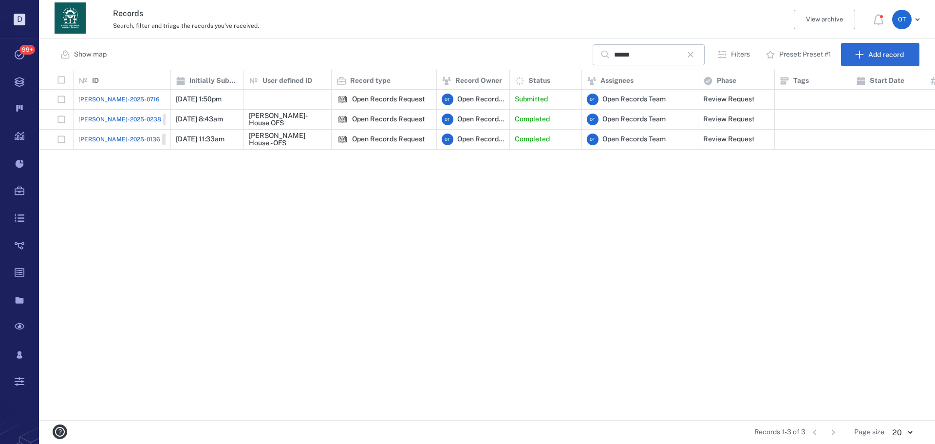
click at [94, 117] on span "ORR-2025-0238" at bounding box center [119, 119] width 83 height 9
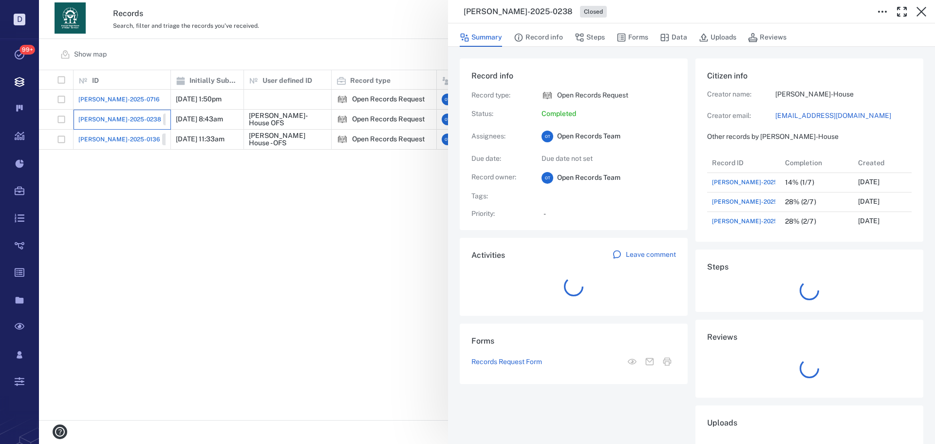
scroll to position [78, 186]
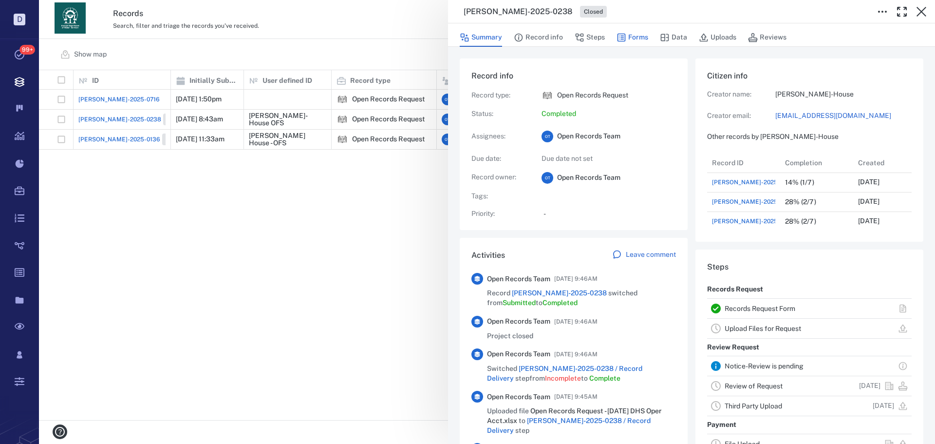
click at [634, 40] on button "Forms" at bounding box center [633, 37] width 32 height 19
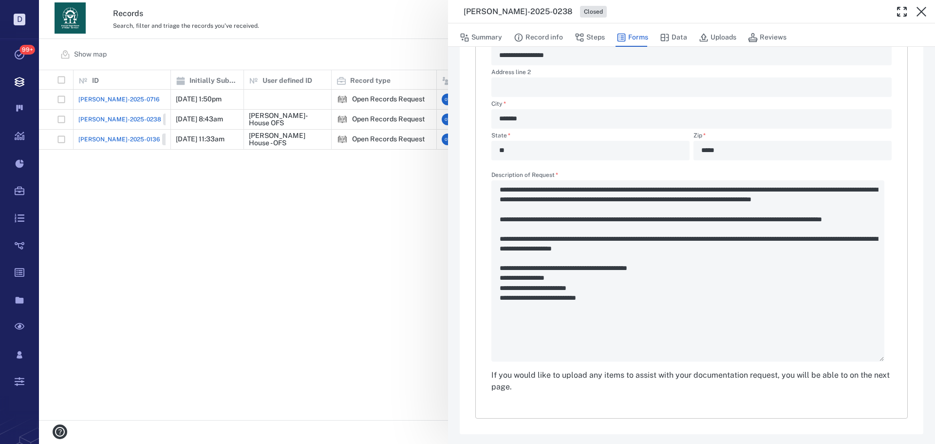
scroll to position [340, 0]
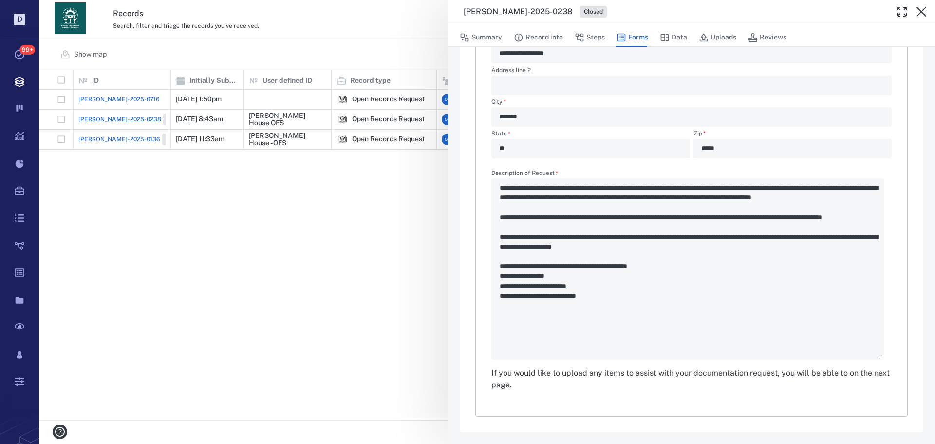
click at [393, 260] on div "**********" at bounding box center [487, 222] width 896 height 444
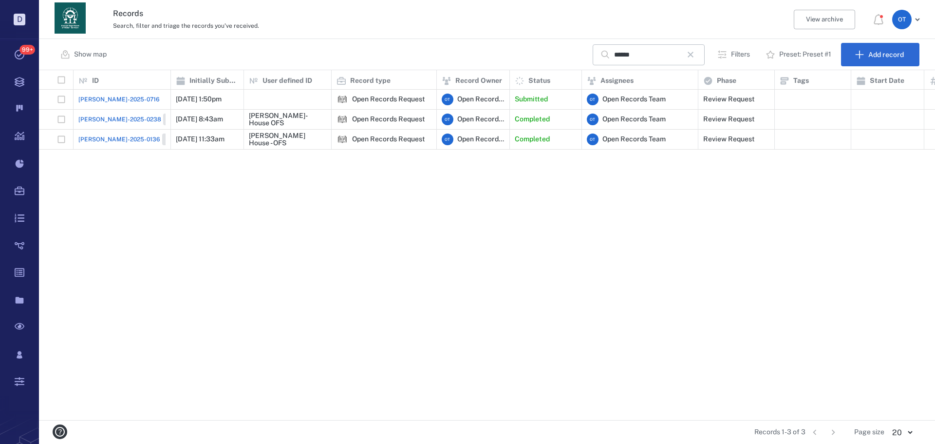
click at [101, 117] on span "ORR-2025-0238" at bounding box center [119, 119] width 83 height 9
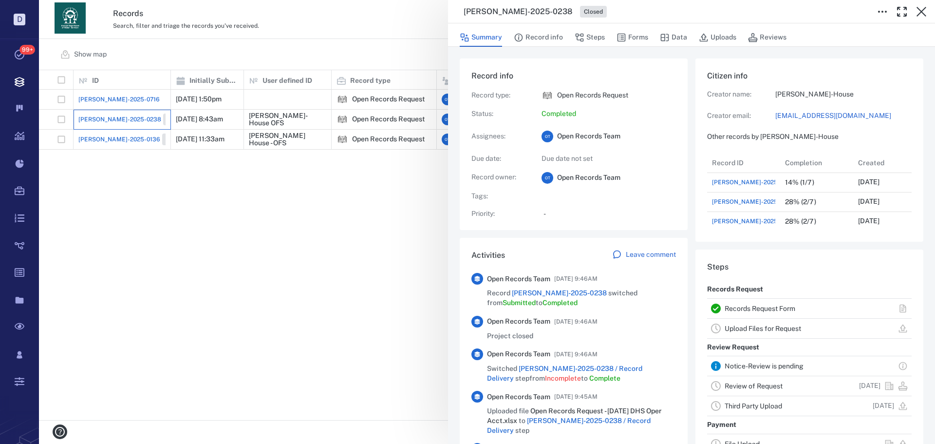
scroll to position [78, 186]
click at [622, 37] on icon "button" at bounding box center [622, 38] width 10 height 10
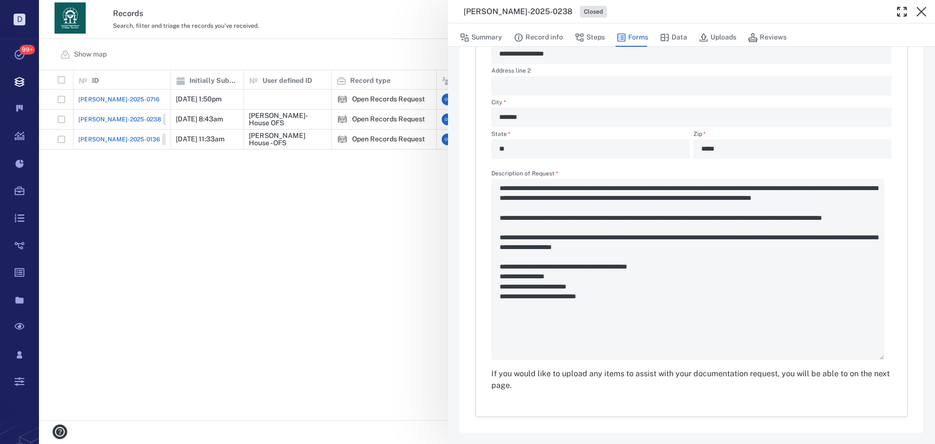
scroll to position [340, 0]
drag, startPoint x: 141, startPoint y: 162, endPoint x: 90, endPoint y: 91, distance: 87.6
click at [141, 161] on div "**********" at bounding box center [487, 222] width 896 height 444
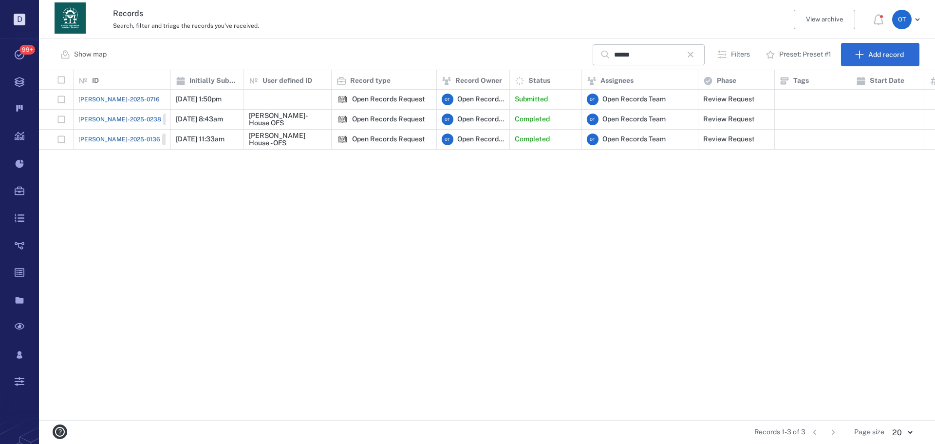
click at [91, 97] on span "[PERSON_NAME]-2025-0716" at bounding box center [118, 99] width 81 height 9
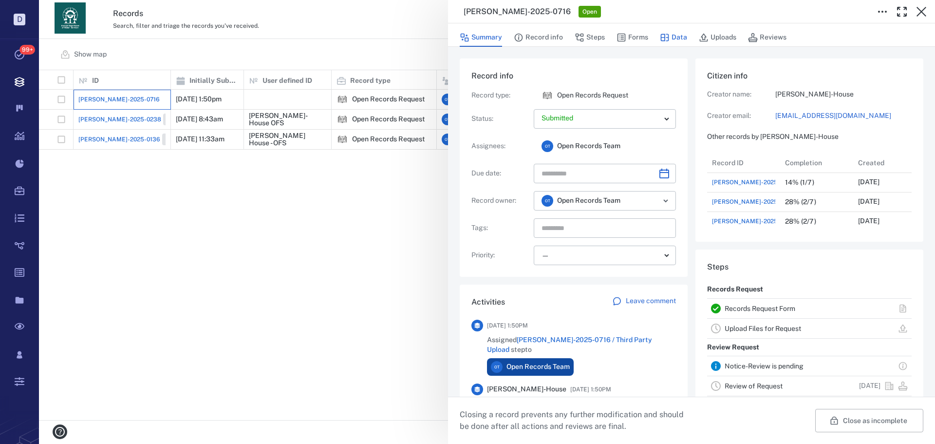
scroll to position [78, 186]
click at [578, 38] on icon "button" at bounding box center [580, 38] width 10 height 10
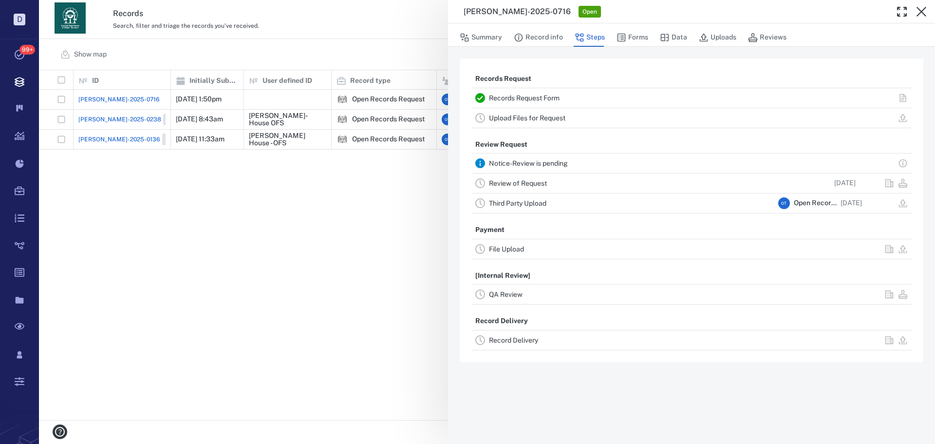
click at [530, 336] on link "Record Delivery" at bounding box center [513, 340] width 49 height 8
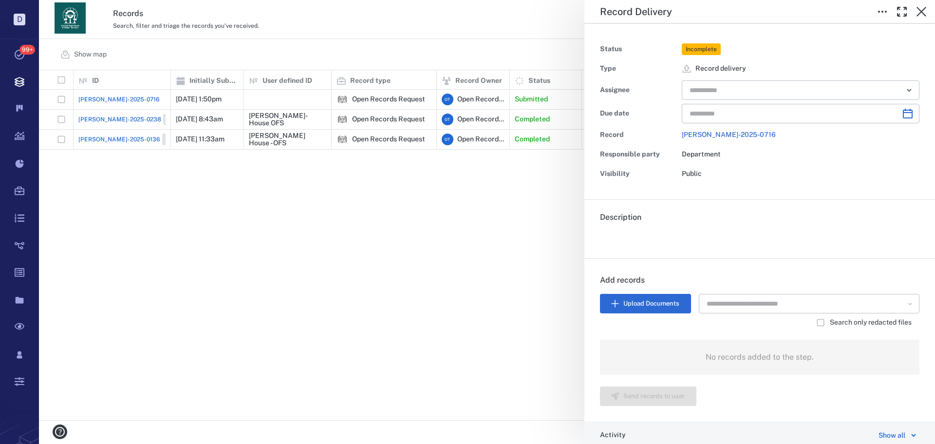
click at [158, 167] on div "Record Delivery Status Incomplete Type Record delivery Assignee ​ Due date ​ Re…" at bounding box center [487, 222] width 896 height 444
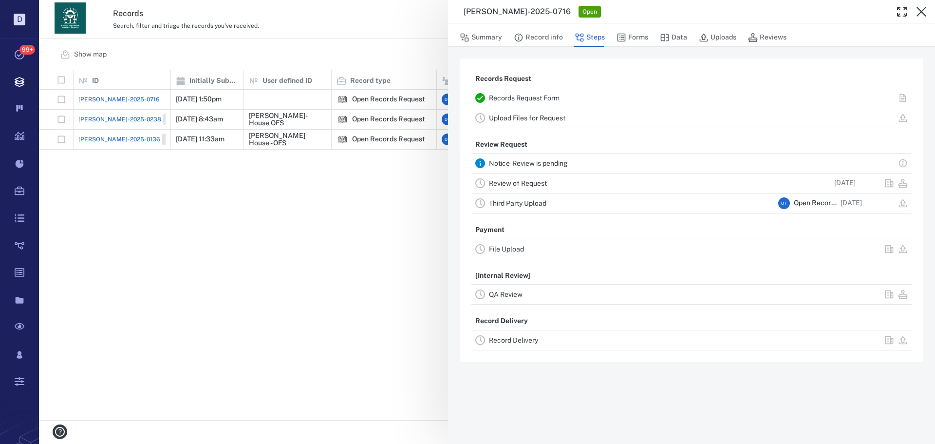
click at [99, 135] on div "ORR-2025-0716 Open Summary Record info Steps Forms Data Uploads Reviews Records…" at bounding box center [487, 222] width 896 height 444
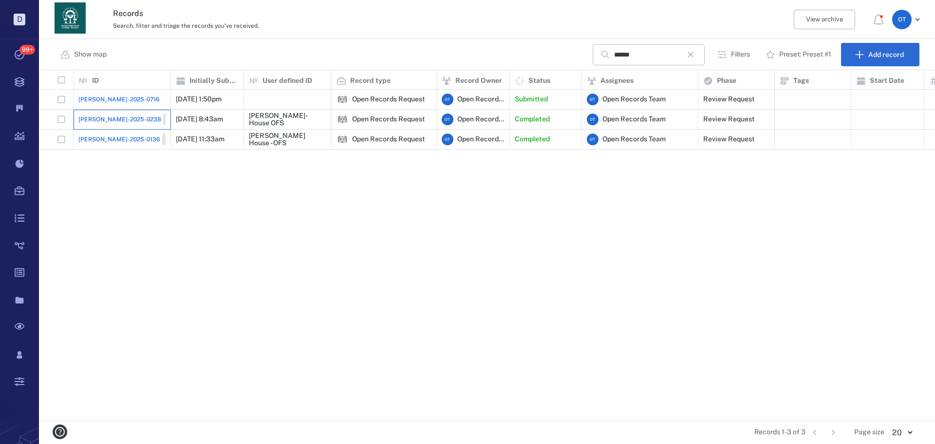
click at [104, 129] on div "ORR-2025-0238 Closed" at bounding box center [122, 120] width 97 height 20
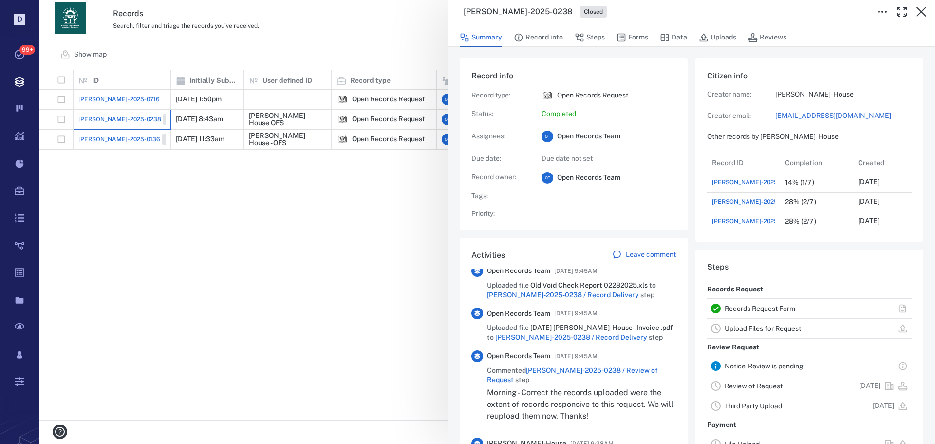
scroll to position [195, 0]
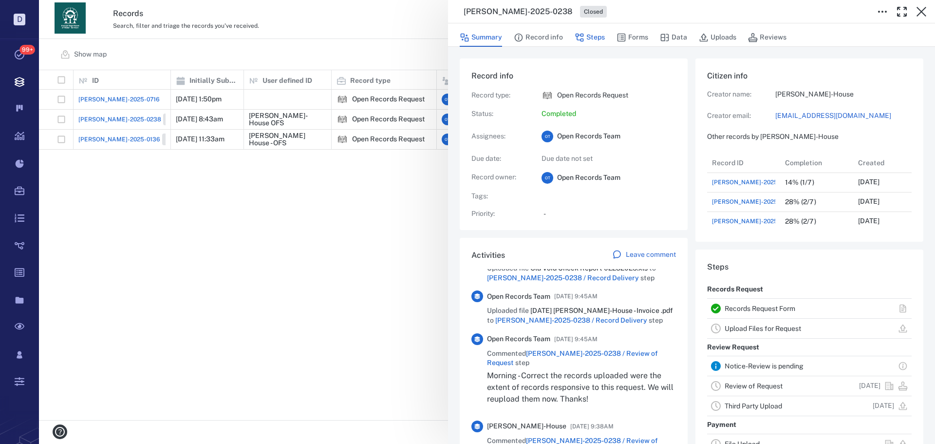
drag, startPoint x: 574, startPoint y: 36, endPoint x: 583, endPoint y: 40, distance: 9.6
click at [574, 36] on div "Summary Record info Steps Forms Data Uploads Reviews" at bounding box center [692, 36] width 464 height 19
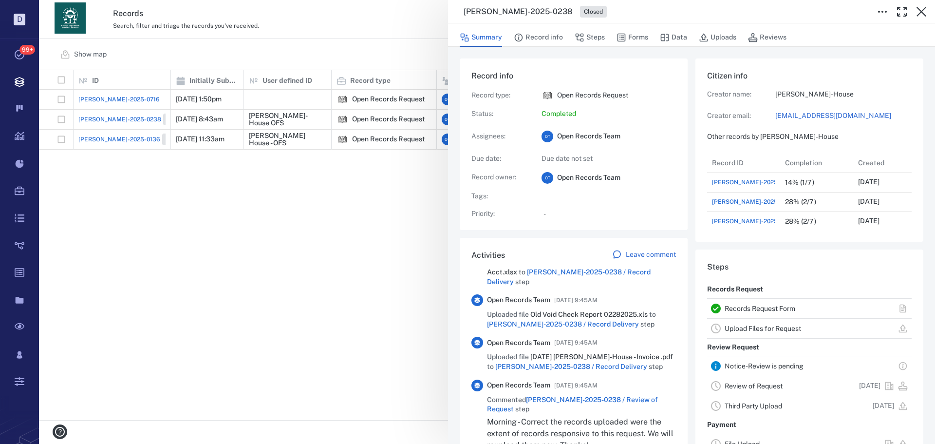
scroll to position [0, 0]
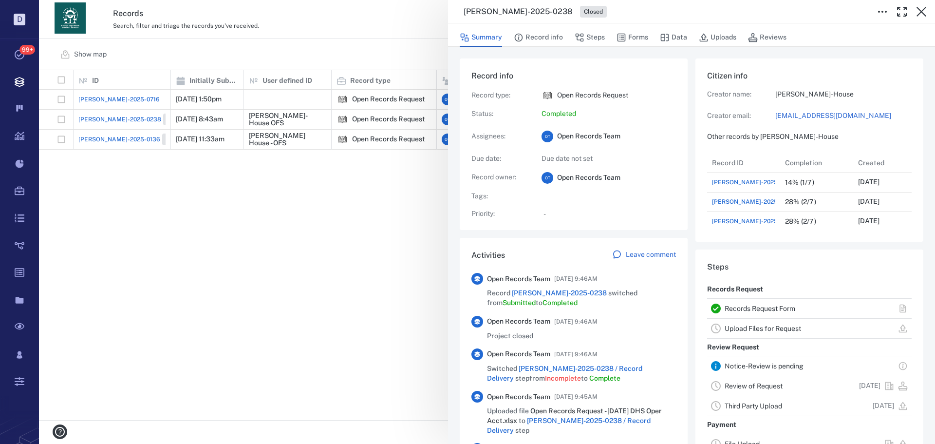
drag, startPoint x: 316, startPoint y: 224, endPoint x: 160, endPoint y: 94, distance: 202.7
click at [315, 223] on div "ORR-2025-0238 Closed Summary Record info Steps Forms Data Uploads Reviews Recor…" at bounding box center [487, 222] width 896 height 444
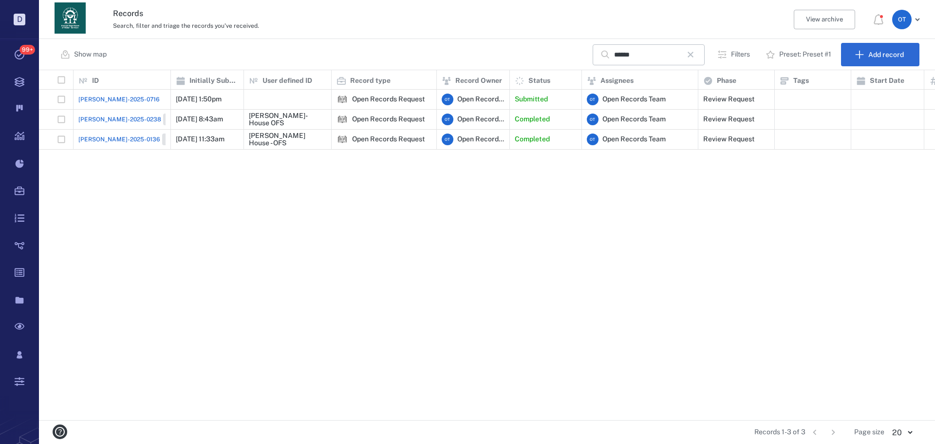
click at [116, 120] on span "ORR-2025-0238" at bounding box center [119, 119] width 83 height 9
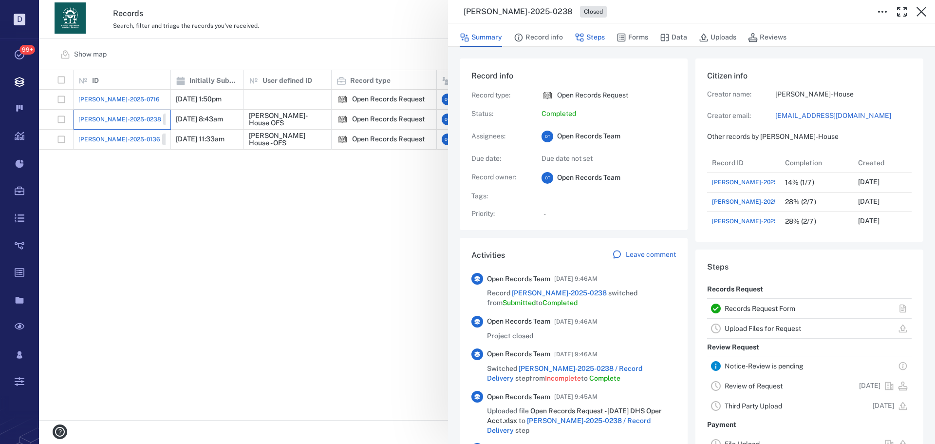
scroll to position [78, 186]
click at [633, 30] on button "Forms" at bounding box center [633, 37] width 32 height 19
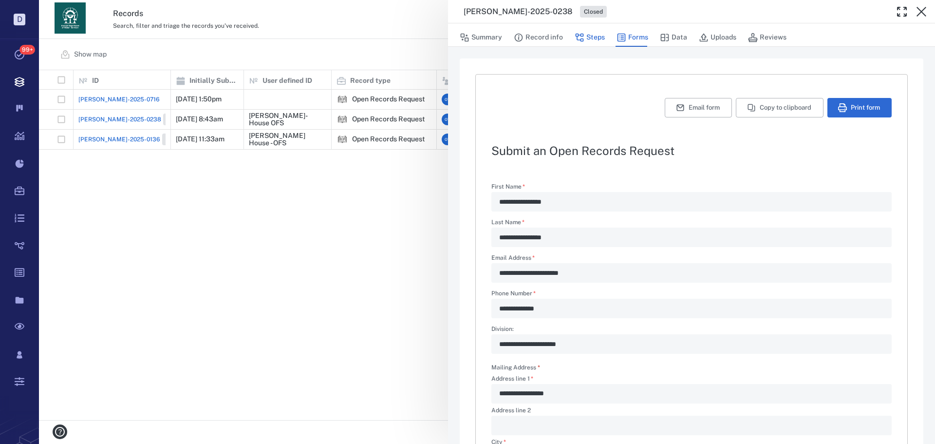
click at [584, 37] on icon "button" at bounding box center [580, 38] width 10 height 10
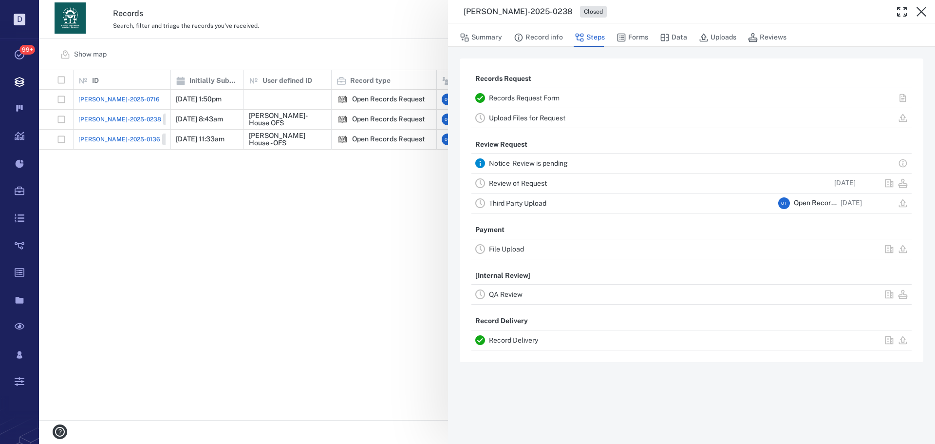
click at [338, 247] on div "ORR-2025-0238 Closed Summary Record info Steps Forms Data Uploads Reviews Recor…" at bounding box center [487, 222] width 896 height 444
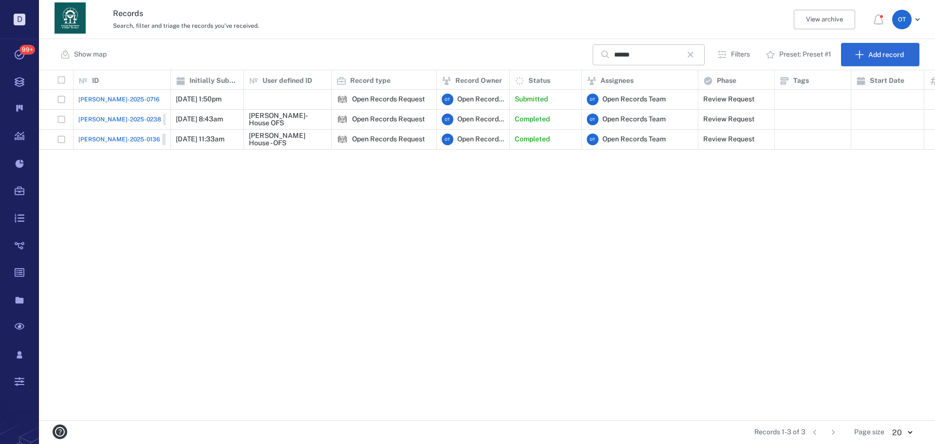
click at [85, 95] on span "[PERSON_NAME]-2025-0716" at bounding box center [118, 99] width 81 height 9
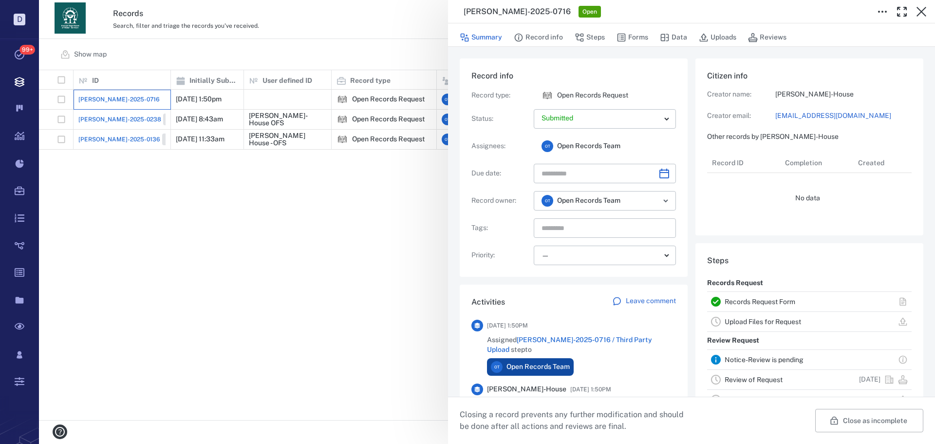
scroll to position [78, 186]
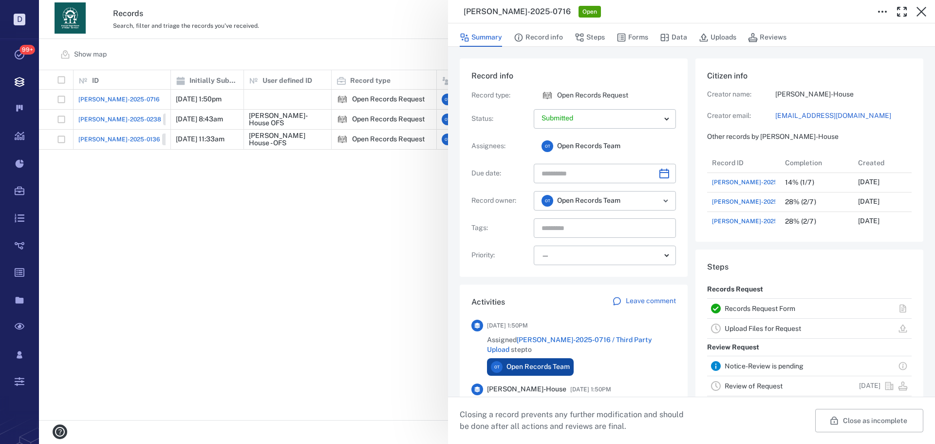
drag, startPoint x: 623, startPoint y: 38, endPoint x: 630, endPoint y: 55, distance: 17.9
click at [625, 38] on icon "button" at bounding box center [622, 38] width 10 height 10
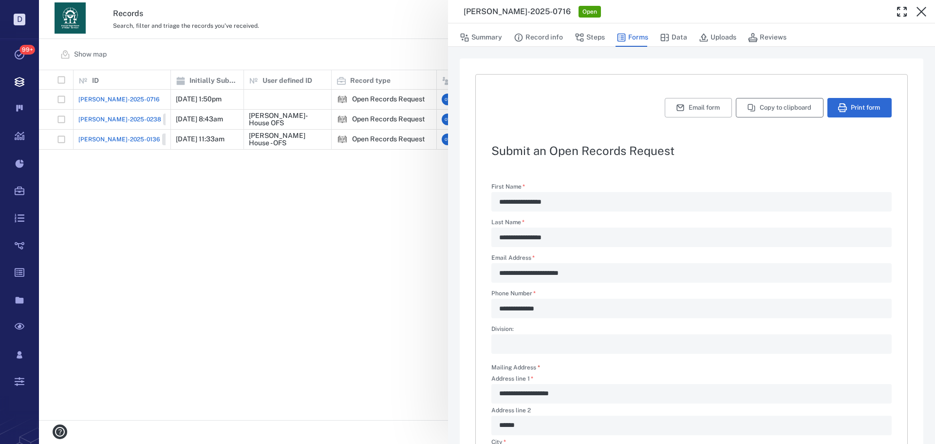
click at [760, 108] on button "Copy to clipboard" at bounding box center [780, 107] width 88 height 19
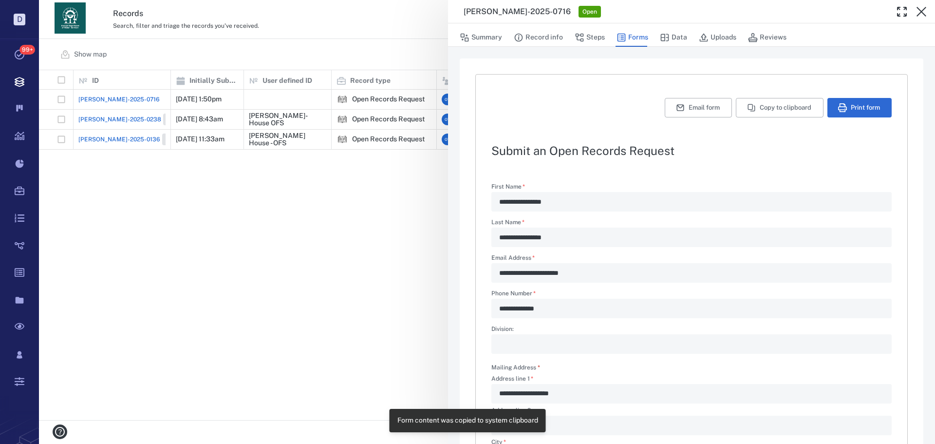
drag, startPoint x: 308, startPoint y: 290, endPoint x: 502, endPoint y: 270, distance: 195.4
click at [308, 288] on div "**********" at bounding box center [487, 222] width 896 height 444
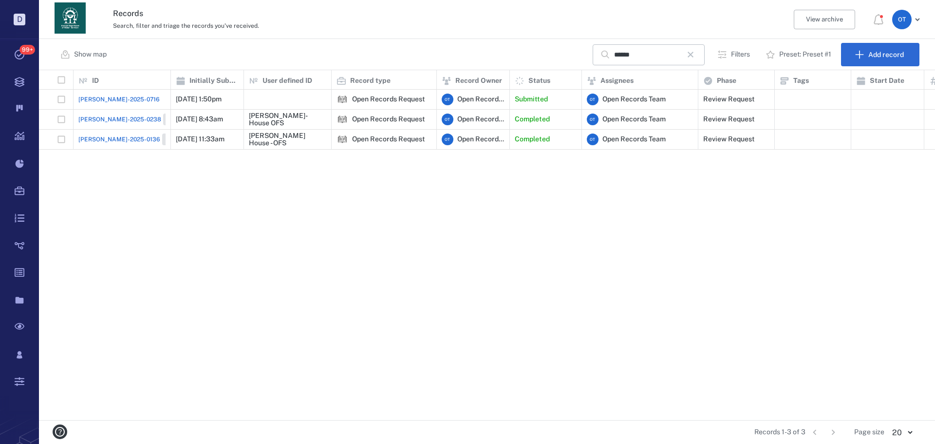
click at [108, 99] on span "[PERSON_NAME]-2025-0716" at bounding box center [118, 99] width 81 height 9
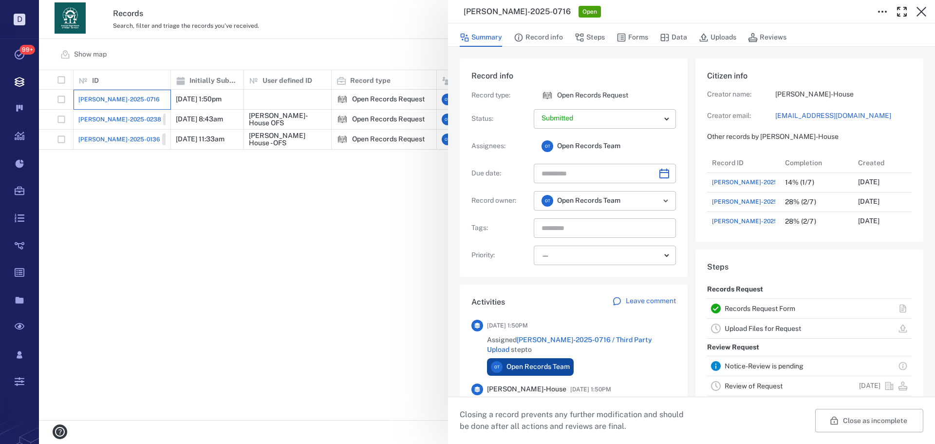
scroll to position [78, 186]
click at [650, 42] on div "Summary Record info Steps Forms Data Uploads Reviews" at bounding box center [692, 36] width 464 height 19
click at [641, 36] on button "Forms" at bounding box center [633, 37] width 32 height 19
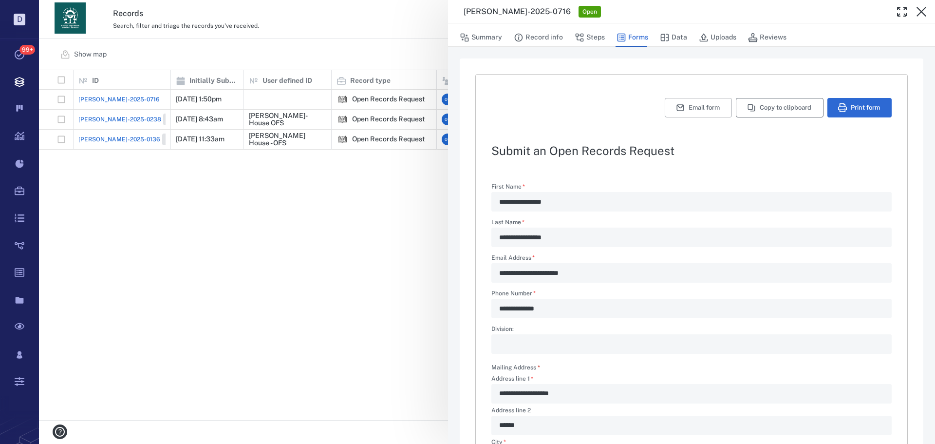
click at [750, 108] on button "Copy to clipboard" at bounding box center [780, 107] width 88 height 19
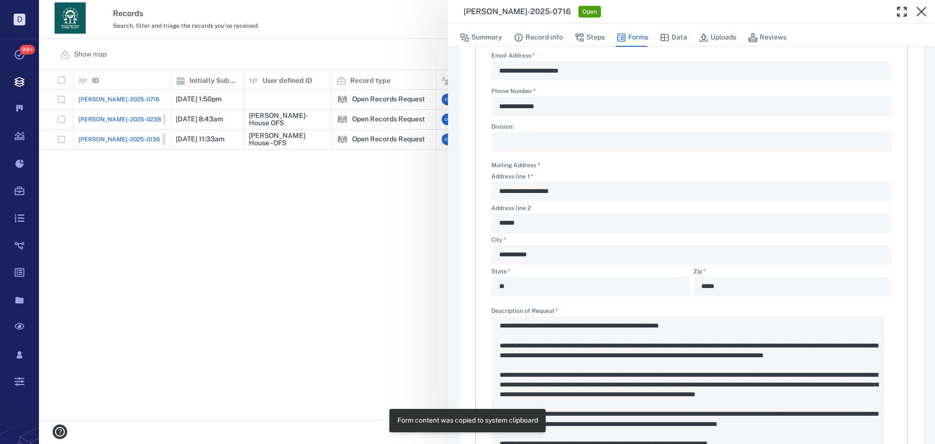
scroll to position [390, 0]
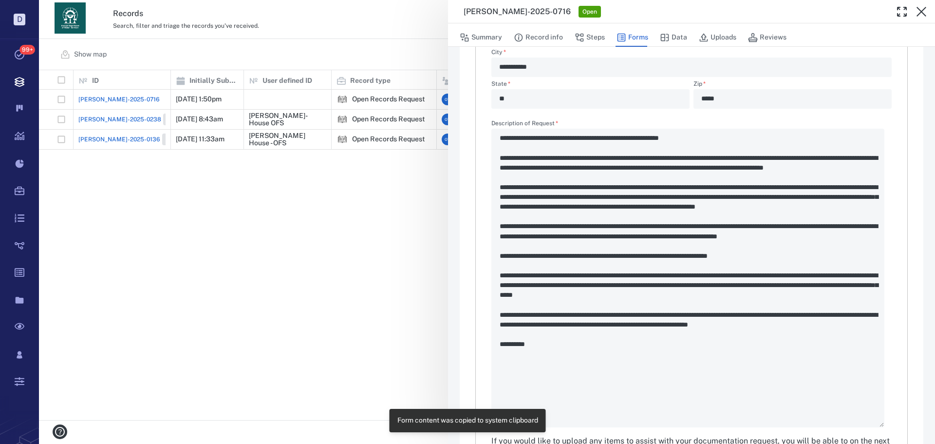
drag, startPoint x: 148, startPoint y: 180, endPoint x: 130, endPoint y: 151, distance: 33.9
click at [148, 180] on div "**********" at bounding box center [487, 222] width 896 height 444
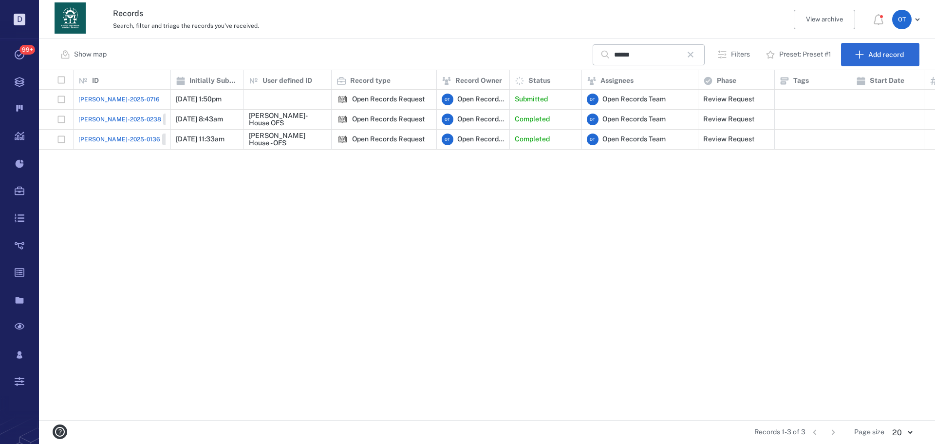
click at [113, 118] on span "ORR-2025-0238" at bounding box center [119, 119] width 83 height 9
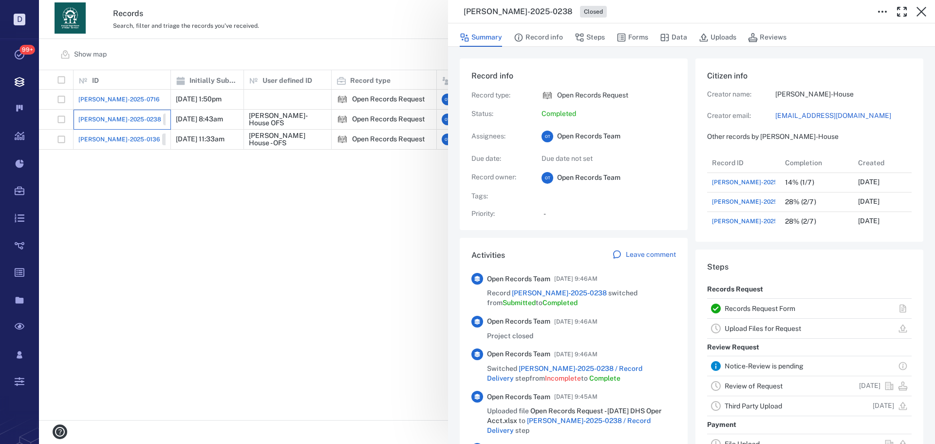
scroll to position [78, 186]
click at [637, 33] on button "Forms" at bounding box center [633, 37] width 32 height 19
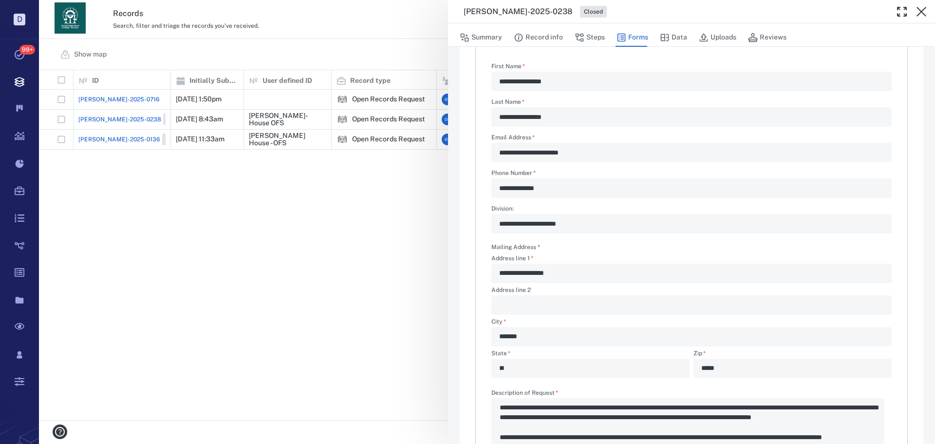
scroll to position [340, 0]
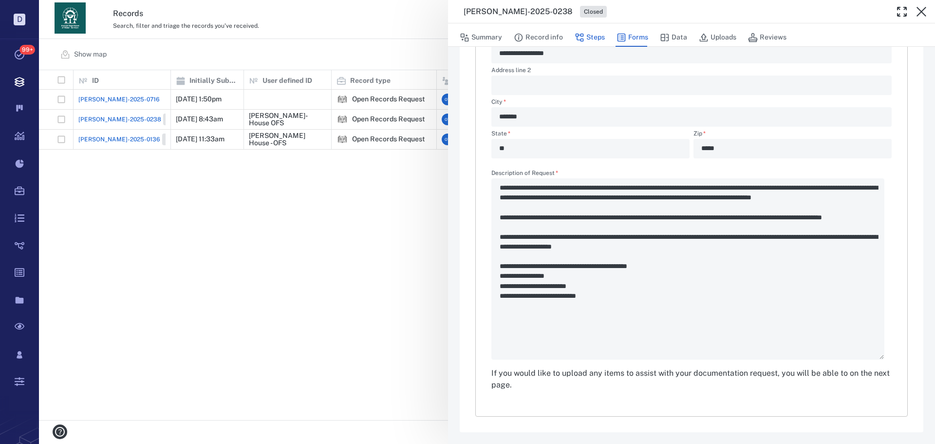
click at [586, 39] on button "Steps" at bounding box center [590, 37] width 30 height 19
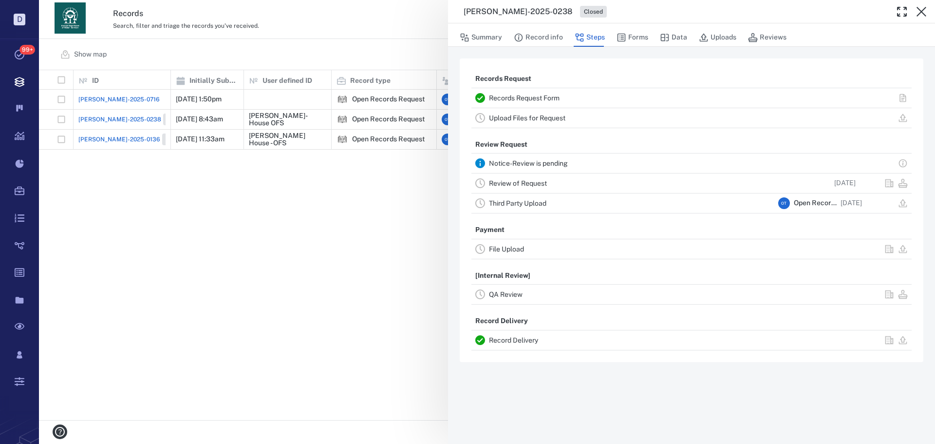
click at [509, 341] on link "Record Delivery" at bounding box center [513, 340] width 49 height 8
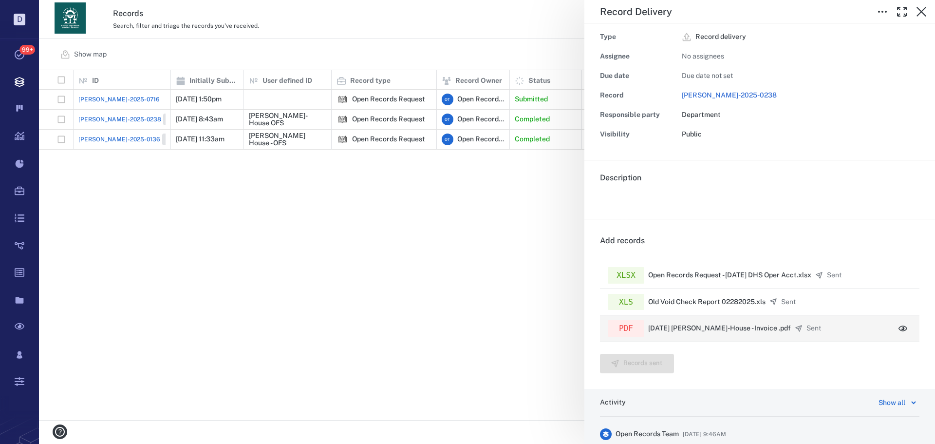
scroll to position [49, 0]
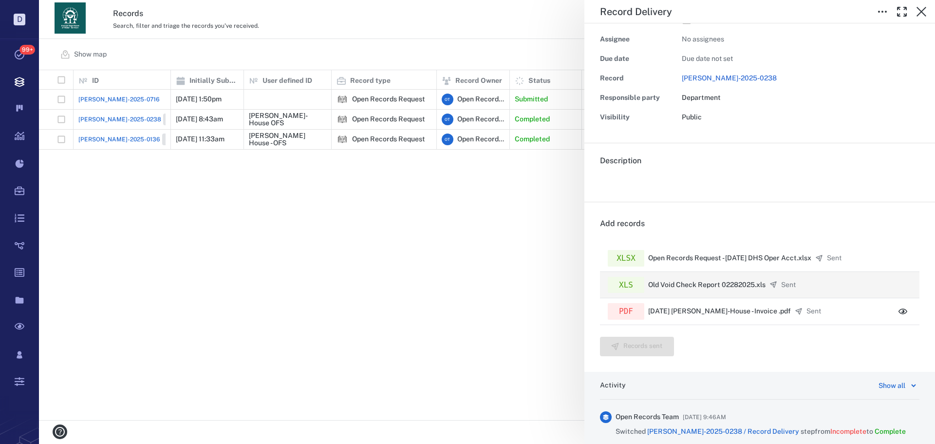
click at [736, 282] on p "Old Void Check Report 02282025.xls" at bounding box center [706, 285] width 117 height 10
click at [566, 245] on div "Record Delivery Status Complete Type Record delivery Assignee No assignees Due …" at bounding box center [487, 222] width 896 height 444
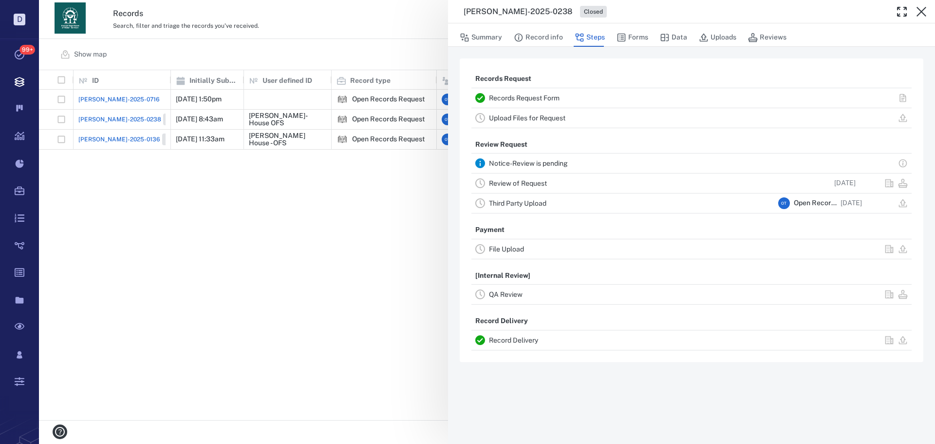
drag, startPoint x: 395, startPoint y: 187, endPoint x: 658, endPoint y: 79, distance: 284.3
click at [396, 186] on div "ORR-2025-0238 Closed Summary Record info Steps Forms Data Uploads Reviews Recor…" at bounding box center [487, 222] width 896 height 444
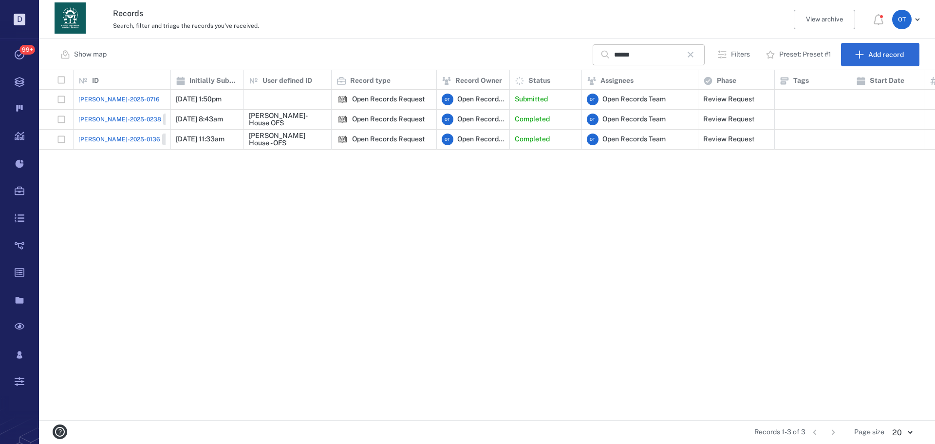
click at [692, 55] on icon "button" at bounding box center [691, 55] width 12 height 12
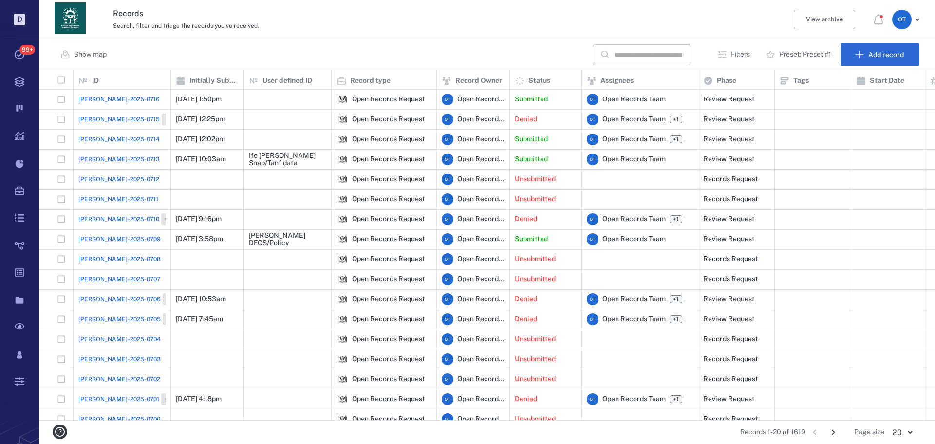
click at [99, 236] on span "[PERSON_NAME]-2025-0709" at bounding box center [119, 239] width 82 height 9
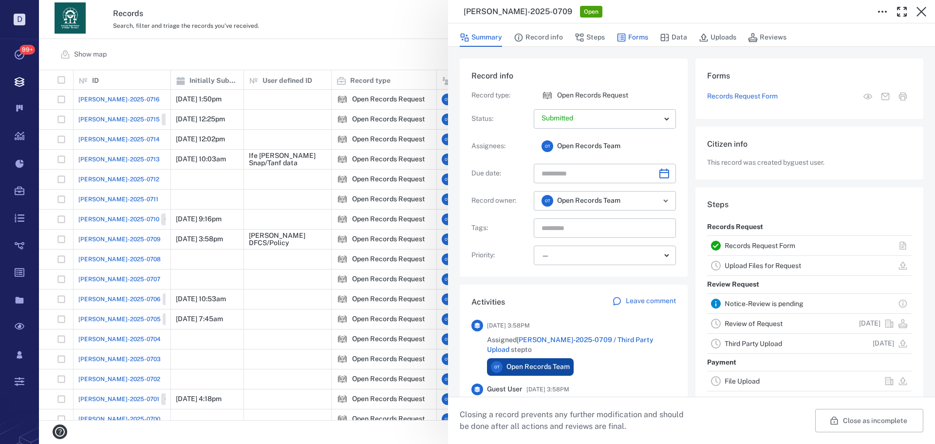
click at [620, 37] on icon "button" at bounding box center [622, 38] width 10 height 10
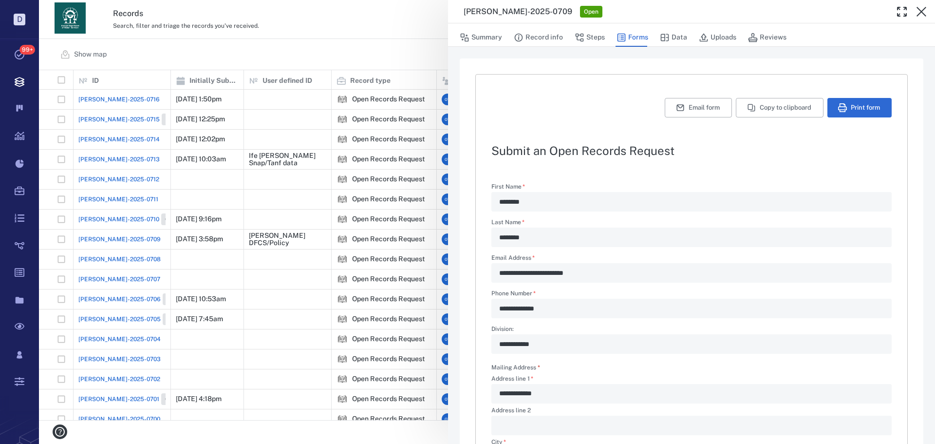
scroll to position [330, 0]
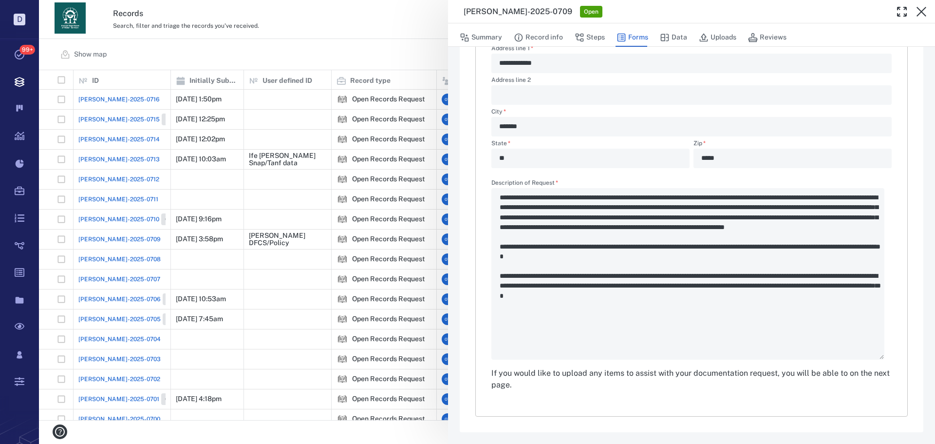
drag, startPoint x: 320, startPoint y: 11, endPoint x: 335, endPoint y: 27, distance: 21.7
click at [321, 12] on div "**********" at bounding box center [487, 222] width 896 height 444
click at [324, 31] on div "Search, filter and triage the records you've received." at bounding box center [445, 25] width 664 height 12
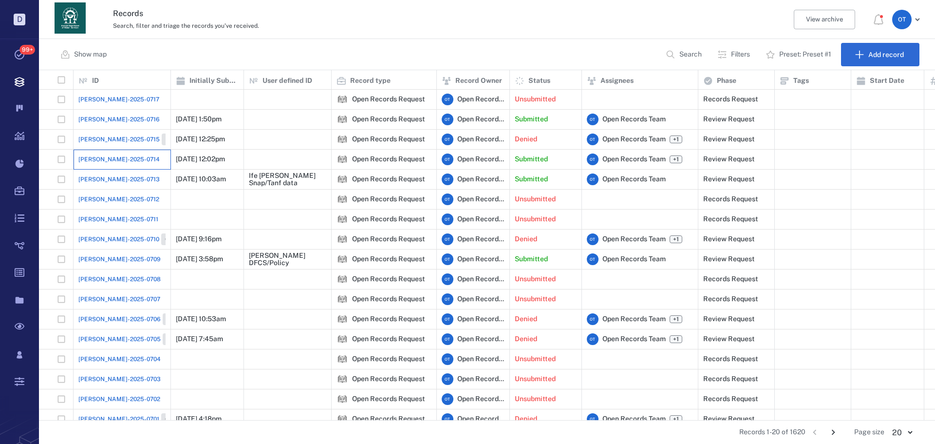
click at [121, 153] on div "[PERSON_NAME]-2025-0714" at bounding box center [121, 159] width 87 height 19
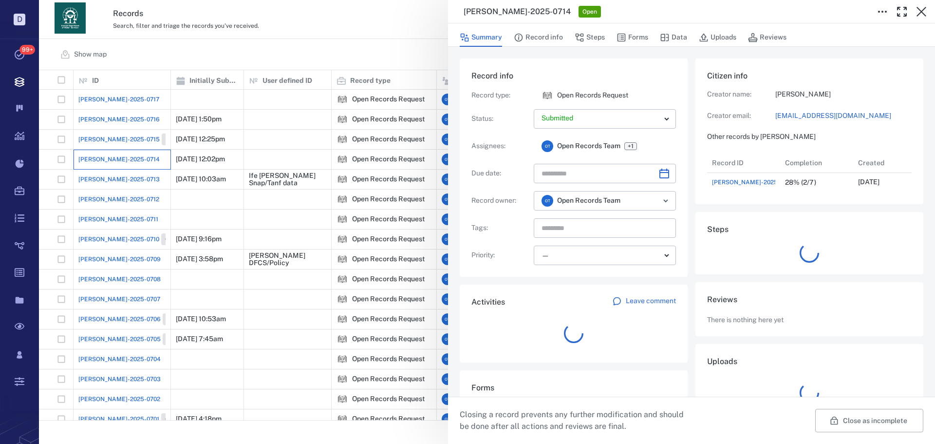
scroll to position [39, 193]
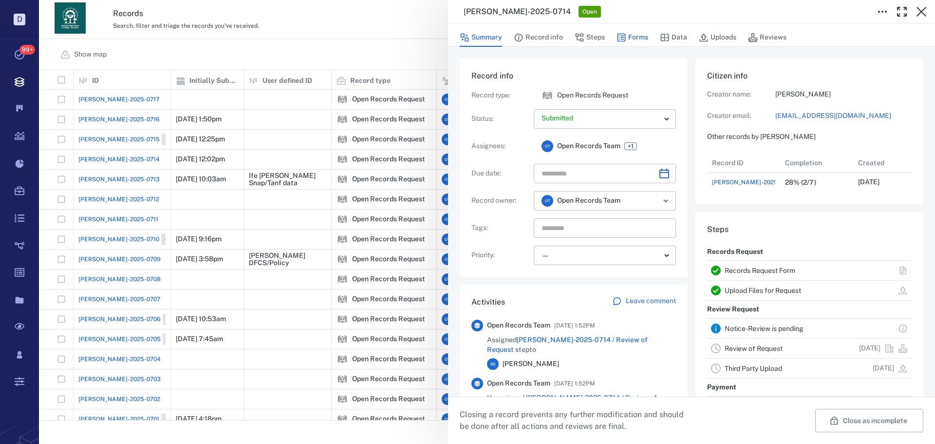
click at [638, 36] on button "Forms" at bounding box center [633, 37] width 32 height 19
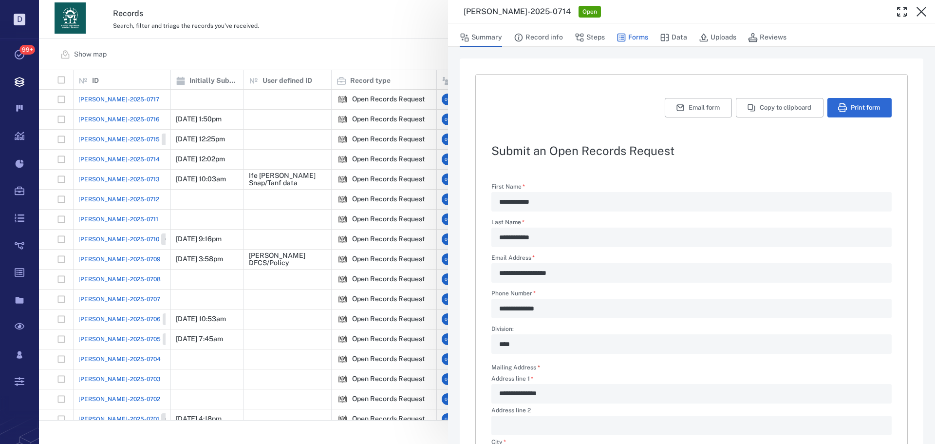
type textarea "*"
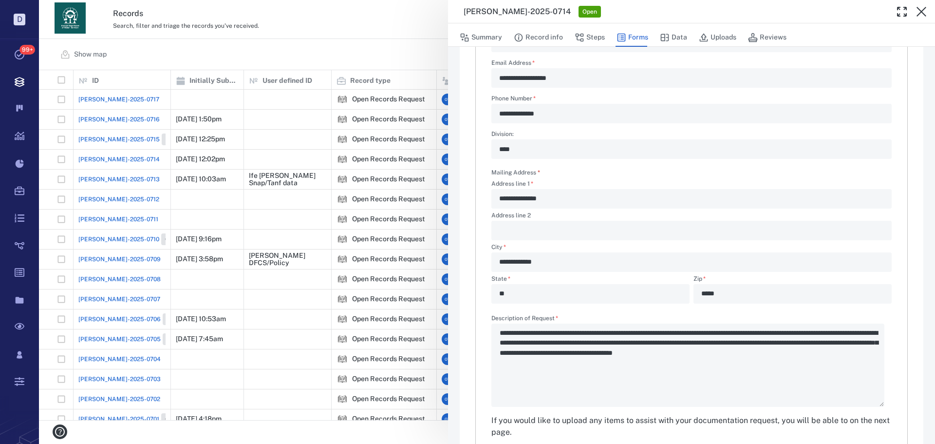
drag, startPoint x: 380, startPoint y: 51, endPoint x: 213, endPoint y: 140, distance: 189.0
click at [380, 51] on div "**********" at bounding box center [487, 222] width 896 height 444
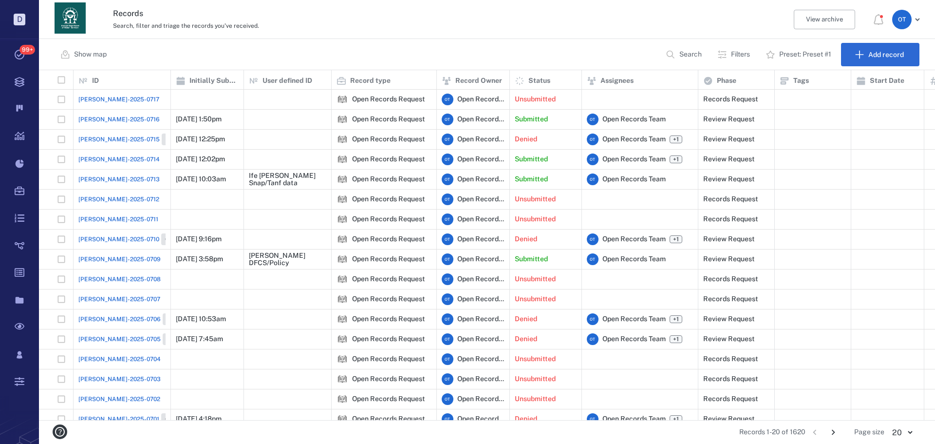
click at [114, 137] on span "[PERSON_NAME]-2025-0715" at bounding box center [118, 139] width 81 height 9
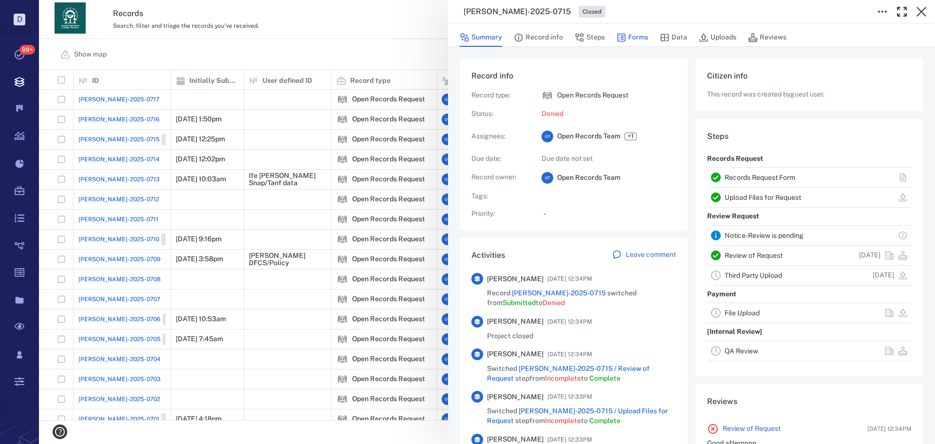
click at [629, 39] on button "Forms" at bounding box center [633, 37] width 32 height 19
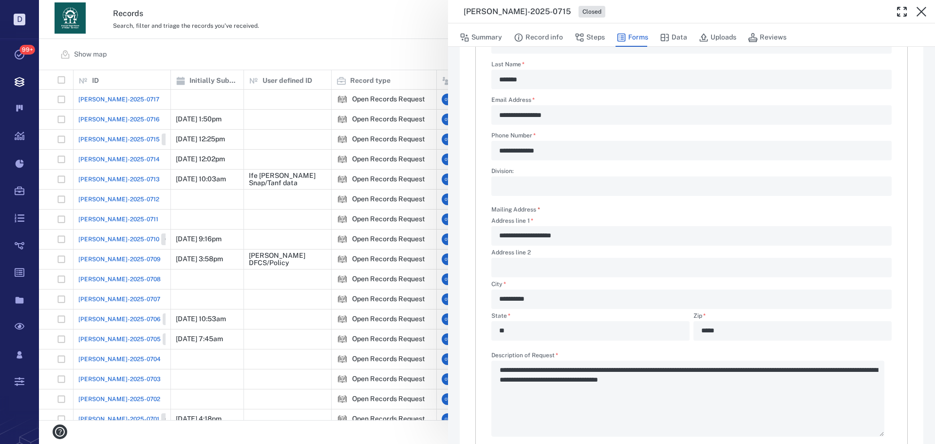
scroll to position [235, 0]
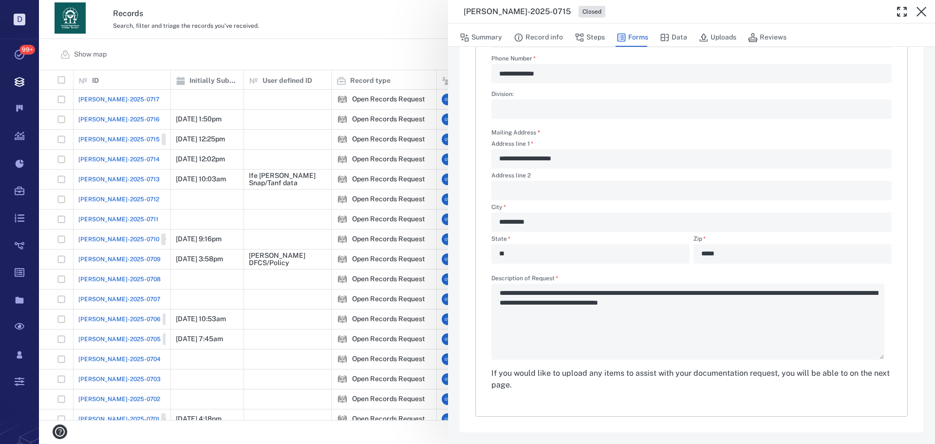
click at [394, 51] on div "**********" at bounding box center [487, 222] width 896 height 444
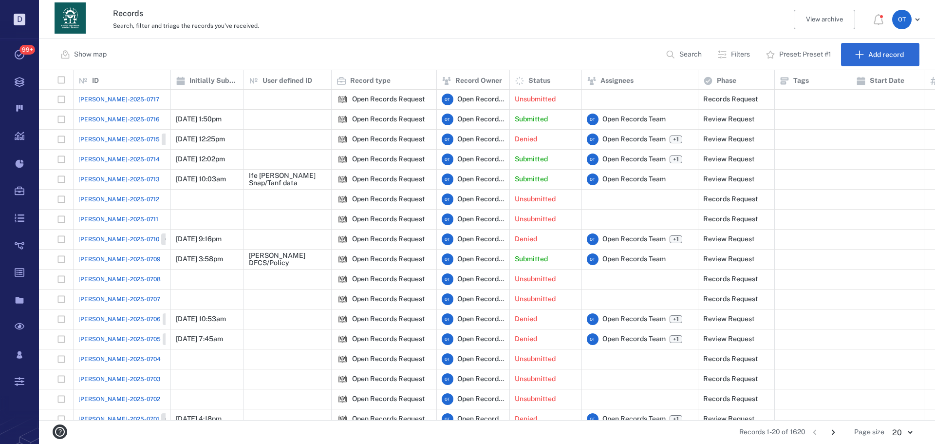
click at [121, 159] on span "[PERSON_NAME]-2025-0714" at bounding box center [118, 159] width 81 height 9
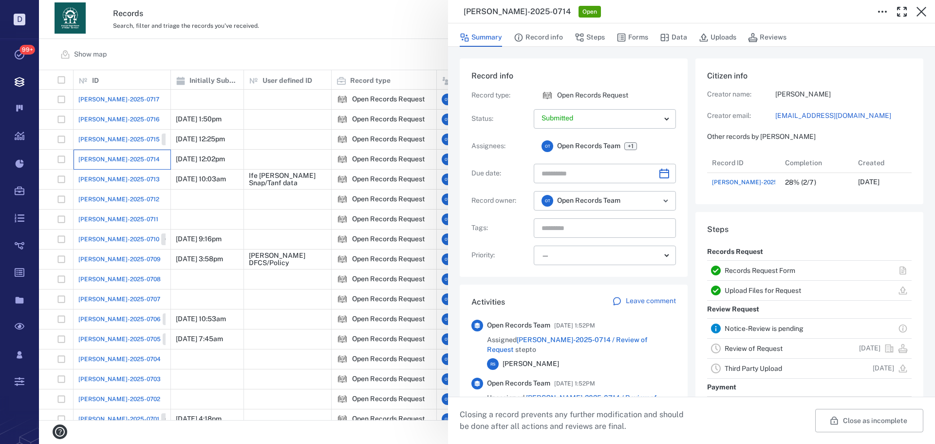
scroll to position [39, 193]
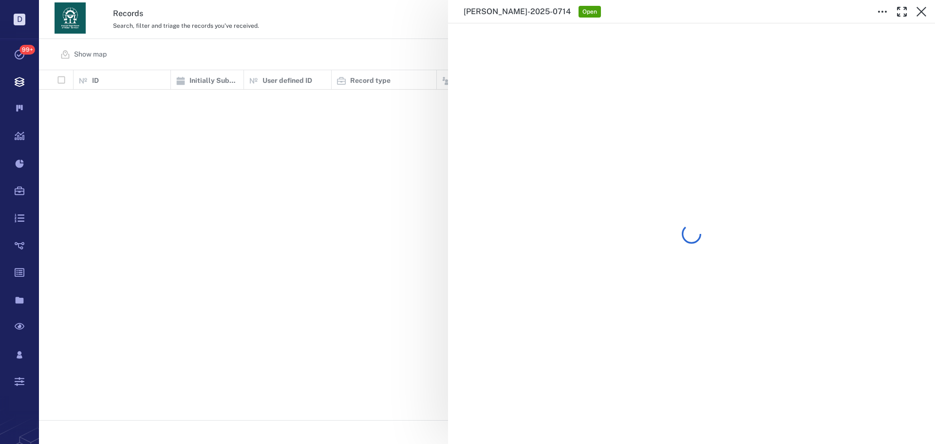
click at [309, 48] on div "[PERSON_NAME]-2025-0714 Open" at bounding box center [487, 222] width 896 height 444
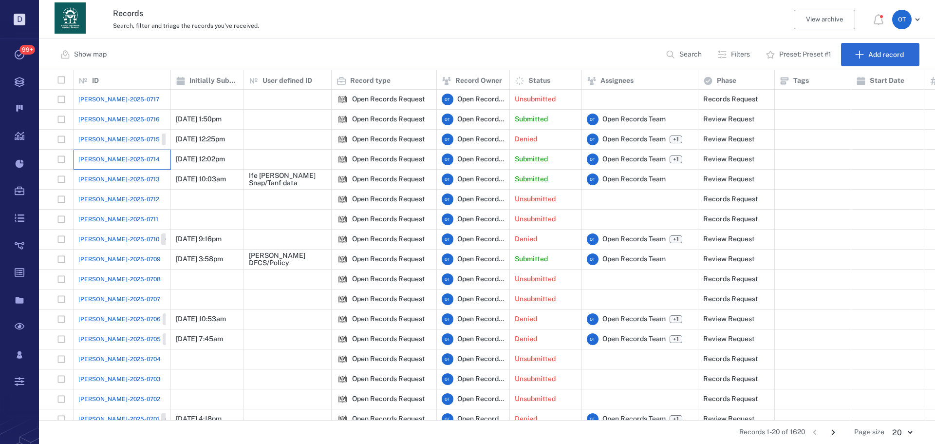
click at [132, 161] on div "[PERSON_NAME]-2025-0714" at bounding box center [121, 159] width 87 height 19
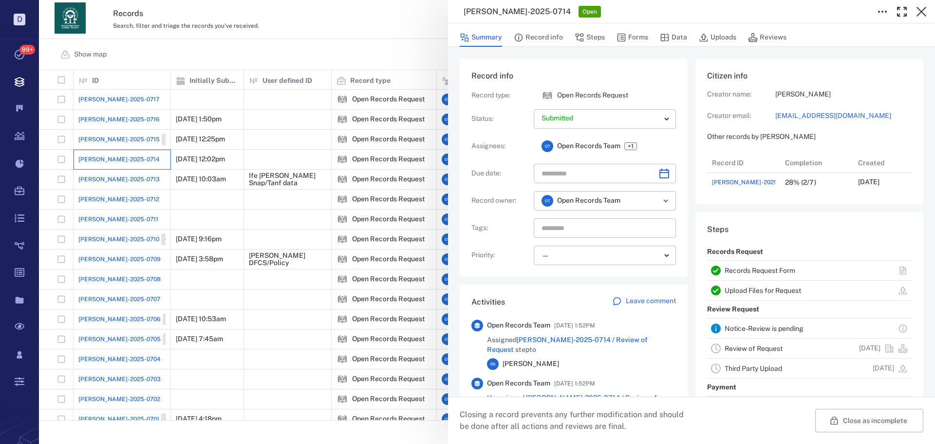
scroll to position [39, 193]
click at [318, 46] on div "[PERSON_NAME]-2025-0714 Open Summary Record info Steps Forms Data Uploads Revie…" at bounding box center [487, 222] width 896 height 444
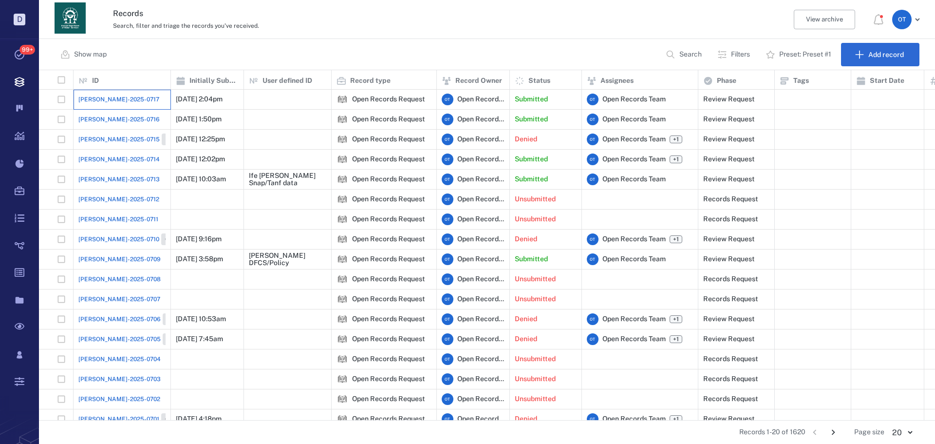
click at [130, 96] on div "[PERSON_NAME]-2025-0717" at bounding box center [121, 99] width 87 height 19
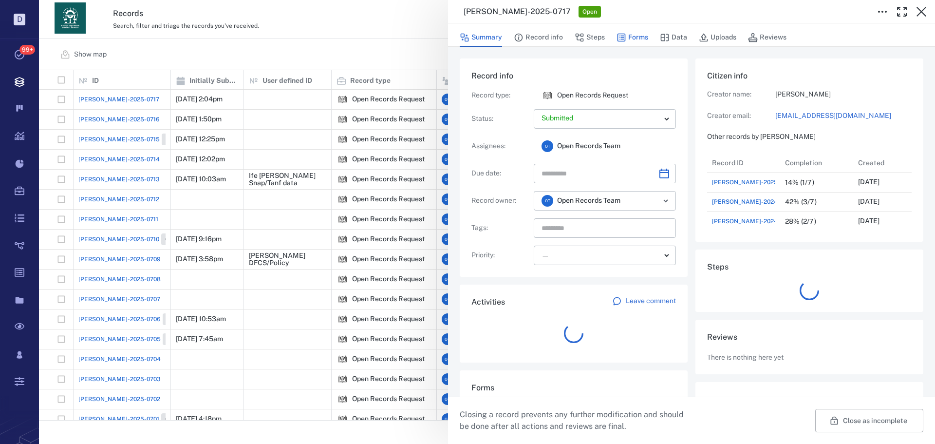
scroll to position [117, 186]
click at [640, 39] on button "Forms" at bounding box center [633, 37] width 32 height 19
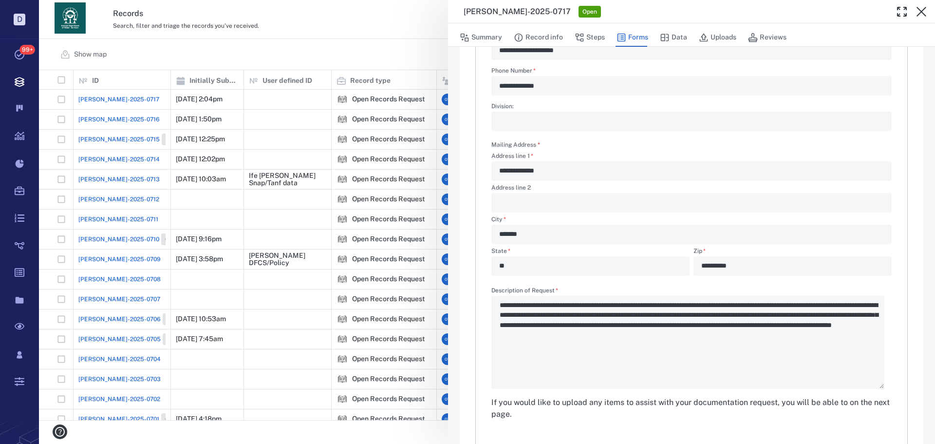
scroll to position [252, 0]
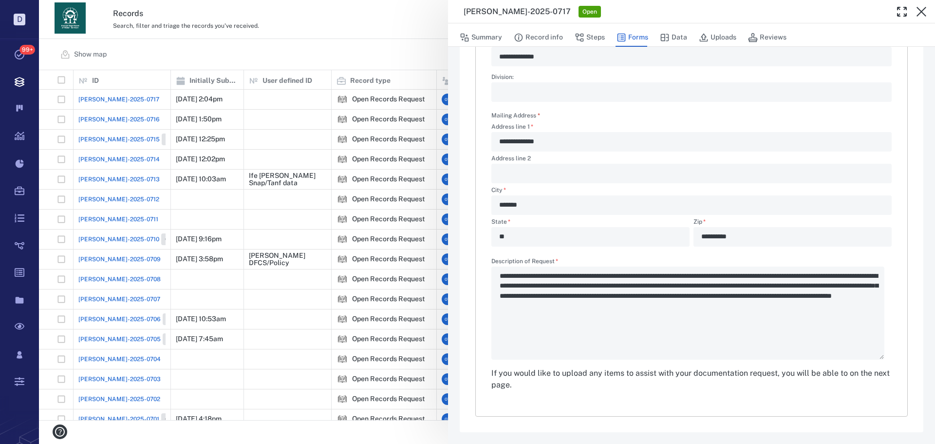
click at [381, 51] on div "**********" at bounding box center [487, 222] width 896 height 444
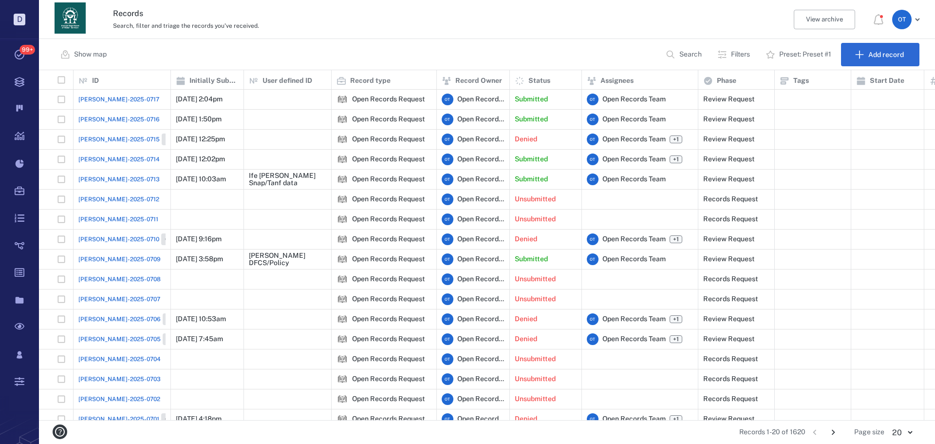
click at [91, 161] on span "[PERSON_NAME]-2025-0714" at bounding box center [118, 159] width 81 height 9
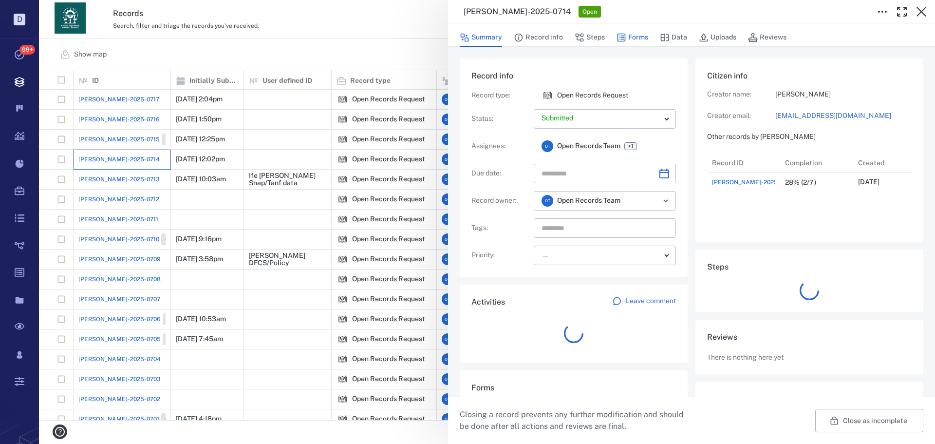
scroll to position [39, 193]
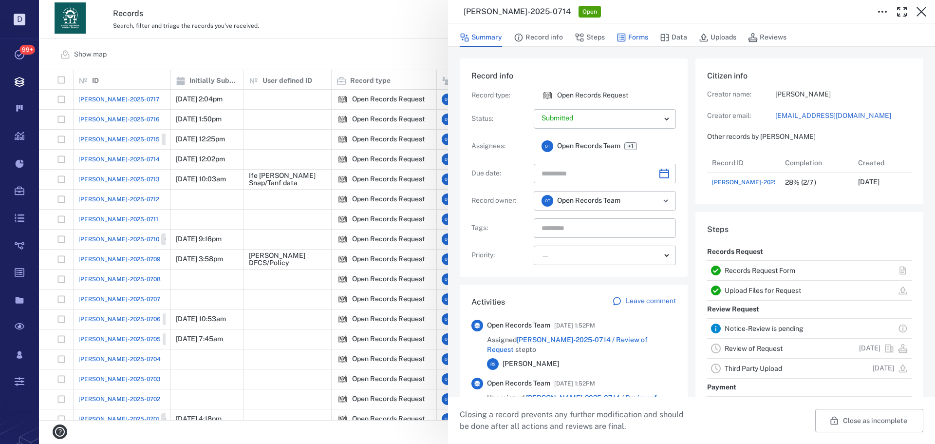
click at [619, 40] on icon "button" at bounding box center [622, 38] width 10 height 10
click at [589, 42] on button "Steps" at bounding box center [590, 37] width 30 height 19
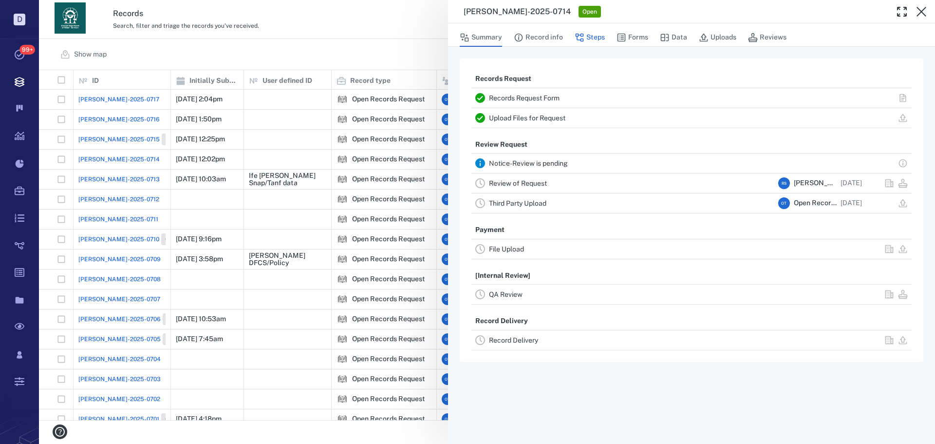
click at [589, 40] on button "Steps" at bounding box center [590, 37] width 30 height 19
click at [514, 184] on link "Review of Request" at bounding box center [518, 183] width 58 height 8
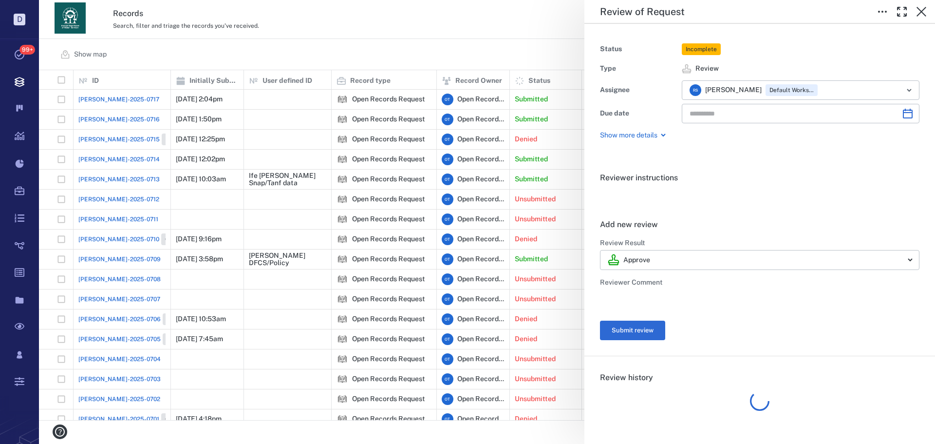
type input "**********"
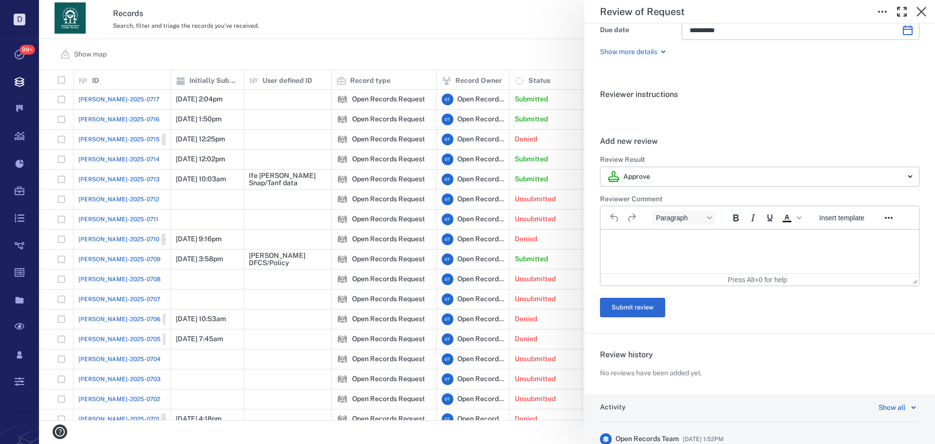
scroll to position [195, 0]
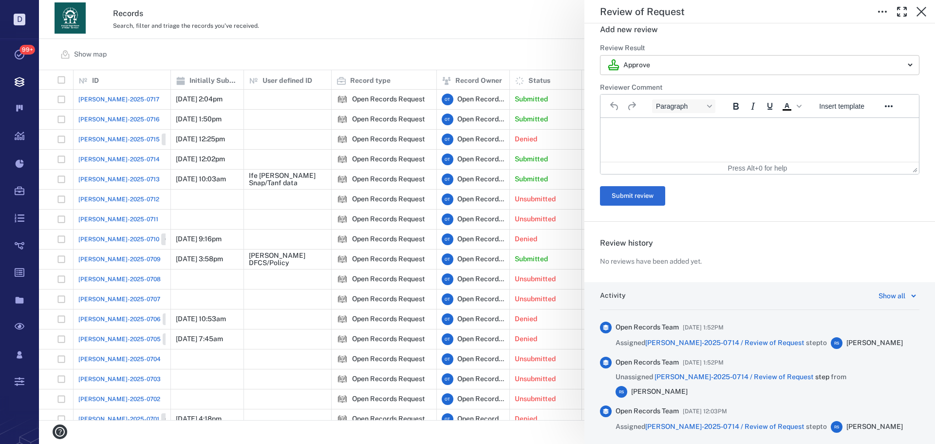
click at [684, 68] on body "D Tasks 99+ Records Boards Dashboard Reports Record types Guide steps Rules For…" at bounding box center [467, 222] width 935 height 444
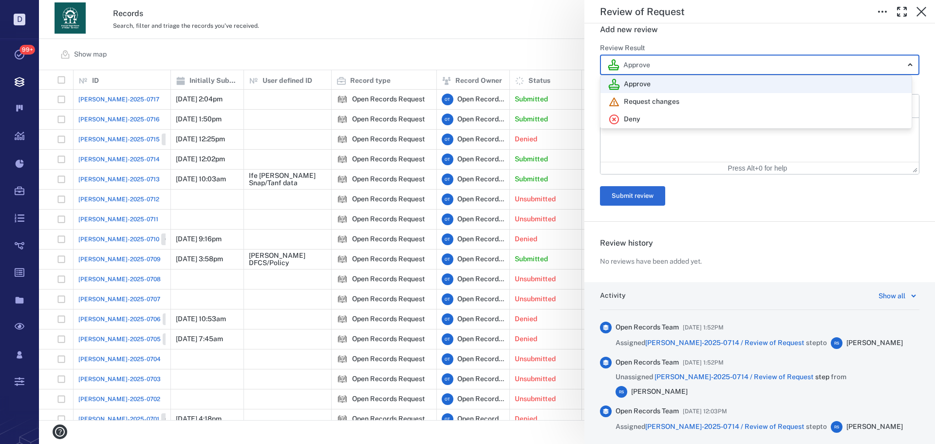
click at [706, 38] on div at bounding box center [467, 222] width 935 height 444
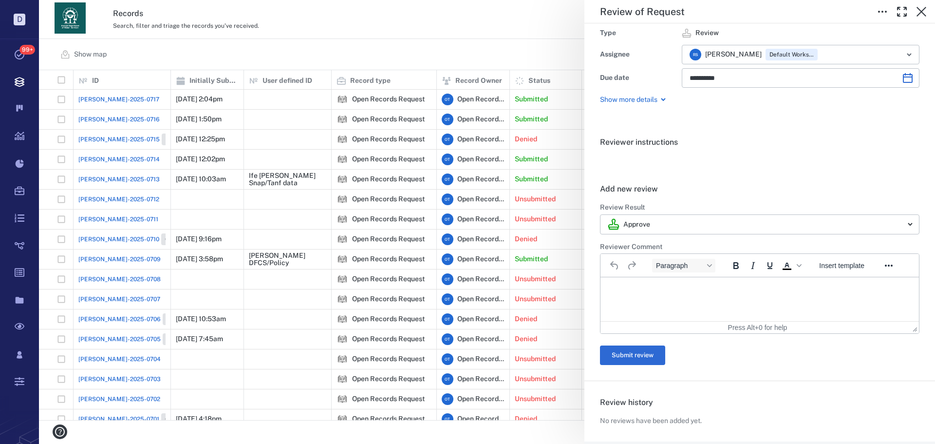
scroll to position [0, 0]
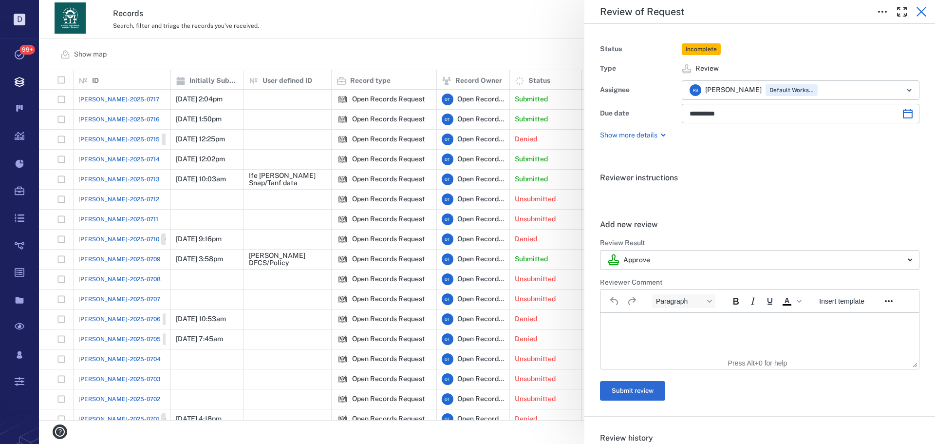
click at [920, 12] on icon "button" at bounding box center [922, 12] width 12 height 12
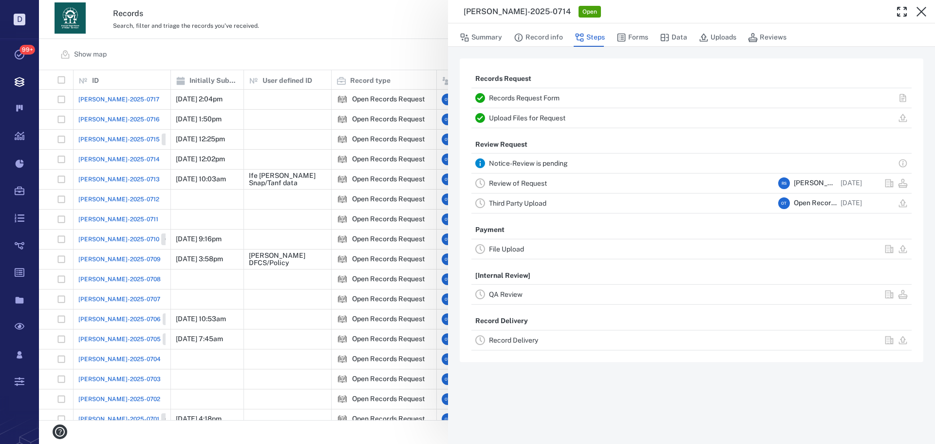
click at [525, 183] on link "Review of Request" at bounding box center [518, 183] width 58 height 8
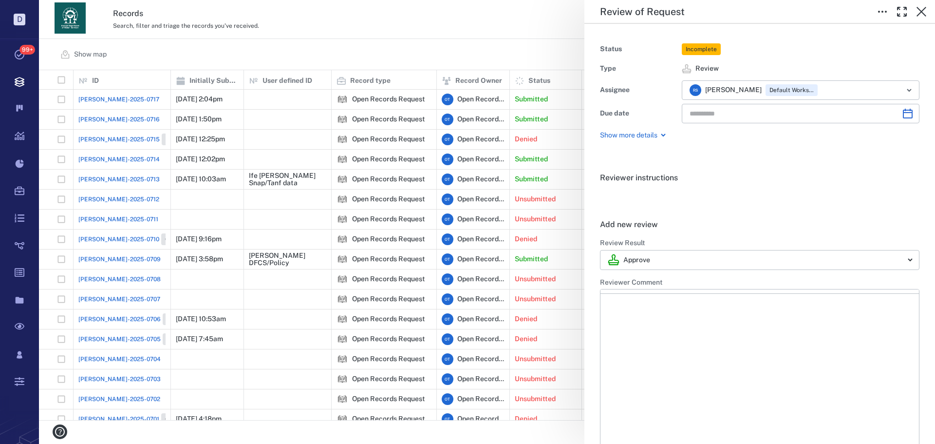
type input "**********"
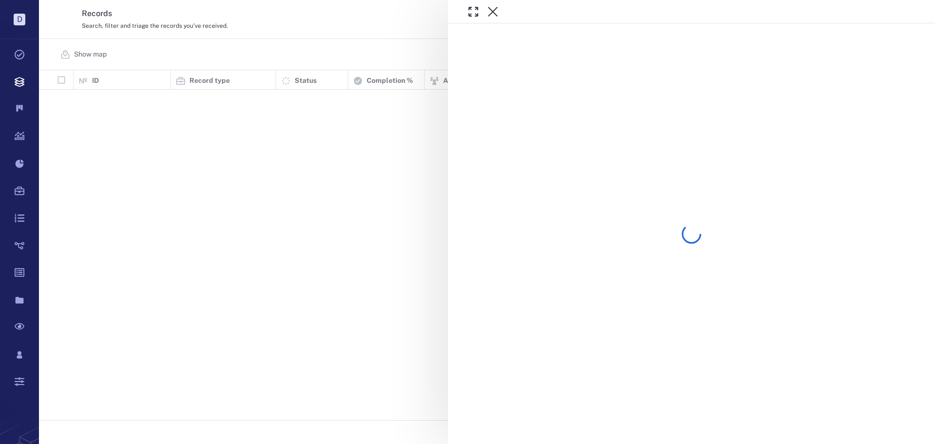
scroll to position [342, 890]
click at [260, 55] on div at bounding box center [487, 222] width 896 height 444
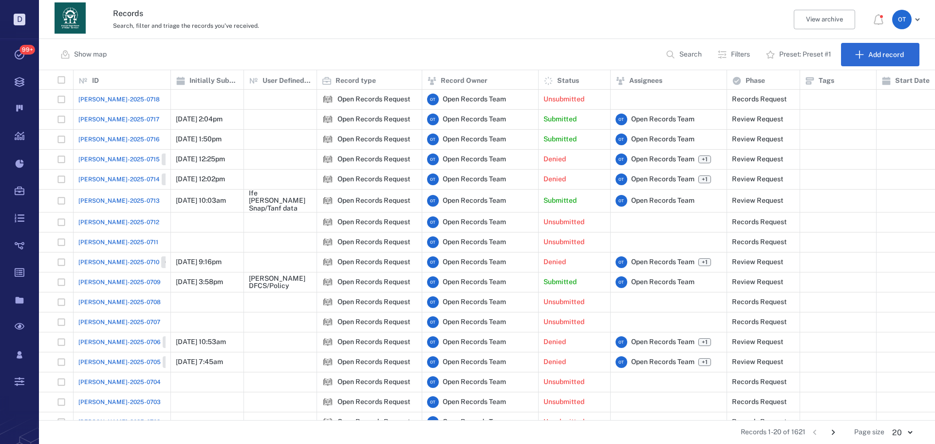
click at [93, 139] on span "[PERSON_NAME]-2025-0716" at bounding box center [118, 139] width 81 height 9
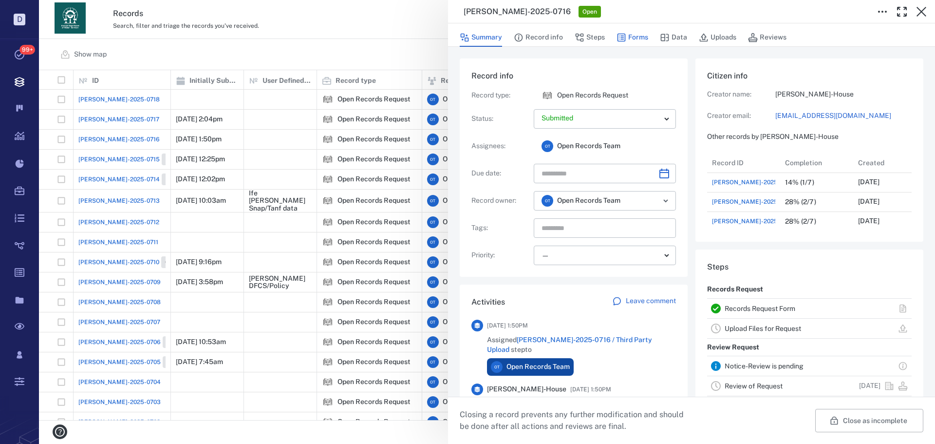
scroll to position [78, 186]
click at [642, 37] on button "Forms" at bounding box center [633, 37] width 32 height 19
click at [384, 46] on div "ORR-2025-0716 Open Summary Record info Steps Forms Data Uploads Reviews Record …" at bounding box center [487, 222] width 896 height 444
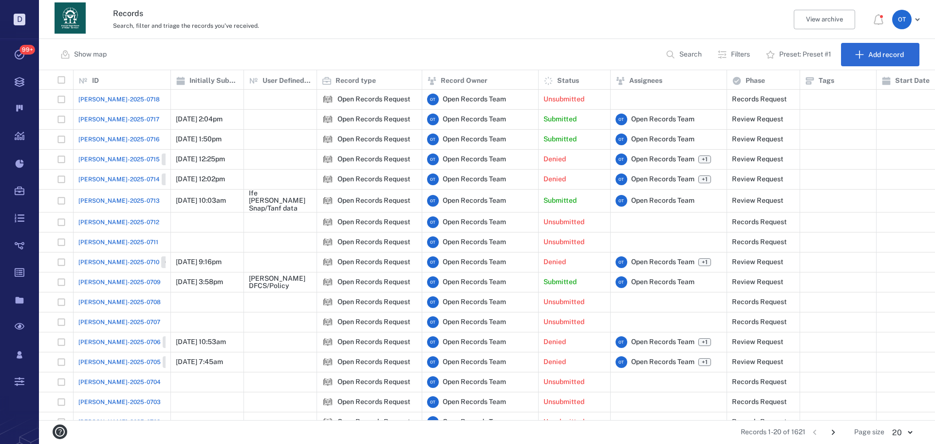
click at [110, 116] on span "[PERSON_NAME]-2025-0717" at bounding box center [118, 119] width 81 height 9
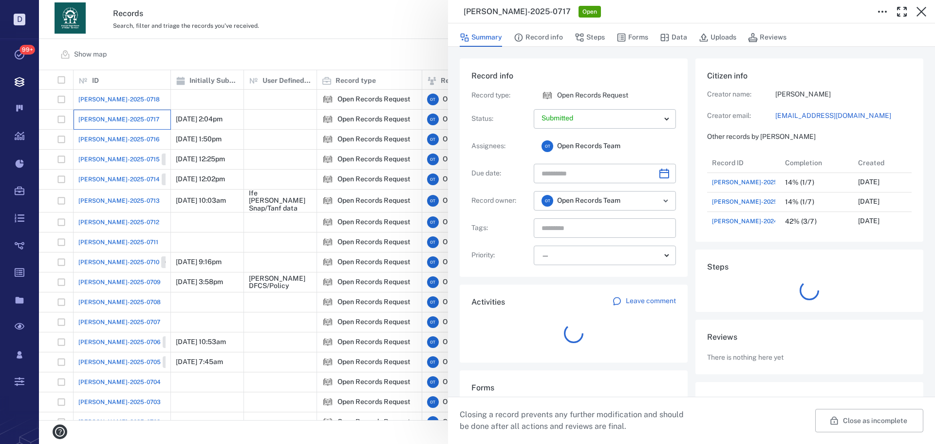
scroll to position [8, 8]
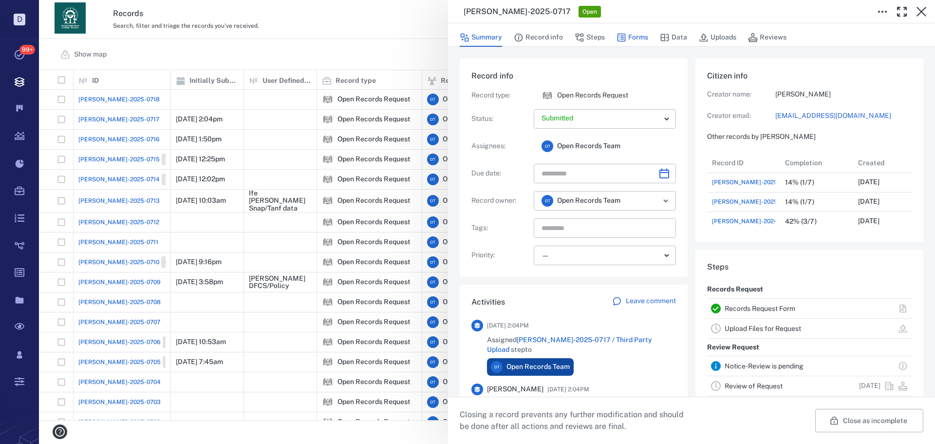
click at [629, 38] on button "Forms" at bounding box center [633, 37] width 32 height 19
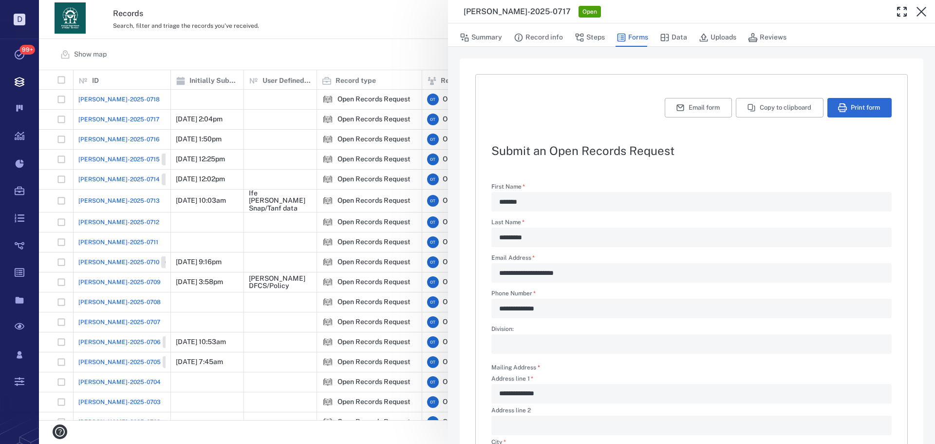
scroll to position [252, 0]
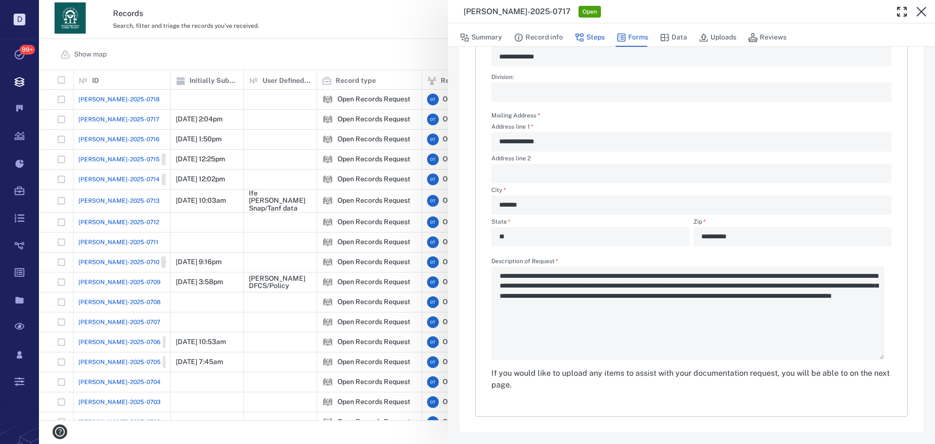
click at [597, 35] on button "Steps" at bounding box center [590, 37] width 30 height 19
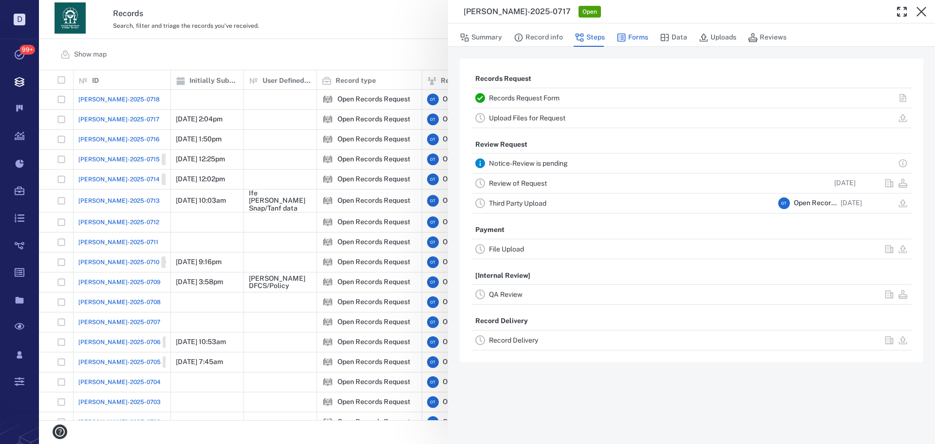
click at [622, 45] on button "Forms" at bounding box center [633, 37] width 32 height 19
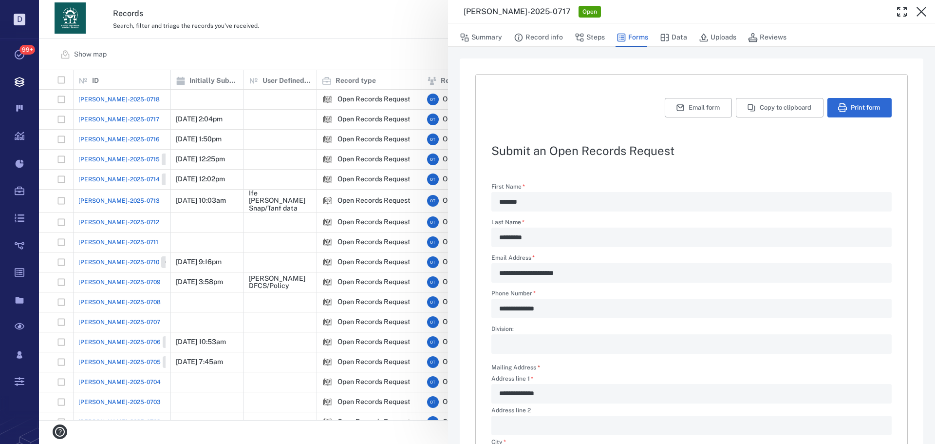
type textarea "*"
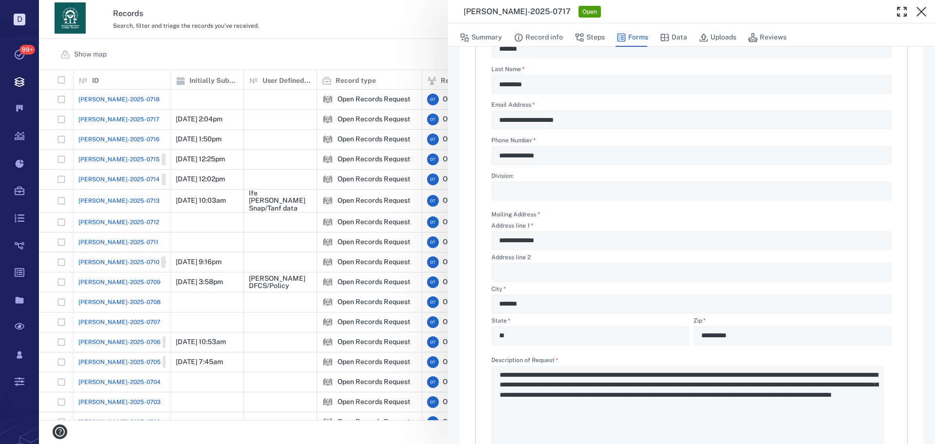
scroll to position [252, 0]
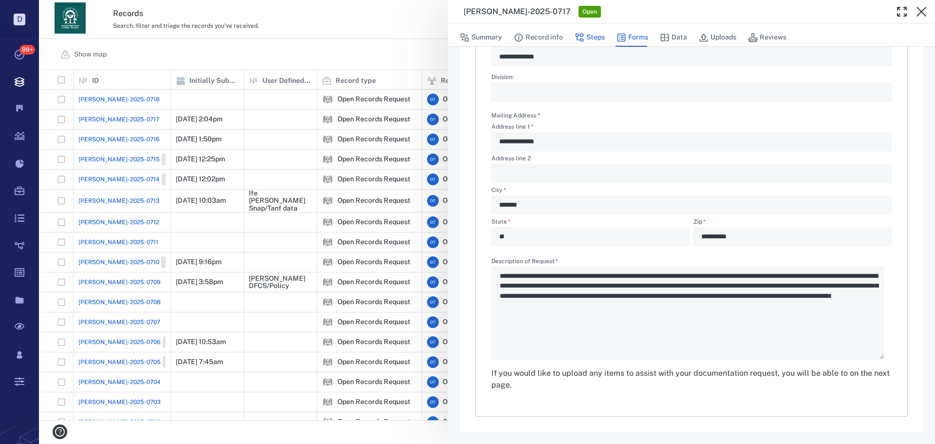
click at [591, 41] on button "Steps" at bounding box center [590, 37] width 30 height 19
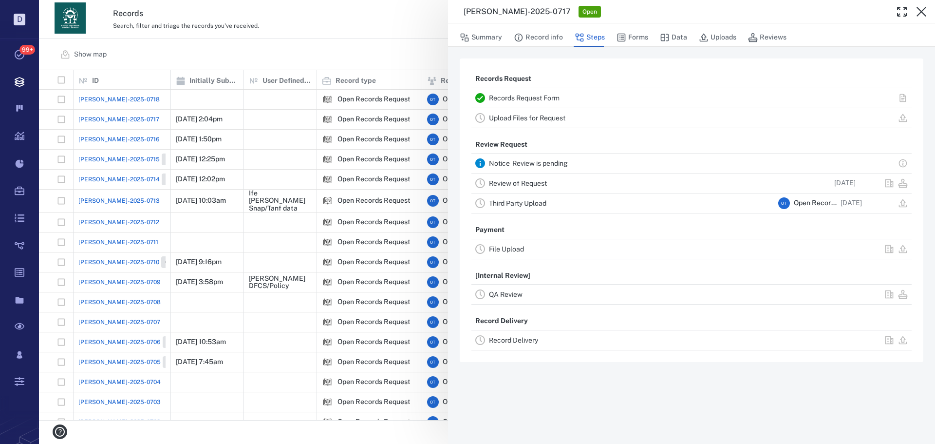
click at [540, 186] on link "Review of Request" at bounding box center [518, 183] width 58 height 8
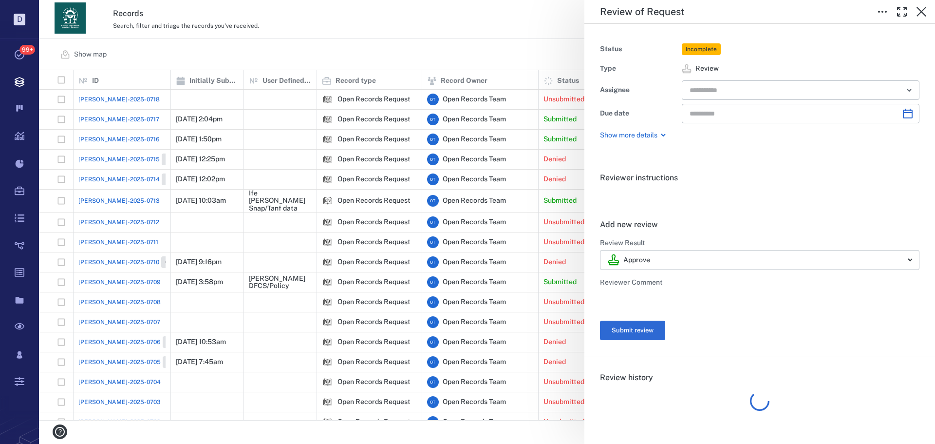
type input "**********"
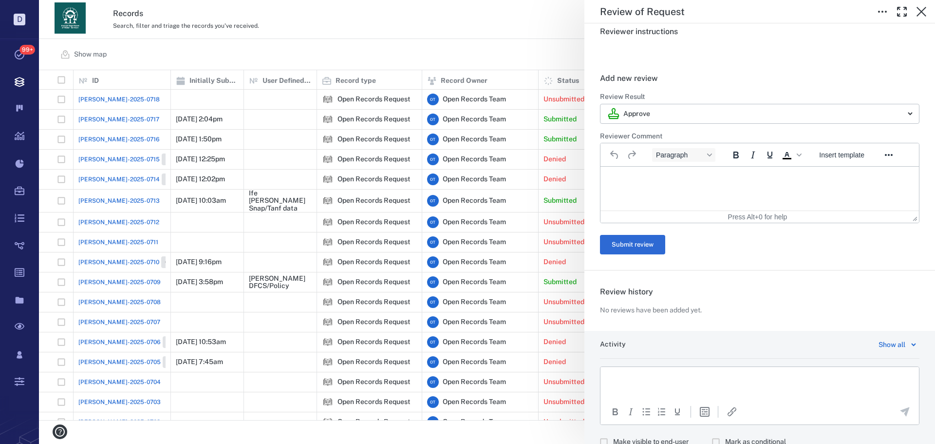
scroll to position [185, 0]
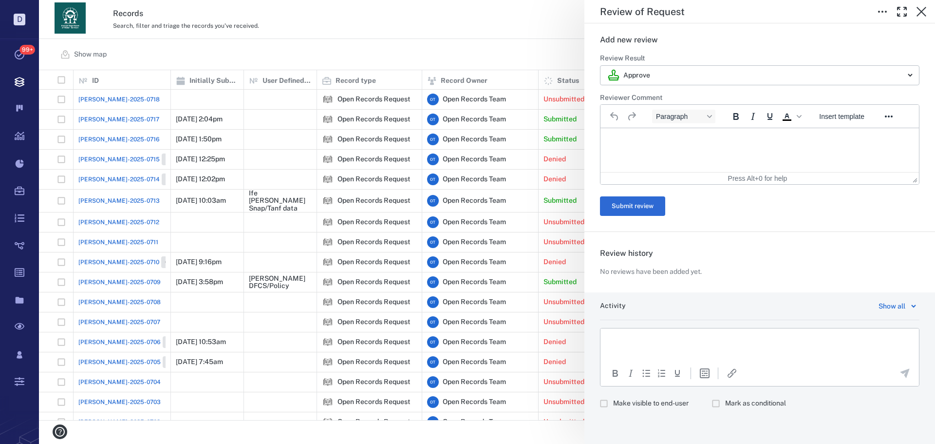
click at [635, 398] on label "Make visible to end-user" at bounding box center [642, 403] width 94 height 19
click at [666, 348] on html at bounding box center [760, 340] width 319 height 24
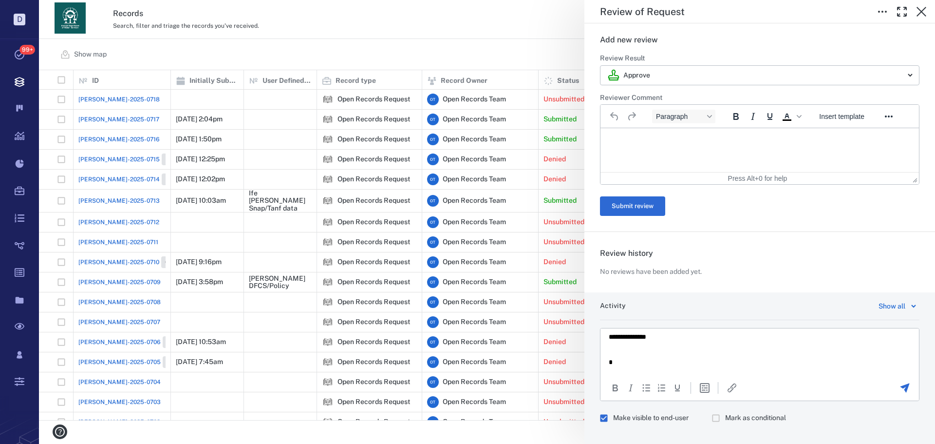
scroll to position [0, 0]
click at [901, 387] on icon "Send the comment" at bounding box center [905, 387] width 9 height 9
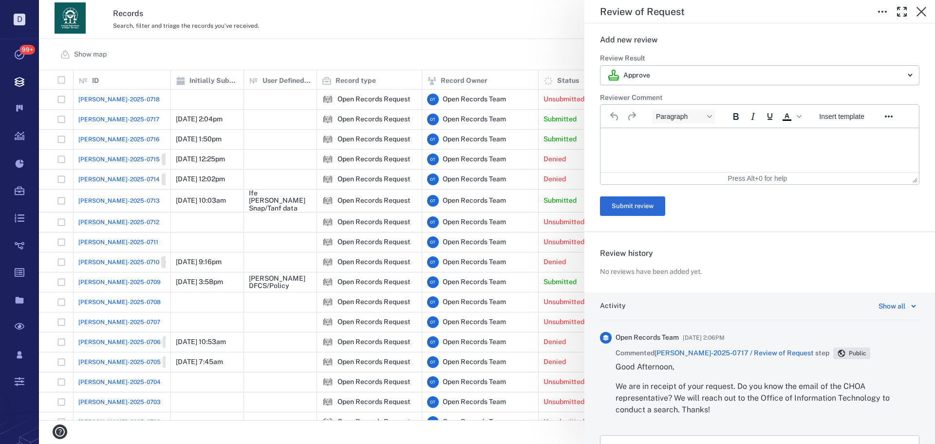
click at [402, 32] on div "**********" at bounding box center [487, 222] width 896 height 444
click at [391, 38] on div "**********" at bounding box center [487, 222] width 896 height 444
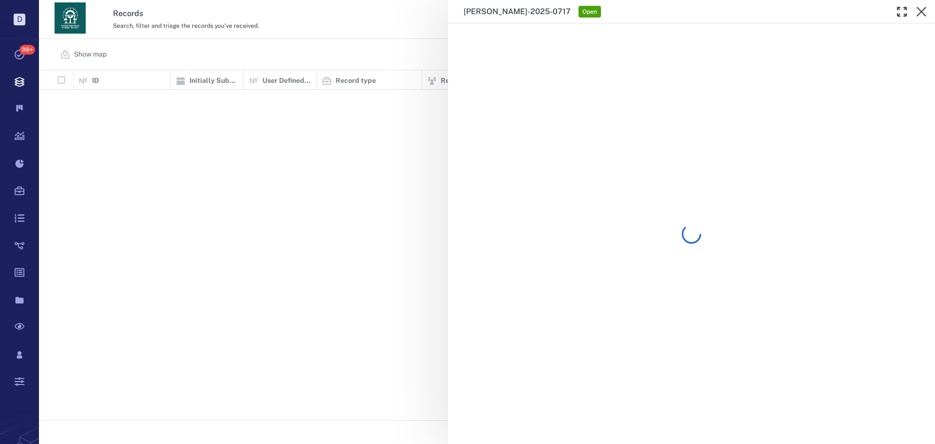
click at [410, 36] on div "[PERSON_NAME]-2025-0717 Open" at bounding box center [487, 222] width 896 height 444
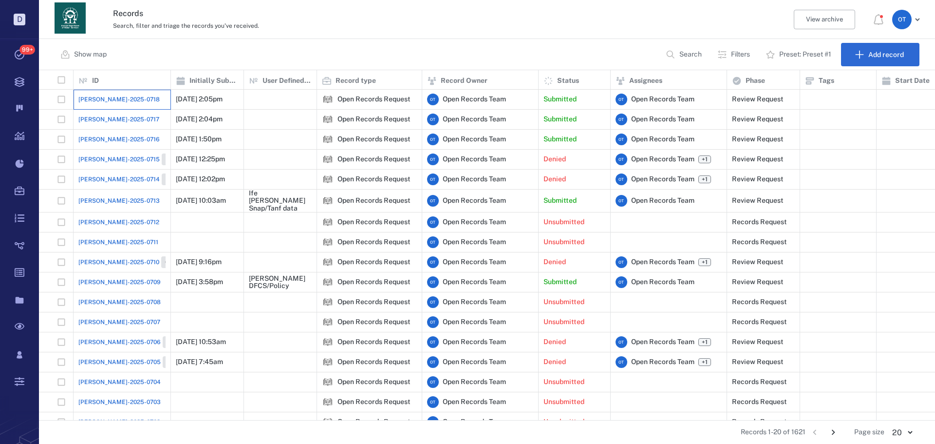
click at [112, 93] on div "[PERSON_NAME]-2025-0718" at bounding box center [121, 99] width 87 height 19
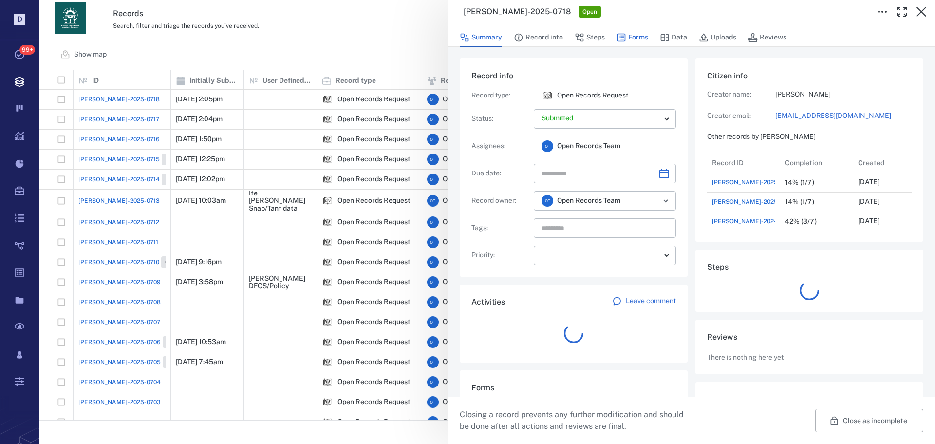
scroll to position [136, 186]
click at [626, 36] on button "Forms" at bounding box center [633, 37] width 32 height 19
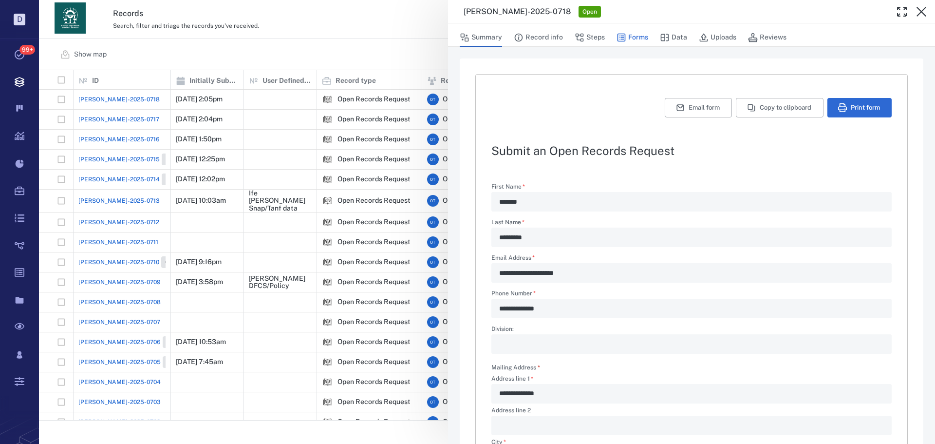
type textarea "*"
click at [758, 102] on button "Copy to clipboard" at bounding box center [780, 107] width 88 height 19
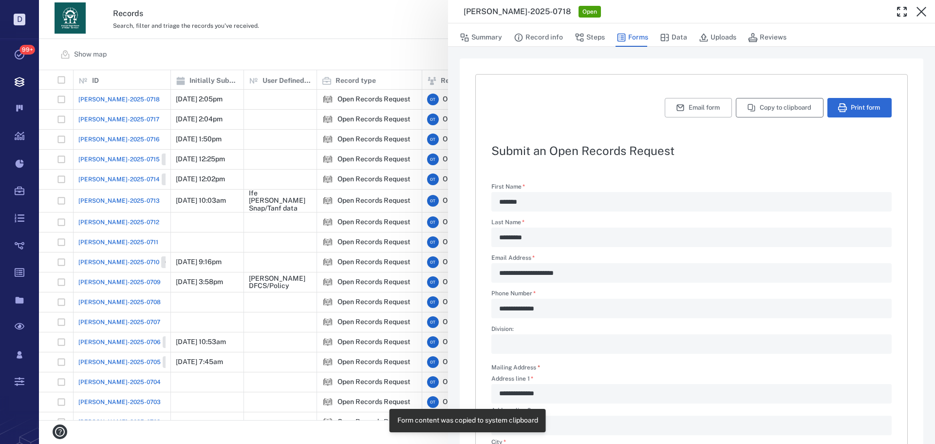
click at [781, 114] on button "Copy to clipboard" at bounding box center [780, 107] width 88 height 19
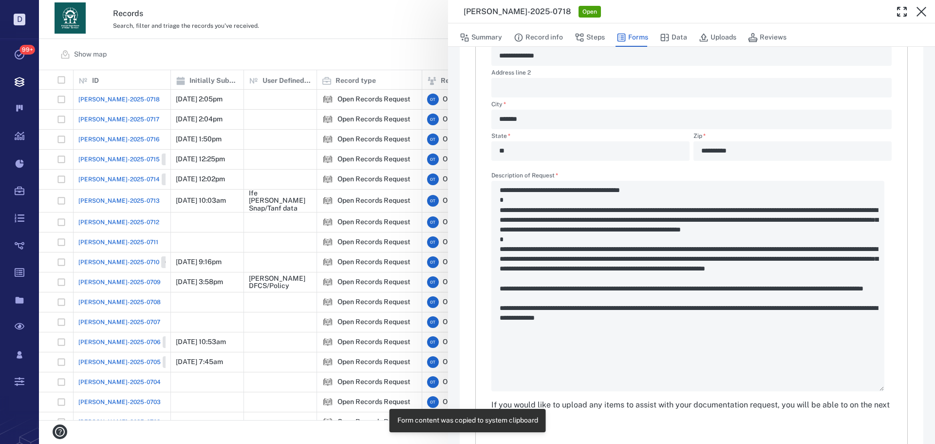
scroll to position [369, 0]
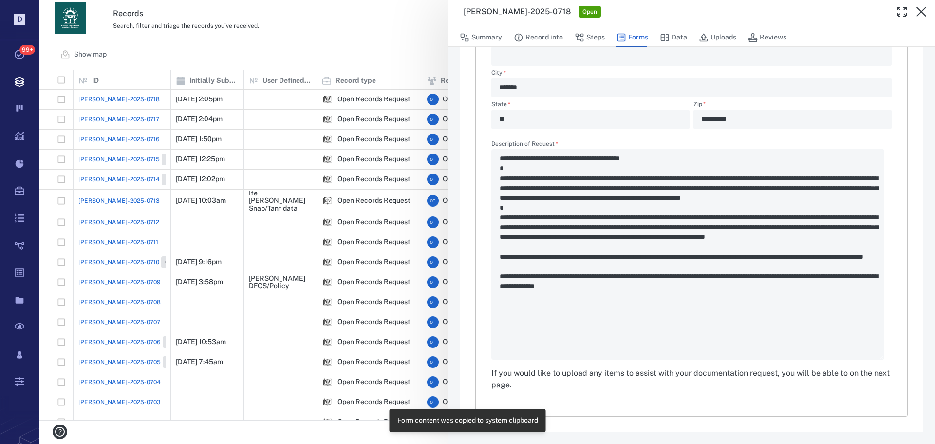
drag, startPoint x: 267, startPoint y: 157, endPoint x: 111, endPoint y: 0, distance: 221.5
click at [267, 157] on div "**********" at bounding box center [487, 222] width 896 height 444
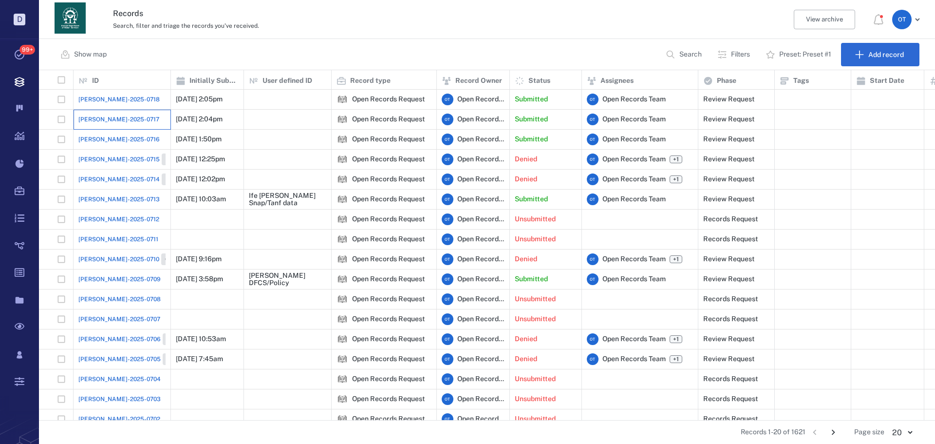
click at [138, 121] on div "[PERSON_NAME]-2025-0717" at bounding box center [121, 119] width 87 height 19
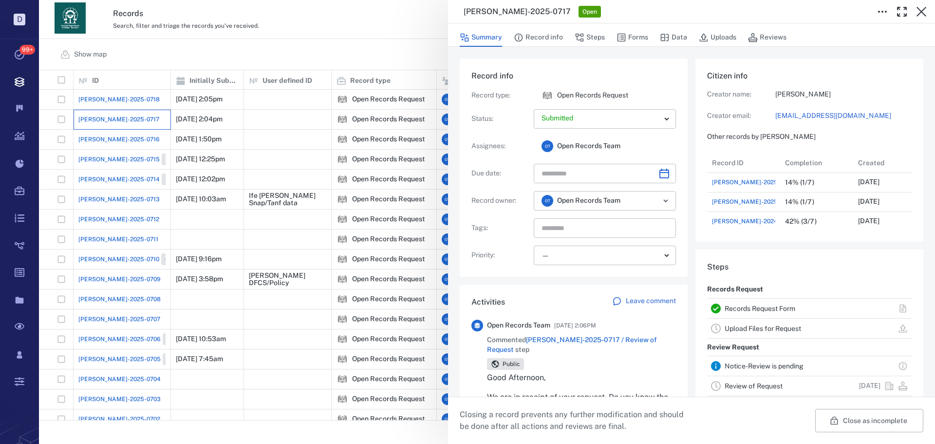
scroll to position [136, 186]
click at [648, 40] on div "Summary Record info Steps Forms Data Uploads Reviews" at bounding box center [692, 36] width 464 height 19
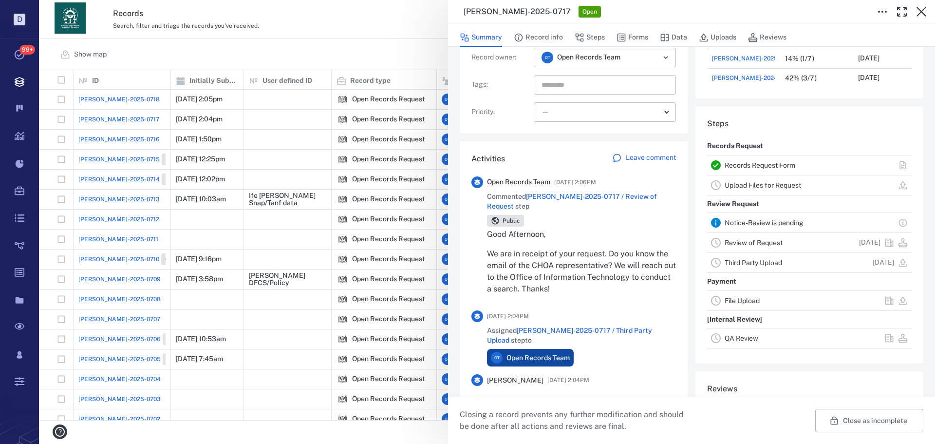
scroll to position [146, 0]
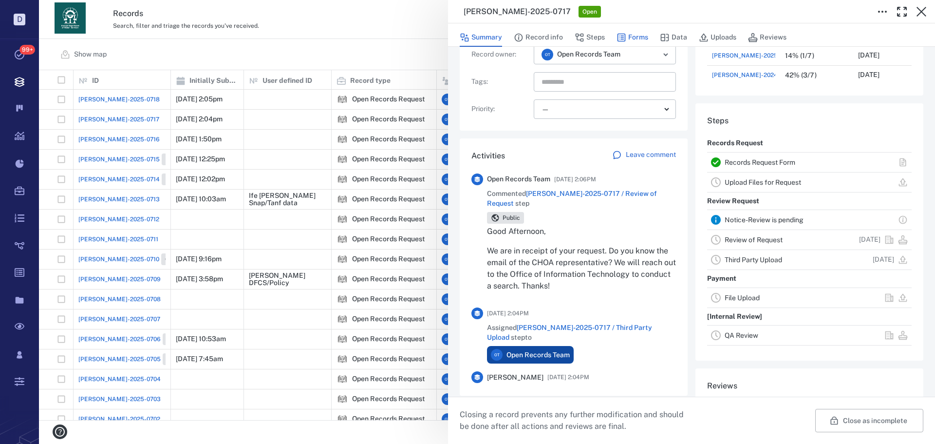
drag, startPoint x: 628, startPoint y: 36, endPoint x: 629, endPoint y: 44, distance: 8.3
click at [628, 36] on button "Forms" at bounding box center [633, 37] width 32 height 19
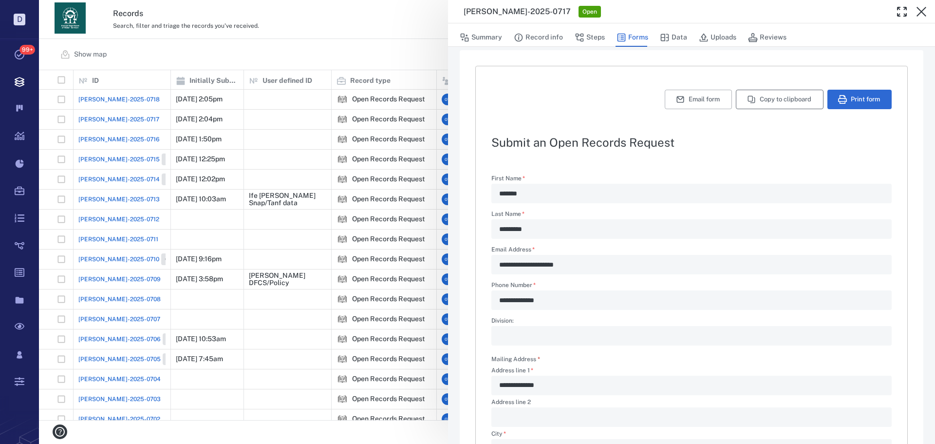
click at [754, 103] on button "Copy to clipboard" at bounding box center [780, 99] width 88 height 19
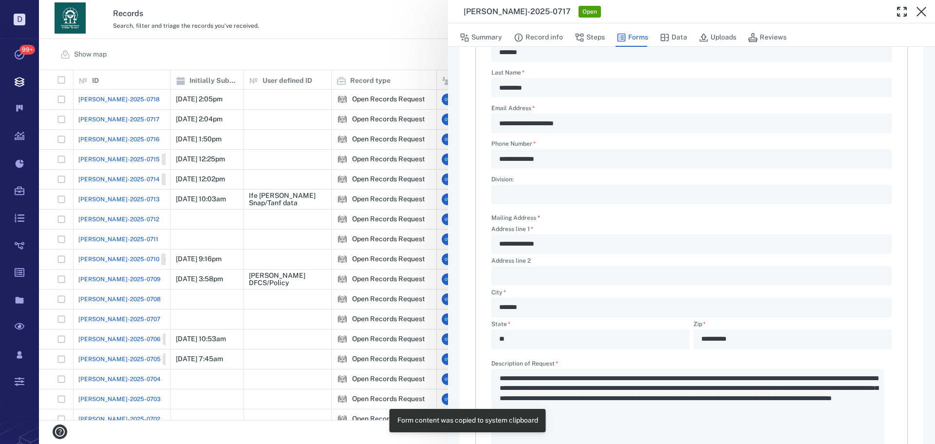
scroll to position [252, 0]
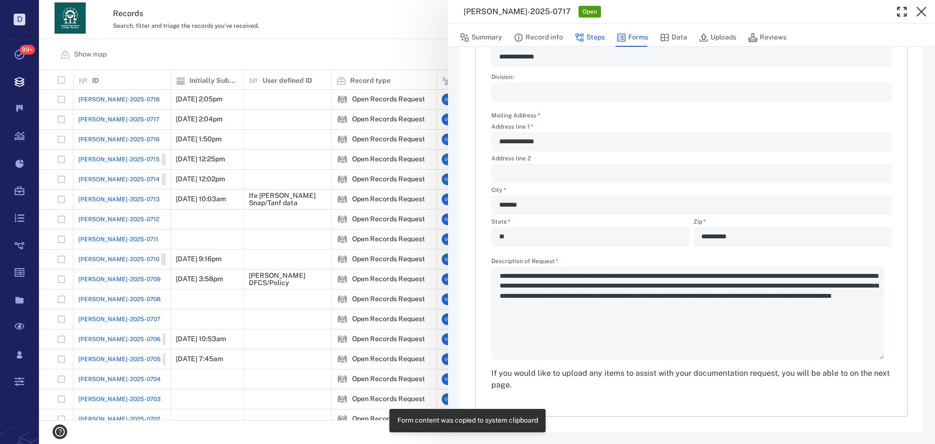
click at [591, 40] on button "Steps" at bounding box center [590, 37] width 30 height 19
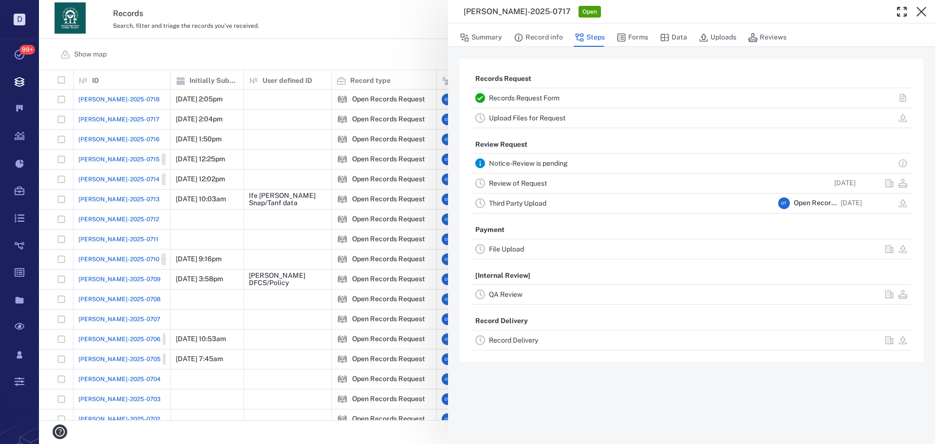
click at [528, 189] on div "Review of Request" at bounding box center [631, 183] width 285 height 12
click at [526, 181] on link "Review of Request" at bounding box center [518, 183] width 58 height 8
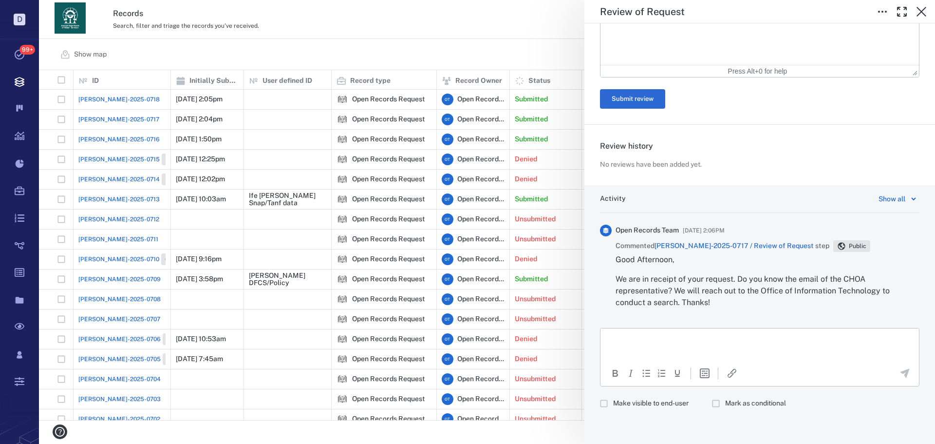
click at [662, 397] on label "Make visible to end-user" at bounding box center [642, 403] width 94 height 19
click at [673, 342] on p "Rich Text Area. Press ALT-0 for help." at bounding box center [760, 340] width 302 height 9
click at [756, 340] on p "**********" at bounding box center [756, 340] width 295 height 9
click at [758, 340] on p "**********" at bounding box center [756, 340] width 295 height 9
click at [827, 341] on p "**********" at bounding box center [756, 340] width 295 height 9
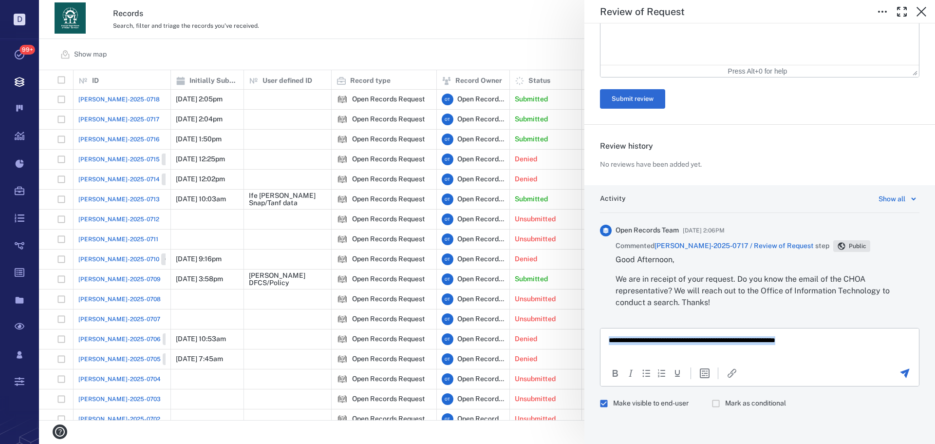
drag, startPoint x: 826, startPoint y: 341, endPoint x: 600, endPoint y: 339, distance: 226.1
click at [601, 339] on html "**********" at bounding box center [760, 340] width 319 height 24
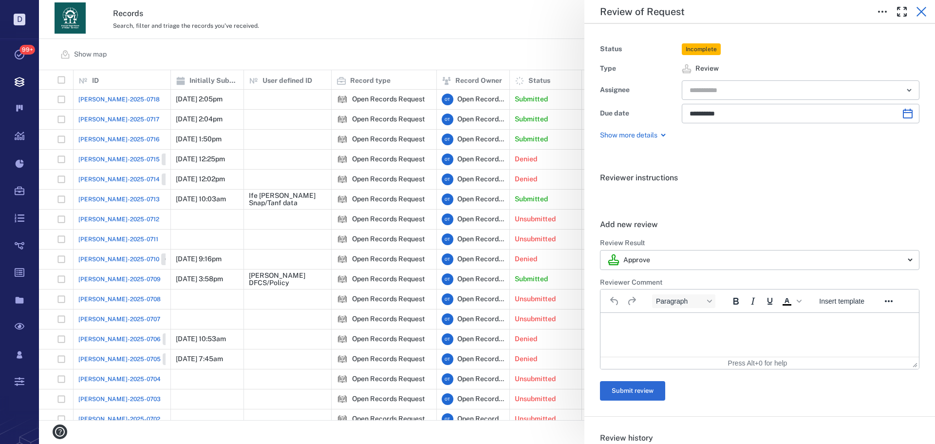
click at [917, 5] on button "button" at bounding box center [921, 11] width 19 height 19
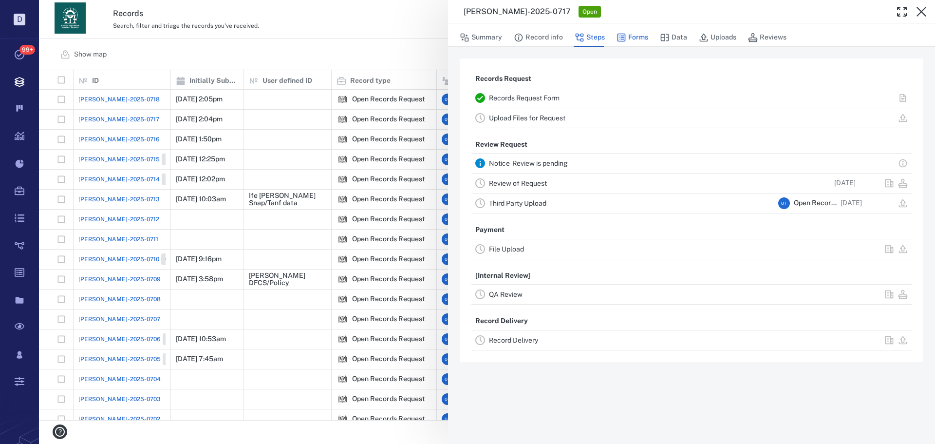
click at [631, 37] on button "Forms" at bounding box center [633, 37] width 32 height 19
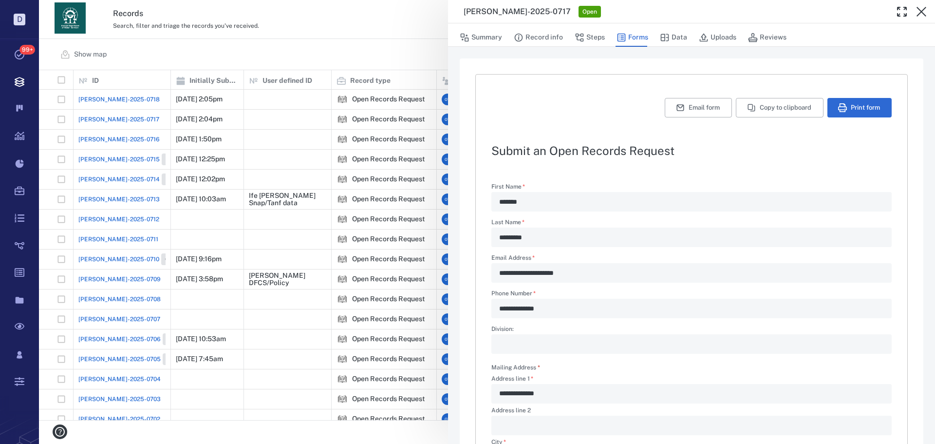
scroll to position [252, 0]
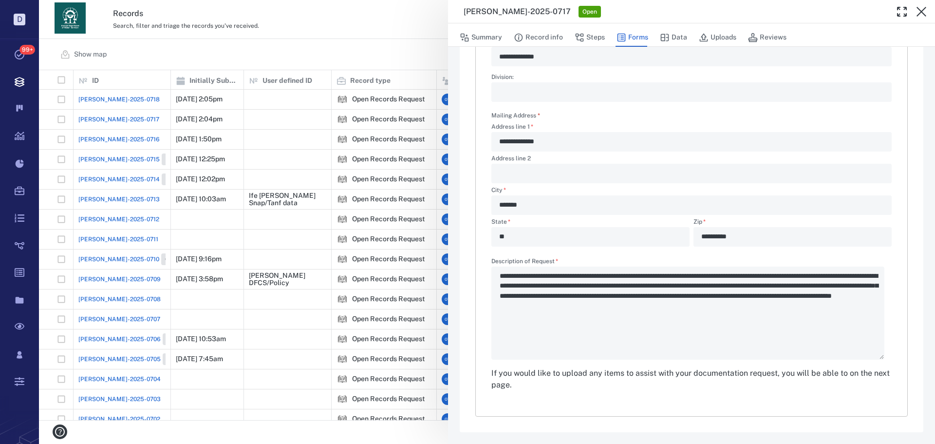
click at [236, 51] on div "**********" at bounding box center [487, 222] width 896 height 444
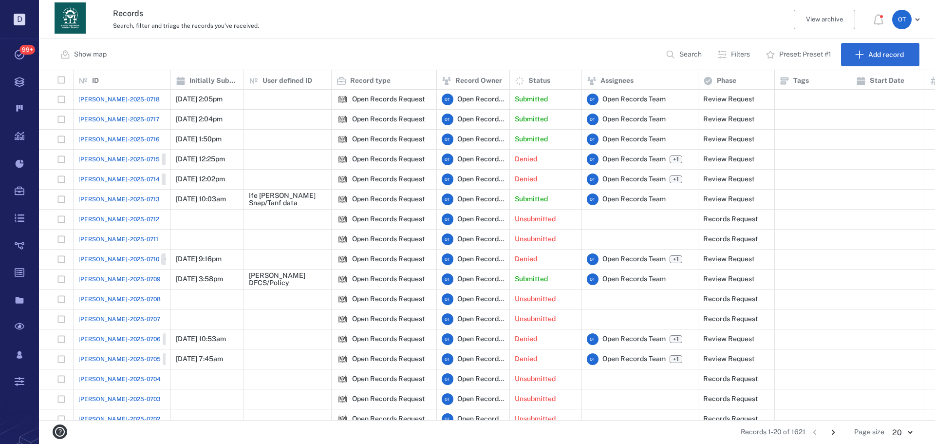
click at [95, 94] on div "[PERSON_NAME]-2025-0718" at bounding box center [121, 99] width 87 height 19
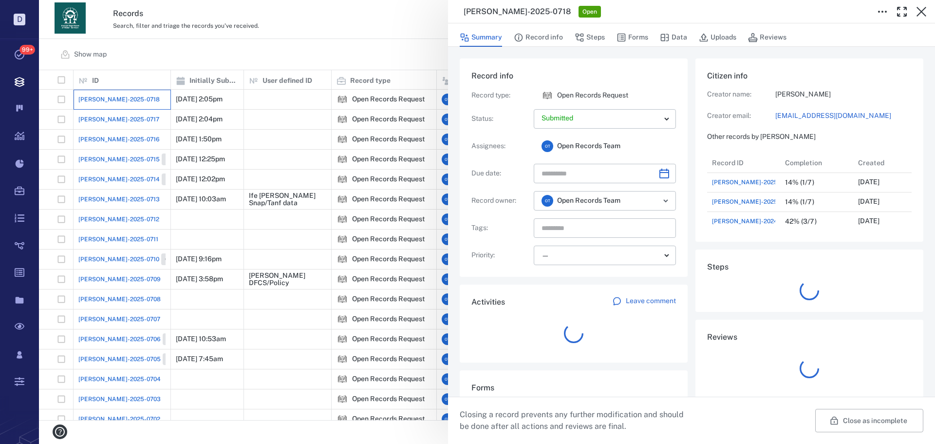
scroll to position [136, 186]
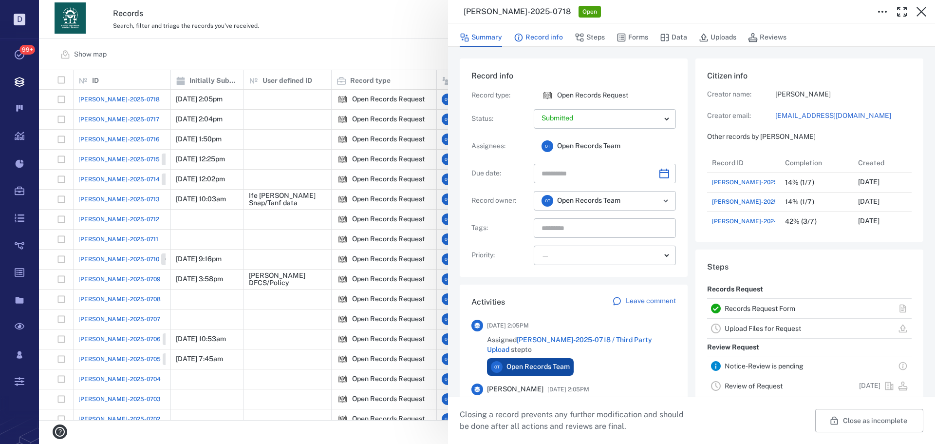
click at [551, 36] on button "Record info" at bounding box center [538, 37] width 49 height 19
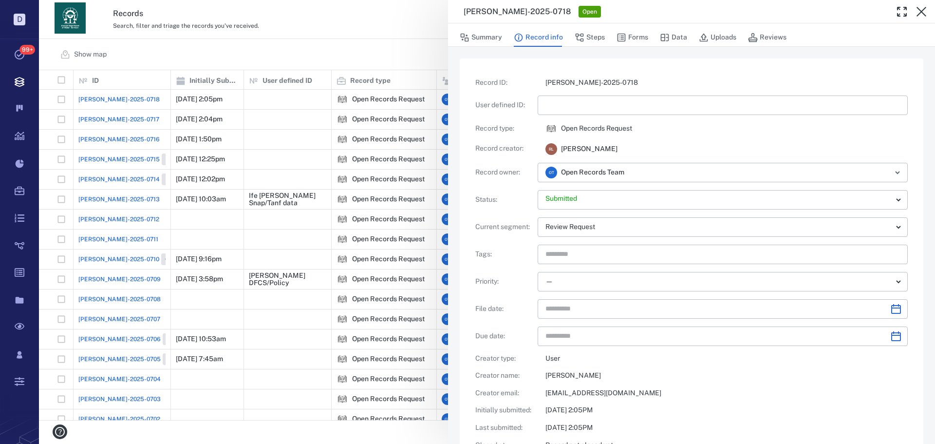
click at [563, 100] on input "text" at bounding box center [723, 104] width 355 height 19
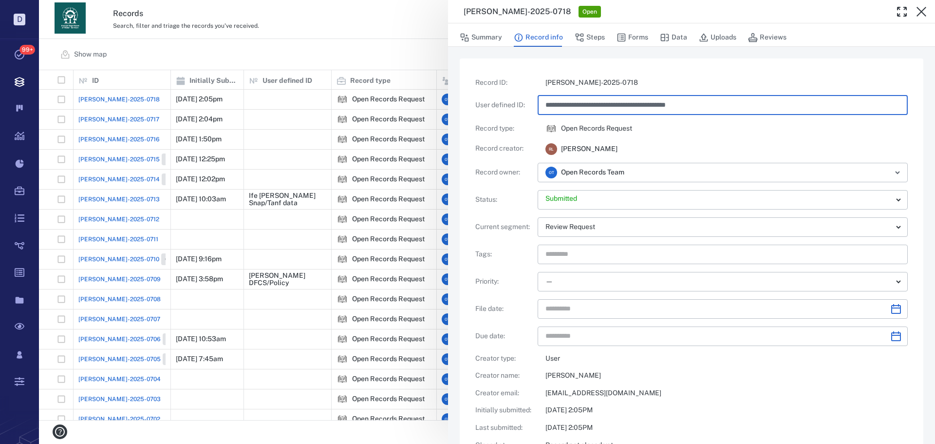
type input "**********"
click at [689, 130] on div "Open Records Request" at bounding box center [727, 129] width 362 height 12
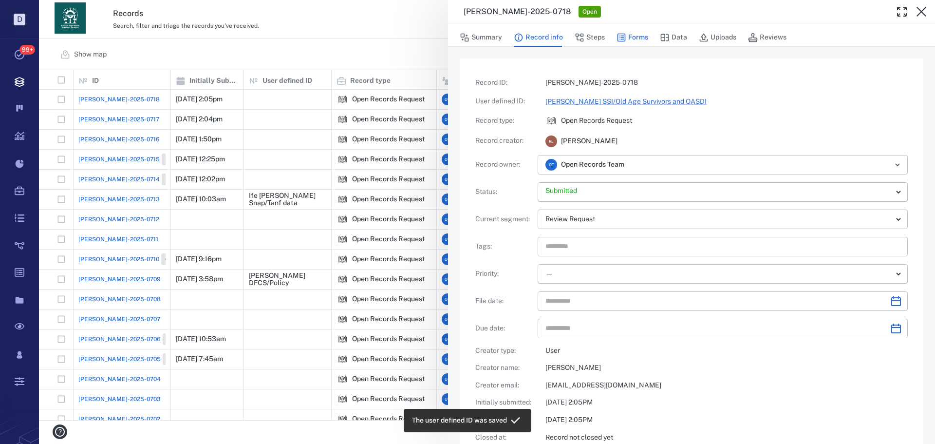
click at [646, 32] on button "Forms" at bounding box center [633, 37] width 32 height 19
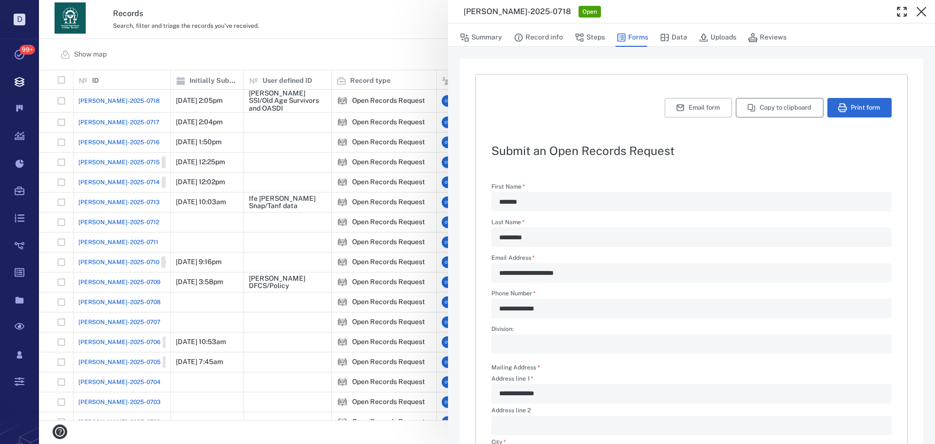
type textarea "*"
click at [747, 109] on icon "button" at bounding box center [751, 107] width 9 height 9
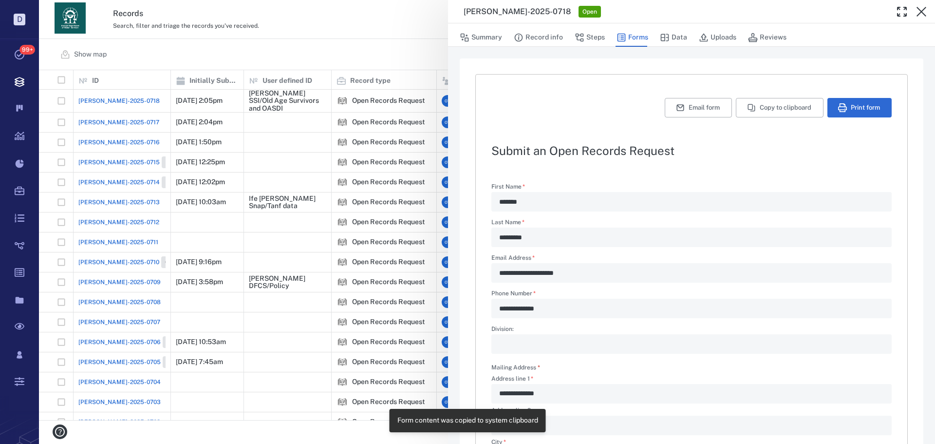
click at [355, 58] on div "**********" at bounding box center [487, 222] width 896 height 444
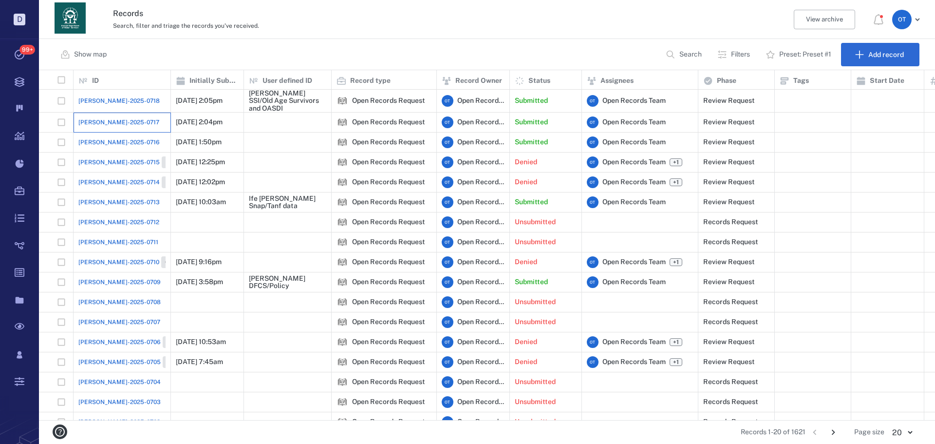
click at [135, 113] on div "[PERSON_NAME]-2025-0717" at bounding box center [121, 122] width 87 height 19
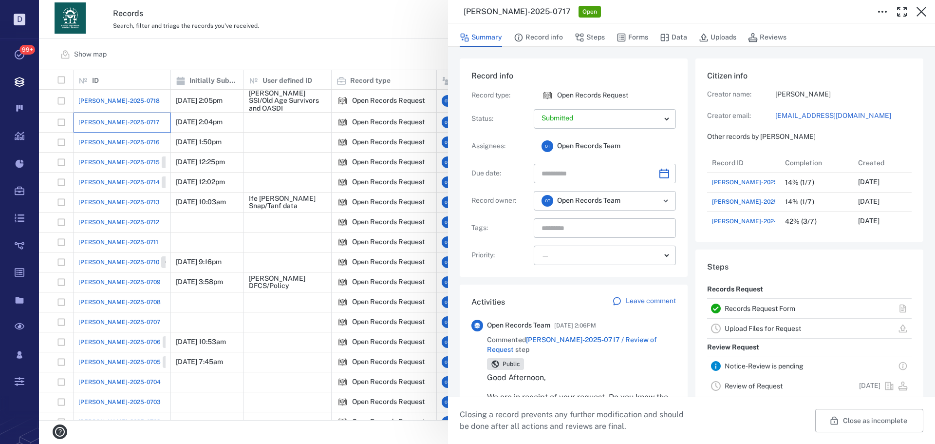
scroll to position [136, 186]
click at [551, 43] on button "Record info" at bounding box center [538, 37] width 49 height 19
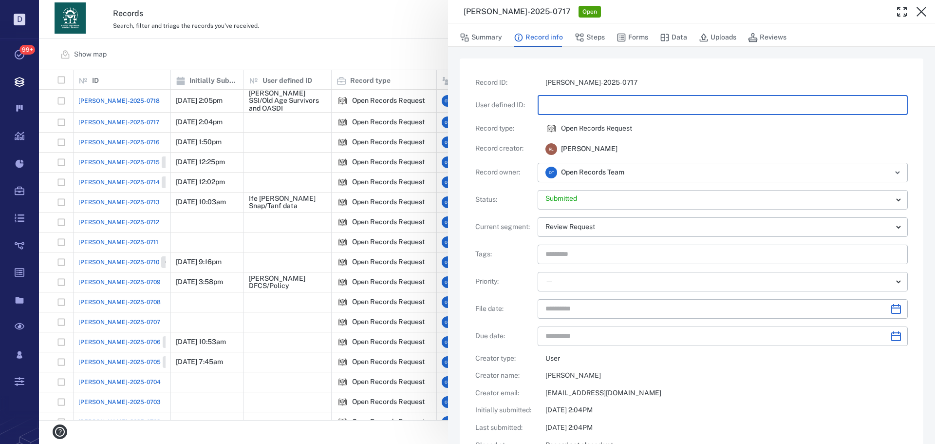
click at [559, 110] on input "text" at bounding box center [723, 104] width 355 height 19
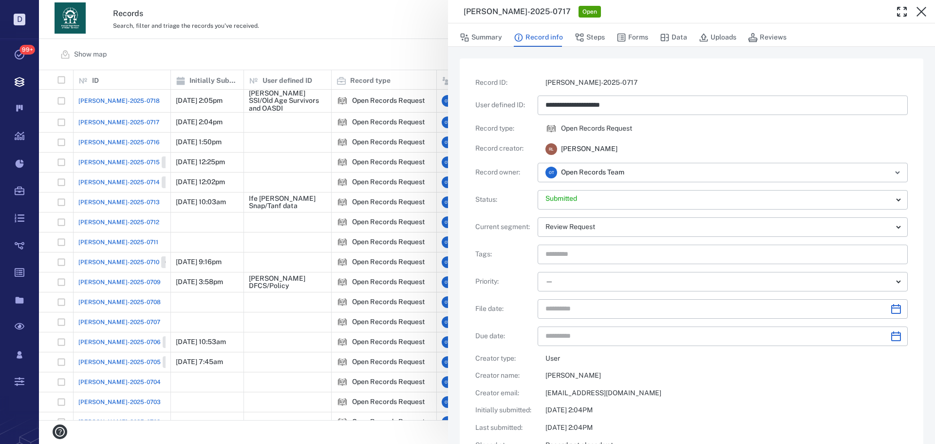
click at [665, 120] on div "**********" at bounding box center [691, 286] width 433 height 417
type input "**********"
click at [627, 30] on button "Forms" at bounding box center [633, 37] width 32 height 19
click at [630, 38] on button "Forms" at bounding box center [633, 37] width 32 height 19
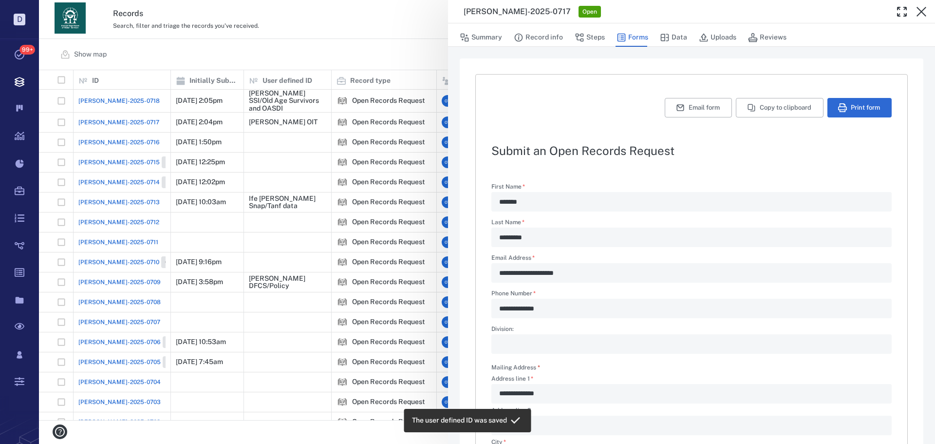
type textarea "*"
click at [747, 107] on icon "button" at bounding box center [751, 107] width 9 height 9
click at [315, 24] on div "**********" at bounding box center [487, 222] width 896 height 444
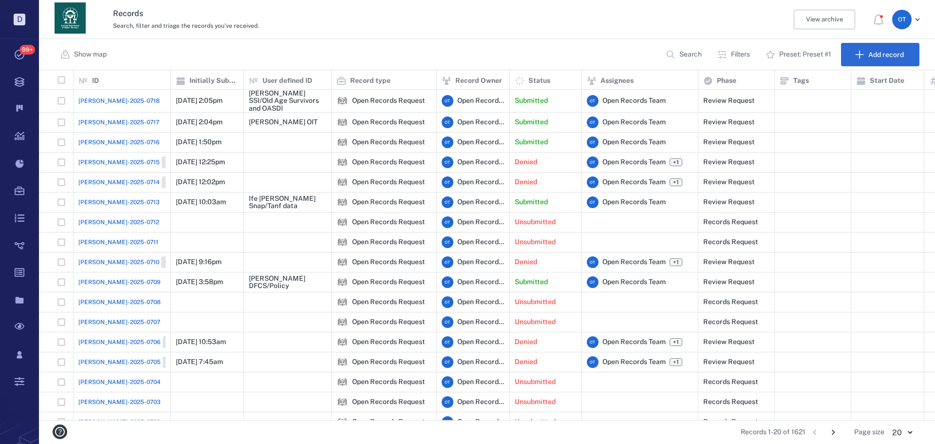
click at [113, 120] on span "[PERSON_NAME]-2025-0717" at bounding box center [118, 122] width 81 height 9
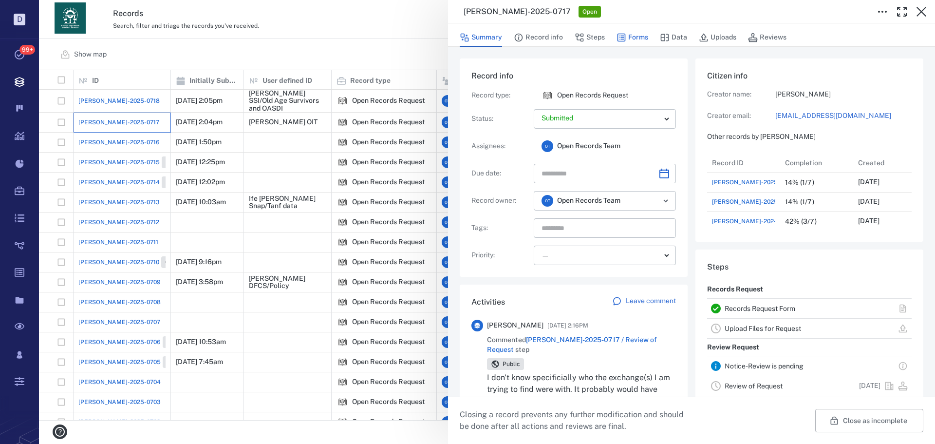
scroll to position [136, 186]
click at [632, 37] on button "Forms" at bounding box center [633, 37] width 32 height 19
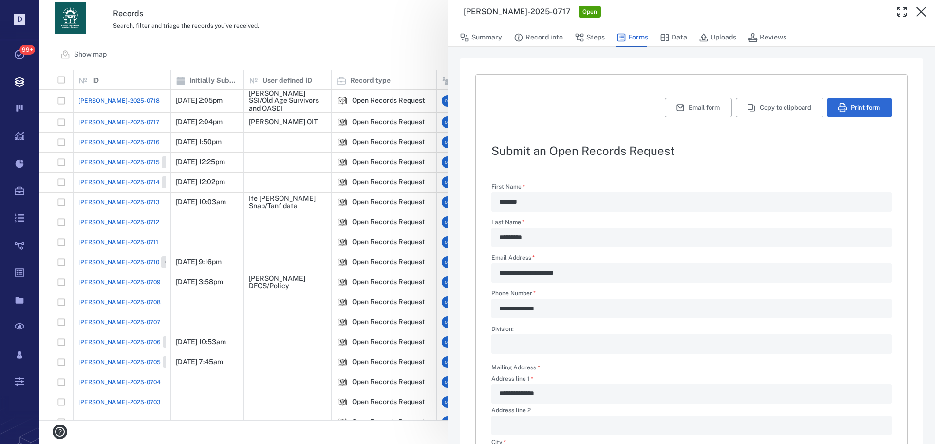
click at [754, 103] on button "Copy to clipboard" at bounding box center [780, 107] width 88 height 19
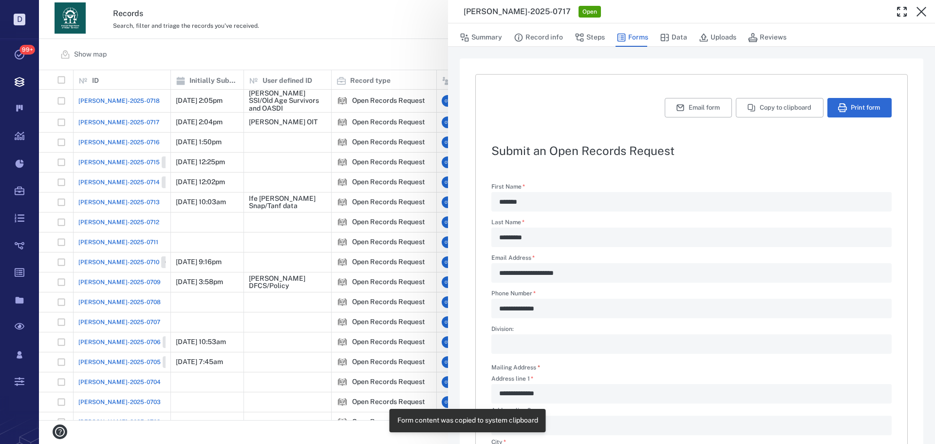
click at [133, 146] on div "**********" at bounding box center [487, 222] width 896 height 444
click at [110, 141] on span "[PERSON_NAME]-2025-0716" at bounding box center [118, 142] width 81 height 9
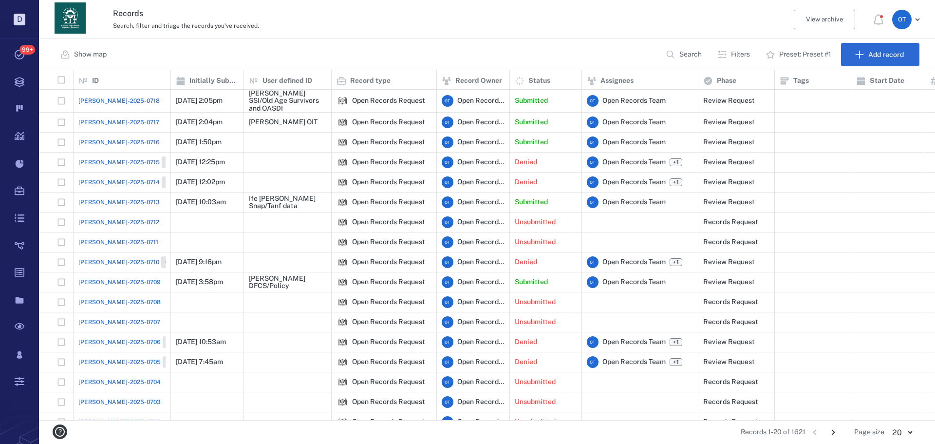
click at [109, 140] on span "[PERSON_NAME]-2025-0716" at bounding box center [118, 142] width 81 height 9
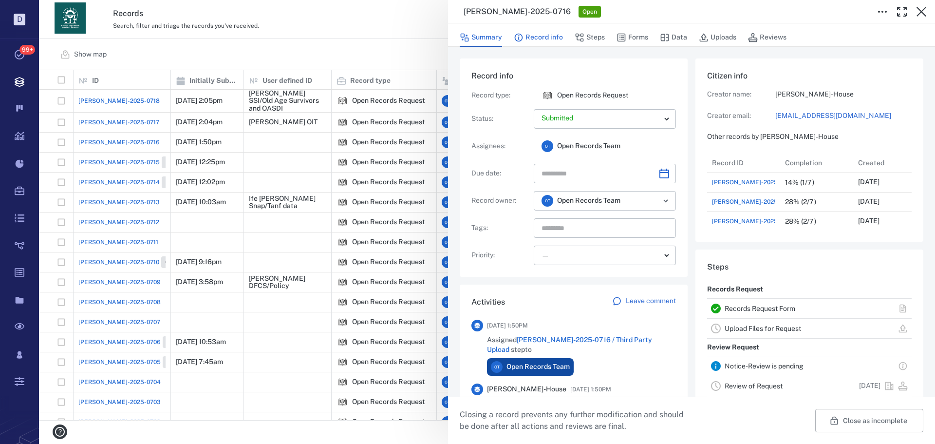
scroll to position [78, 186]
click at [549, 34] on button "Record info" at bounding box center [538, 37] width 49 height 19
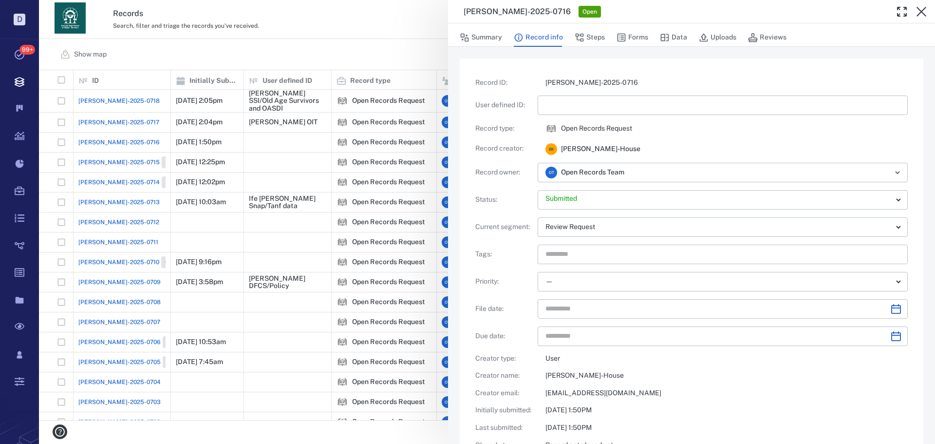
click at [561, 93] on div "Record ID : ORR-2025-0716 User defined ID : ​ Record type : Open Records Reques…" at bounding box center [691, 286] width 433 height 417
click at [578, 152] on span "[PERSON_NAME]-House" at bounding box center [600, 149] width 79 height 10
click at [614, 152] on span "[PERSON_NAME]-House" at bounding box center [600, 149] width 79 height 10
drag, startPoint x: 614, startPoint y: 152, endPoint x: 556, endPoint y: 148, distance: 58.1
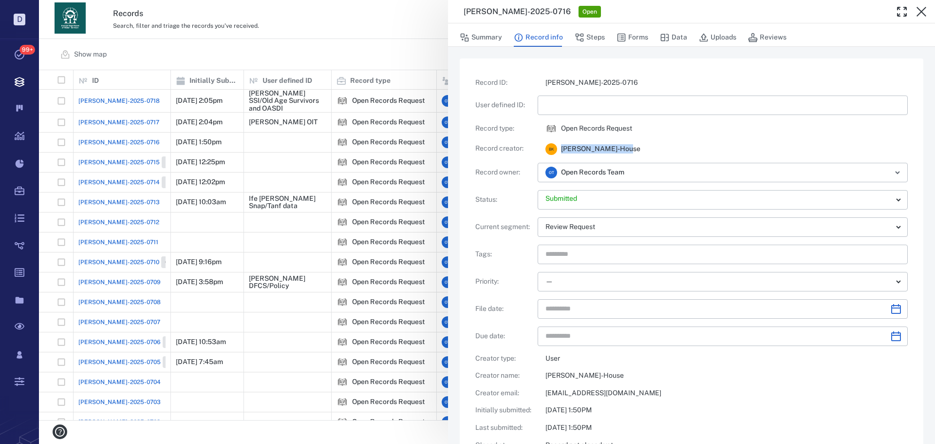
click at [556, 148] on div "B K Bonita King-House" at bounding box center [593, 149] width 95 height 12
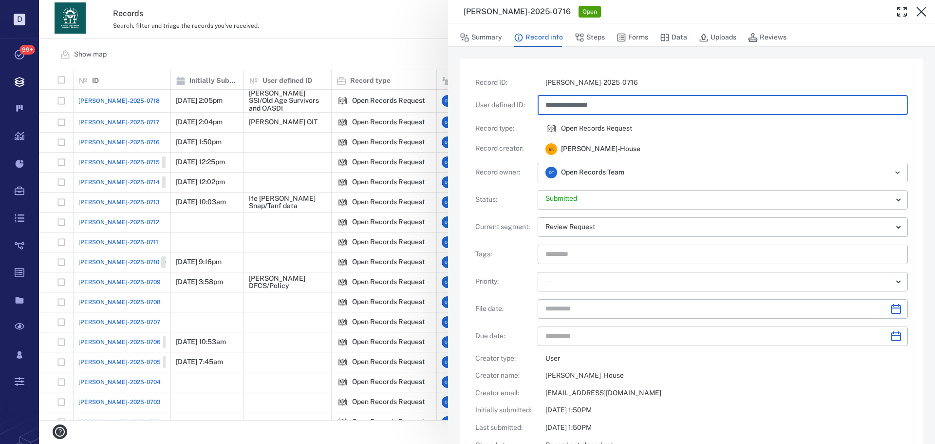
type input "**********"
click at [423, 67] on div "**********" at bounding box center [487, 222] width 896 height 444
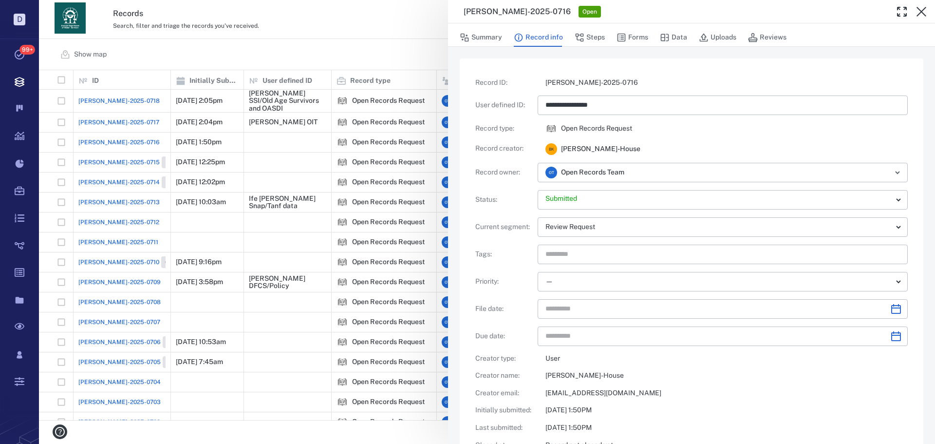
click at [399, 48] on div "**********" at bounding box center [487, 222] width 896 height 444
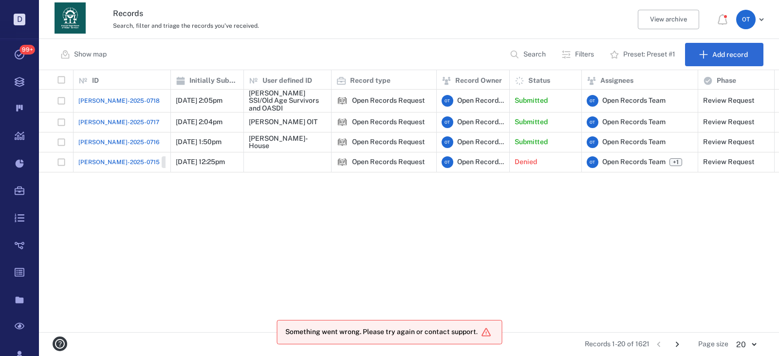
scroll to position [255, 734]
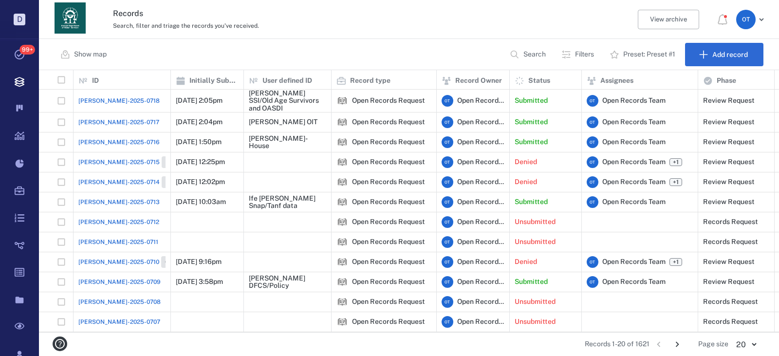
click at [98, 200] on span "[PERSON_NAME]-2025-0713" at bounding box center [118, 202] width 81 height 9
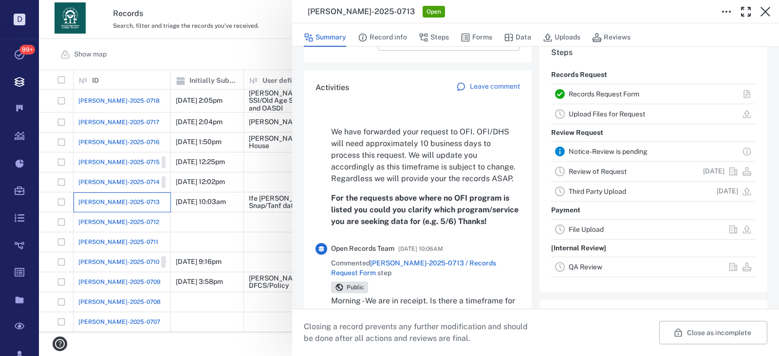
scroll to position [117, 0]
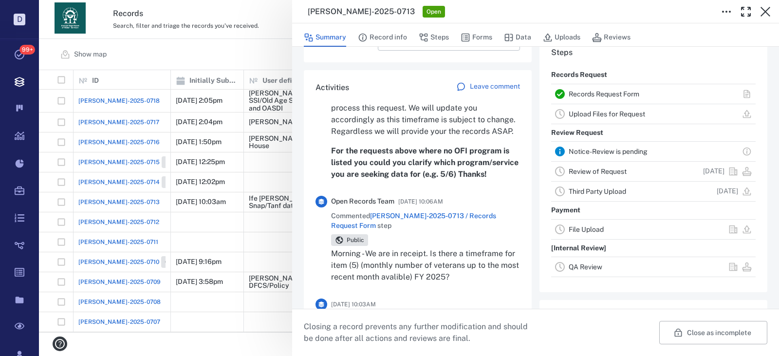
click at [426, 179] on strong "For the requests above where no OFI program is listed you could you clarify whi…" at bounding box center [425, 162] width 188 height 33
drag, startPoint x: 426, startPoint y: 185, endPoint x: 398, endPoint y: 174, distance: 29.8
click at [398, 174] on strong "For the requests above where no OFI program is listed you could you clarify whi…" at bounding box center [425, 162] width 188 height 33
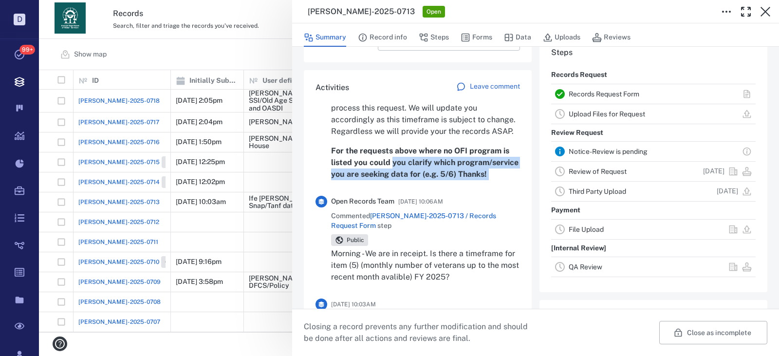
drag, startPoint x: 398, startPoint y: 174, endPoint x: 403, endPoint y: 193, distance: 19.1
click at [403, 180] on p "For the requests above where no OFI program is listed you could you clarify whi…" at bounding box center [425, 162] width 189 height 35
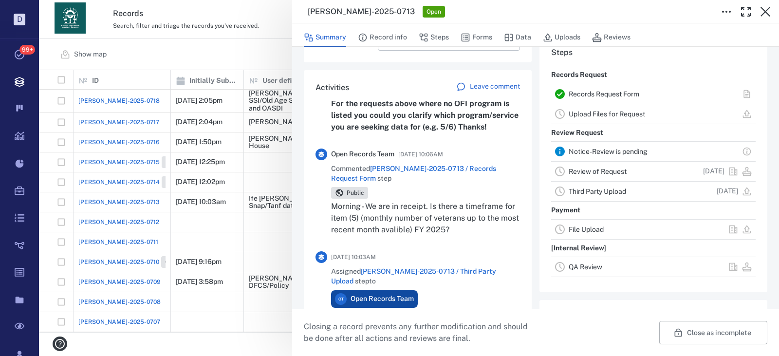
scroll to position [0, 0]
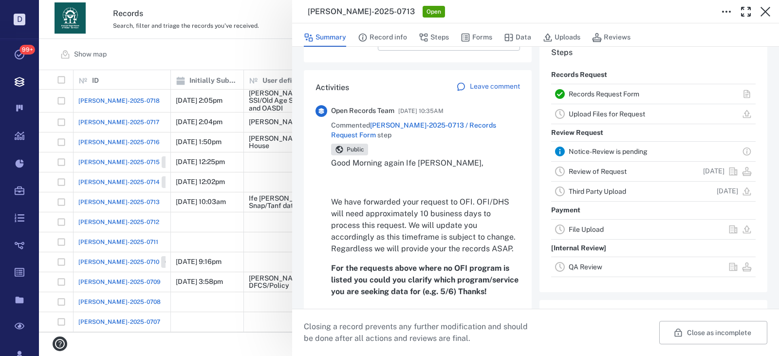
click at [251, 53] on div "[PERSON_NAME]-2025-0713 Open Summary Record info Steps Forms Data Uploads Revie…" at bounding box center [409, 178] width 741 height 356
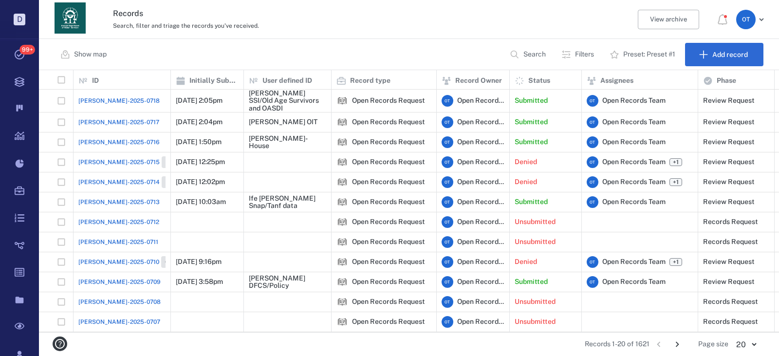
click at [94, 119] on span "[PERSON_NAME]-2025-0717" at bounding box center [118, 122] width 81 height 9
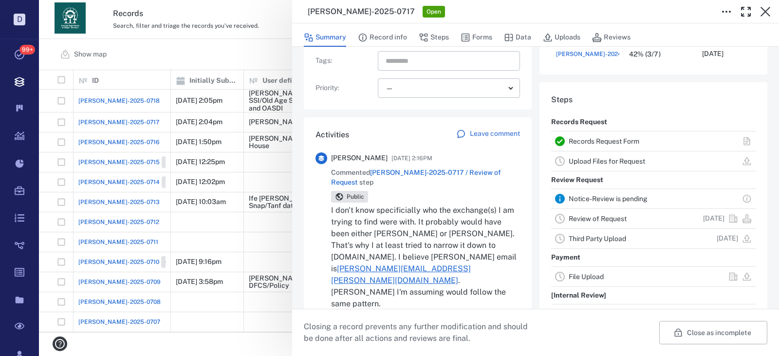
click at [459, 173] on span "[PERSON_NAME]-2025-0717 / Review of Request" at bounding box center [416, 178] width 170 height 18
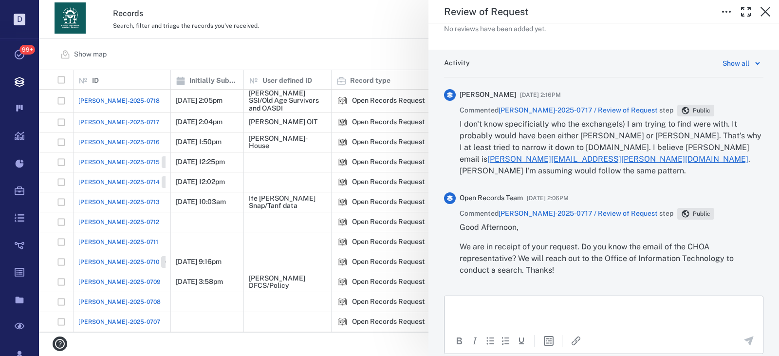
scroll to position [483, 0]
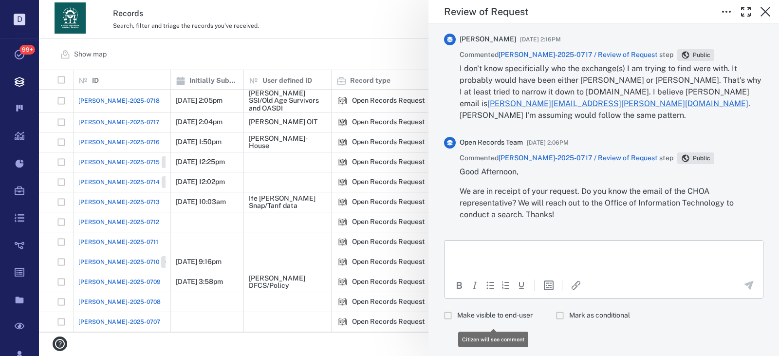
click at [476, 317] on span "Make visible to end-user" at bounding box center [495, 316] width 76 height 10
click at [476, 265] on html at bounding box center [604, 253] width 319 height 24
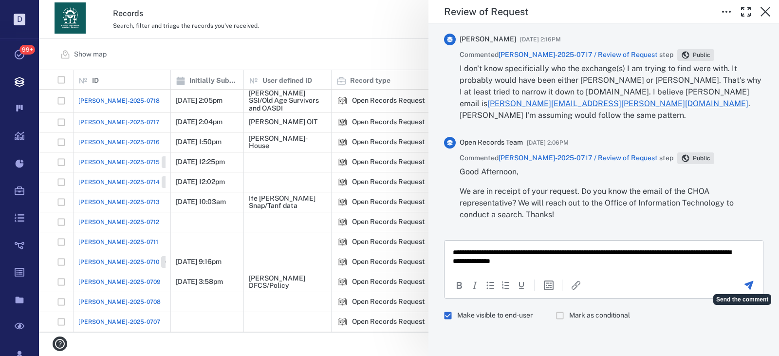
click at [745, 283] on icon "Send the comment" at bounding box center [749, 285] width 9 height 9
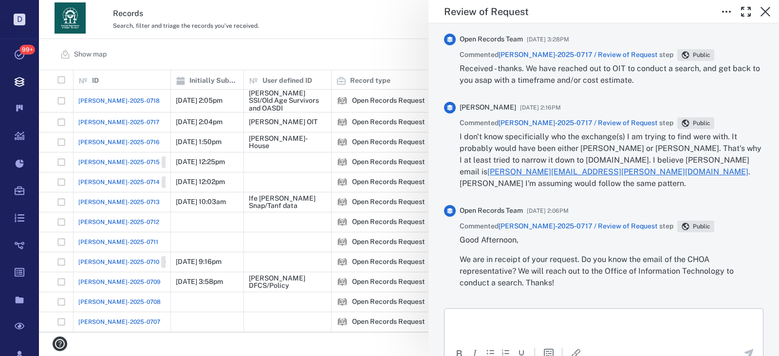
click at [350, 44] on div "**********" at bounding box center [409, 178] width 741 height 356
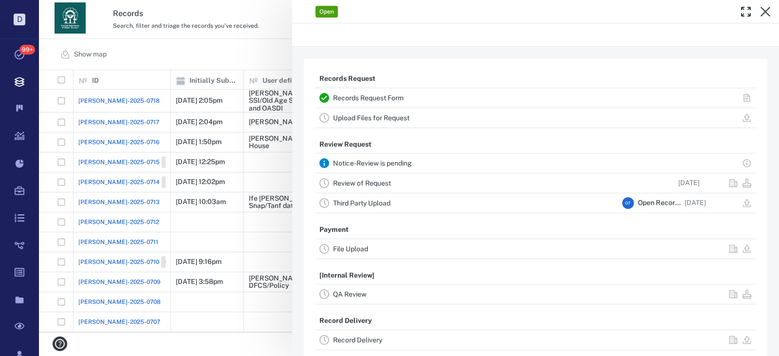
click at [317, 42] on div "Open Records Request Records Request Form Upload Files for Request Review Reque…" at bounding box center [409, 178] width 741 height 356
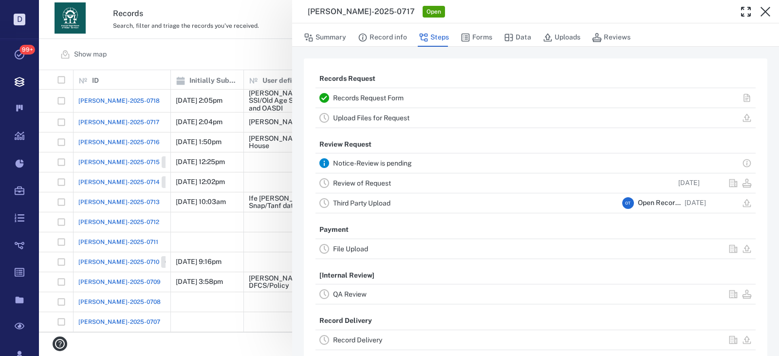
click at [286, 44] on div "[PERSON_NAME]-2025-0717 Open Summary Record info Steps Forms Data Uploads Revie…" at bounding box center [409, 178] width 741 height 356
